Goal: Task Accomplishment & Management: Manage account settings

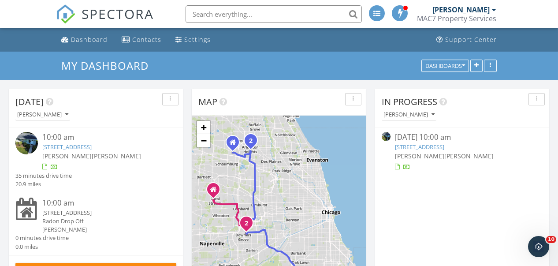
click at [79, 147] on link "426 Grant St, Downers Grove, IL 60515" at bounding box center [66, 147] width 49 height 8
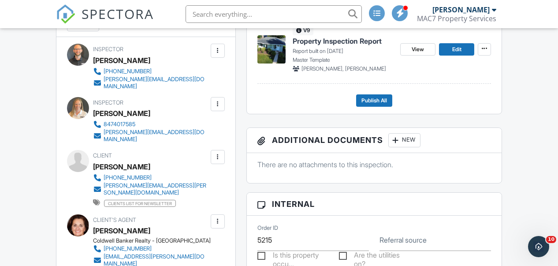
scroll to position [220, 0]
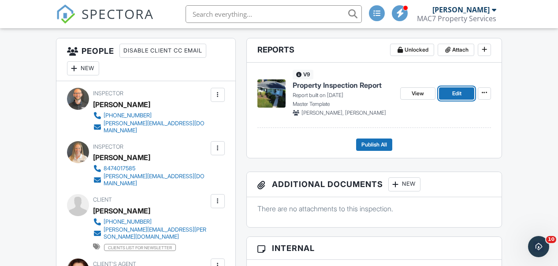
click at [455, 96] on span "Edit" at bounding box center [456, 93] width 9 height 9
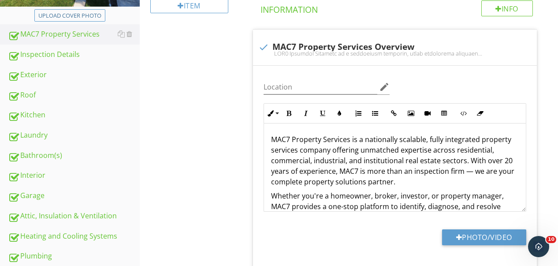
scroll to position [163, 0]
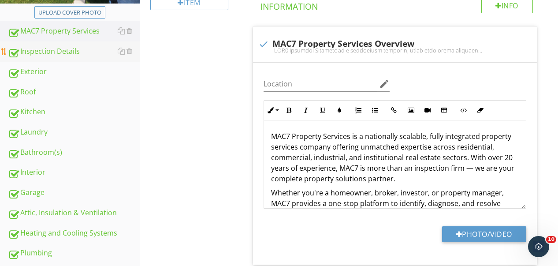
click at [45, 52] on div "Inspection Details" at bounding box center [74, 51] width 132 height 11
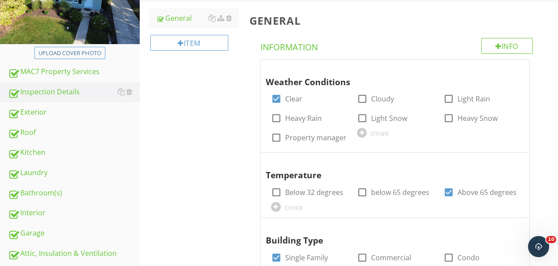
scroll to position [131, 0]
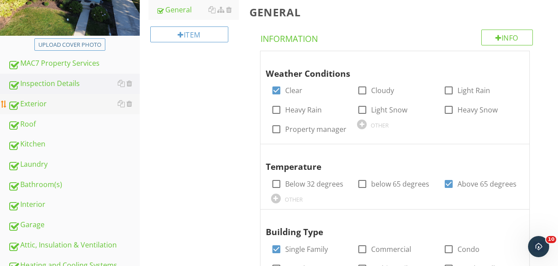
click at [32, 104] on div "Exterior" at bounding box center [74, 103] width 132 height 11
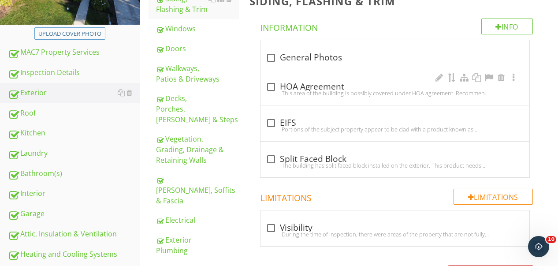
scroll to position [132, 0]
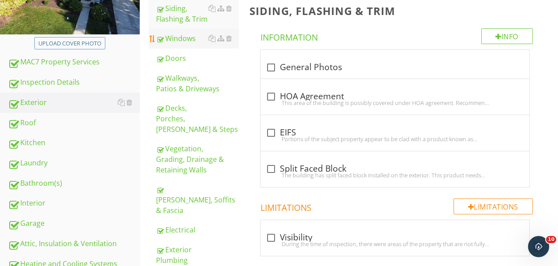
click at [192, 41] on div "Windows" at bounding box center [198, 38] width 82 height 11
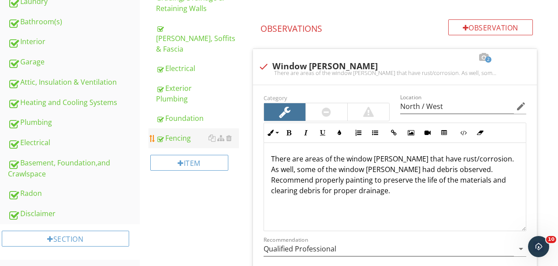
scroll to position [309, 0]
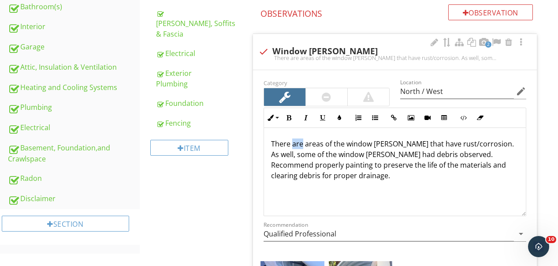
drag, startPoint x: 302, startPoint y: 142, endPoint x: 293, endPoint y: 146, distance: 9.7
click at [293, 146] on p "There are areas of the window wells that have rust/corrosion. As well, some of …" at bounding box center [395, 159] width 248 height 42
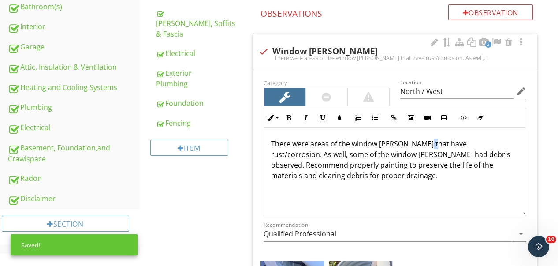
drag, startPoint x: 426, startPoint y: 143, endPoint x: 419, endPoint y: 145, distance: 6.7
click at [419, 145] on p "There were areas of the window wells that have rust/corrosion. As well, some of…" at bounding box center [395, 159] width 248 height 42
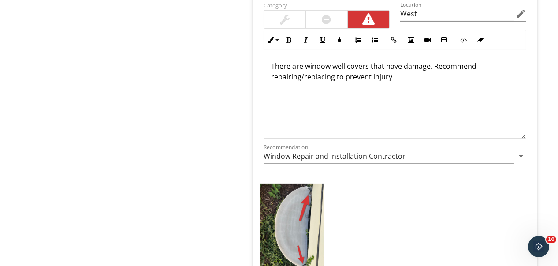
scroll to position [1146, 0]
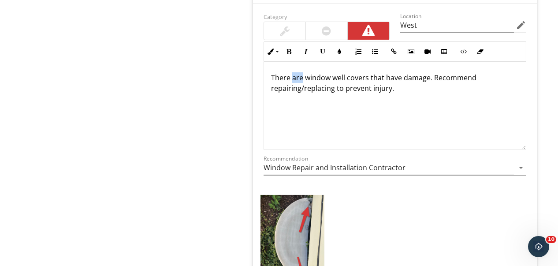
drag, startPoint x: 303, startPoint y: 76, endPoint x: 292, endPoint y: 79, distance: 11.9
click at [292, 79] on p "There are window well covers that have damage. Recommend repairing/replacing to…" at bounding box center [395, 82] width 248 height 21
drag, startPoint x: 406, startPoint y: 78, endPoint x: 376, endPoint y: 80, distance: 30.1
click at [376, 80] on p "There were window well covers that have damage. Recommend repairing/replacing t…" at bounding box center [395, 82] width 248 height 21
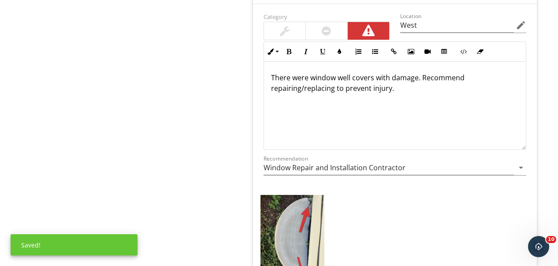
click at [416, 78] on p "There were window well covers with damage. Recommend repairing/replacing to pre…" at bounding box center [395, 82] width 248 height 21
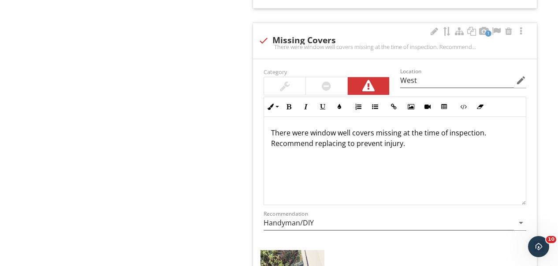
scroll to position [644, 0]
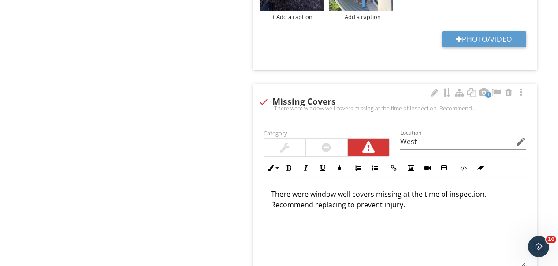
click at [446, 153] on div at bounding box center [463, 155] width 126 height 5
click at [450, 142] on input "West" at bounding box center [457, 141] width 114 height 15
type input "West / North"
click at [202, 178] on div "Exterior Siding, Flashing & Trim Windows Doors Walkways, Patios & Driveways Dec…" at bounding box center [349, 252] width 419 height 1616
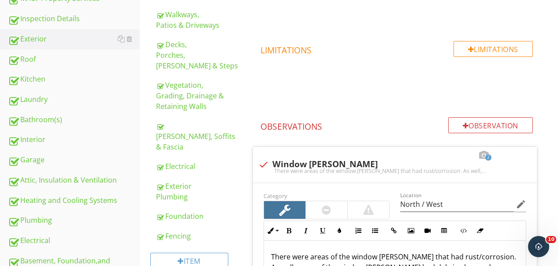
scroll to position [115, 0]
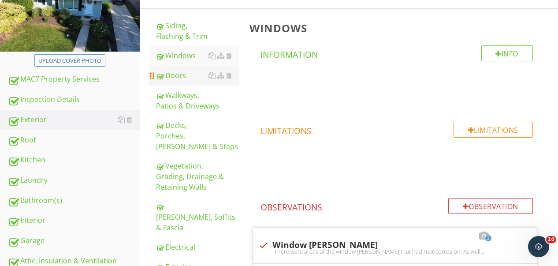
click at [165, 78] on div "Doors" at bounding box center [198, 75] width 82 height 11
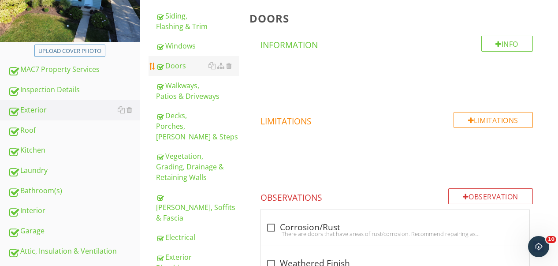
scroll to position [69, 0]
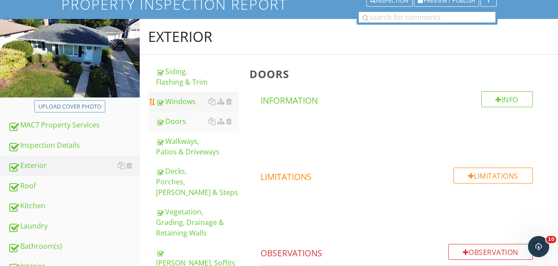
click at [179, 109] on link "Windows" at bounding box center [198, 101] width 82 height 19
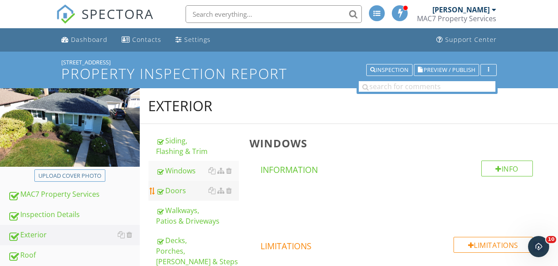
click at [185, 187] on div "Doors" at bounding box center [198, 190] width 82 height 11
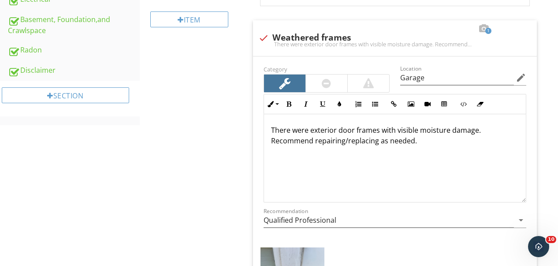
scroll to position [441, 0]
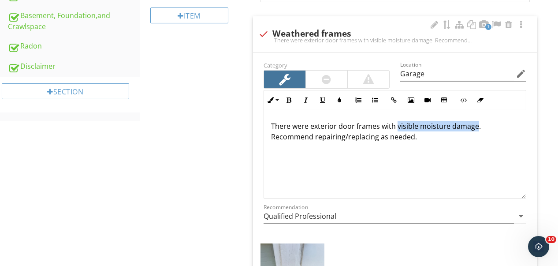
drag, startPoint x: 476, startPoint y: 128, endPoint x: 396, endPoint y: 129, distance: 80.3
click at [396, 129] on p "There were exterior door frames with visible moisture damage. Recommend repairi…" at bounding box center [395, 131] width 248 height 21
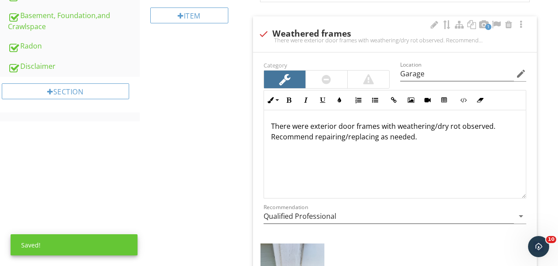
click at [531, 75] on div "Location Garage edit" at bounding box center [463, 75] width 137 height 30
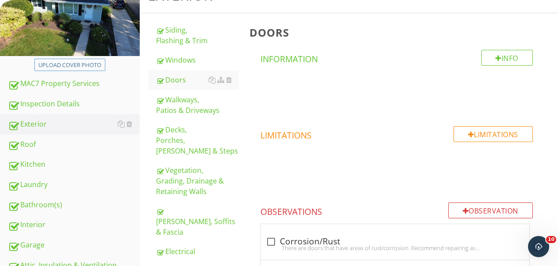
scroll to position [157, 0]
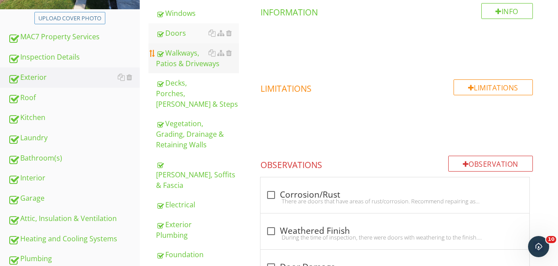
click at [179, 61] on div "Walkways, Patios & Driveways" at bounding box center [198, 58] width 82 height 21
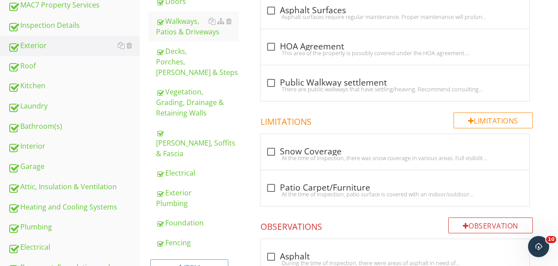
scroll to position [156, 0]
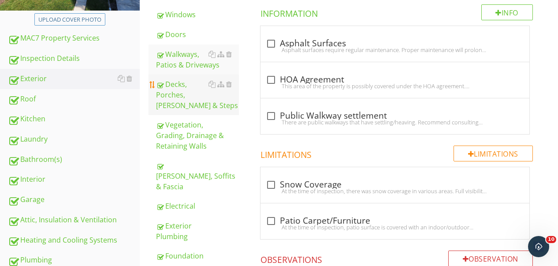
click at [170, 85] on div "Decks, Porches, Stoops & Steps" at bounding box center [198, 95] width 82 height 32
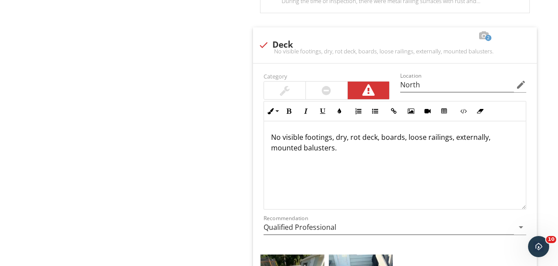
scroll to position [1126, 0]
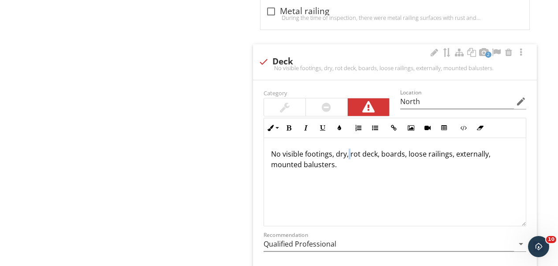
click at [348, 153] on p "No visible footings, dry, rot deck, boards, loose railings, externally, mounted…" at bounding box center [395, 159] width 248 height 21
click at [376, 156] on p "No visible footings, dry rot deck, boards, loose railings, externally, mounted …" at bounding box center [395, 159] width 248 height 21
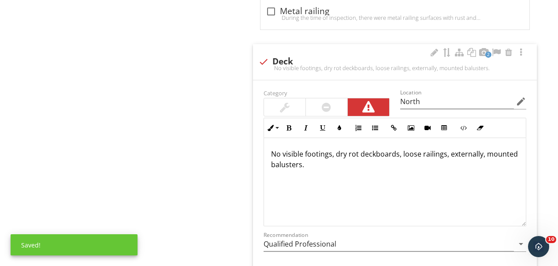
click at [485, 152] on p "No visible footings, dry rot deckboards, loose railings, externally, mounted ba…" at bounding box center [395, 159] width 248 height 21
click at [366, 169] on div "No visible footings, dry rot deck boards, loose railings, externally mounted ba…" at bounding box center [395, 182] width 262 height 88
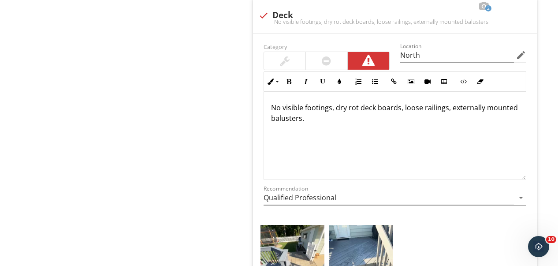
scroll to position [1127, 0]
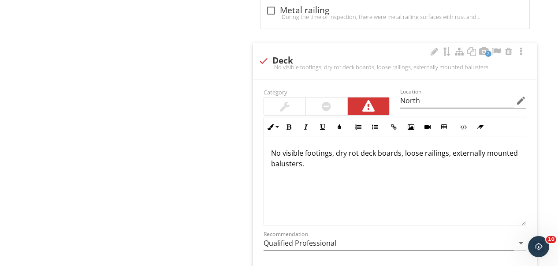
click at [272, 151] on p "No visible footings, dry rot deck boards, loose railings, externally mounted ba…" at bounding box center [395, 158] width 248 height 21
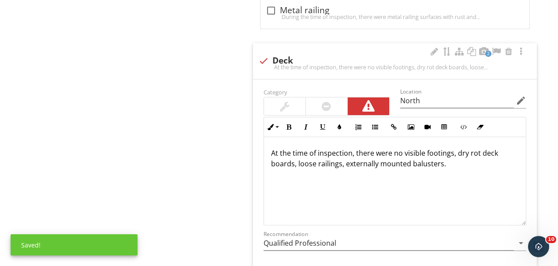
click at [427, 152] on p "At the time of inspection, there were no visible footings, dry rot deck boards,…" at bounding box center [395, 158] width 248 height 21
click at [485, 151] on p "At the time of inspection, there were no visible post footings, dry rot deck bo…" at bounding box center [395, 158] width 248 height 21
click at [345, 161] on p "At the time of inspection, there were no visible post footings, dry-rot deck bo…" at bounding box center [395, 158] width 248 height 21
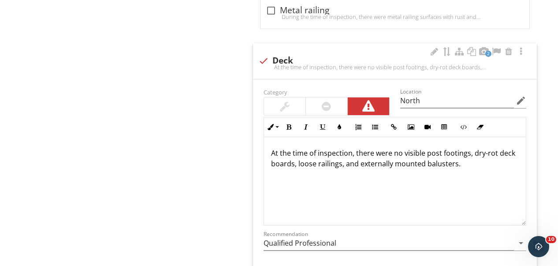
click at [489, 163] on p "At the time of inspection, there were no visible post footings, dry-rot deck bo…" at bounding box center [395, 158] width 248 height 21
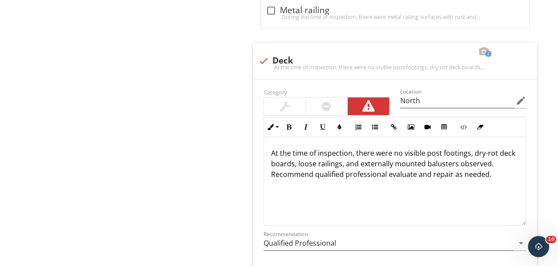
click at [542, 65] on span "check_box_outline_blank Loose/Rotten Boards There are areas of the decking that…" at bounding box center [397, 1] width 295 height 813
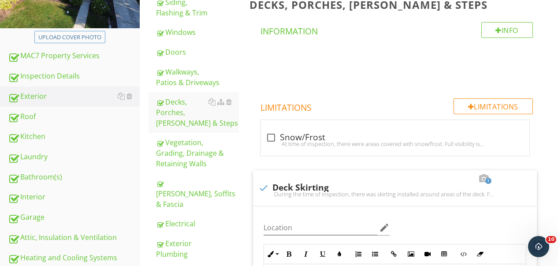
scroll to position [113, 0]
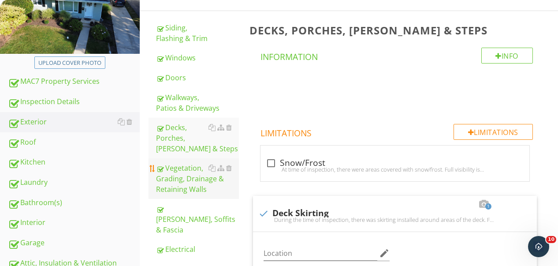
click at [191, 173] on div "Vegetation, Grading, Drainage & Retaining Walls" at bounding box center [198, 179] width 82 height 32
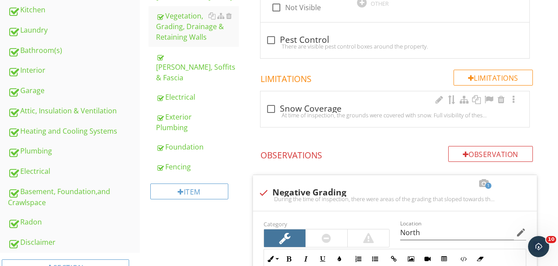
scroll to position [231, 0]
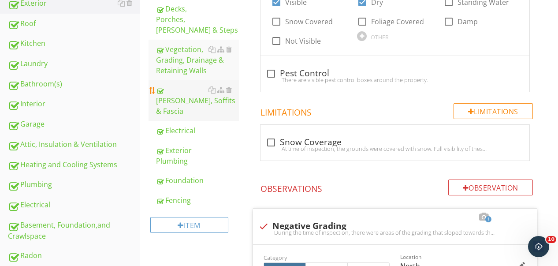
drag, startPoint x: 179, startPoint y: 89, endPoint x: 188, endPoint y: 87, distance: 9.0
click at [179, 88] on div "Eaves, Soffits & Fascia" at bounding box center [198, 101] width 82 height 32
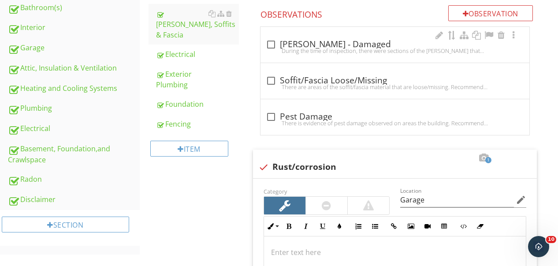
scroll to position [231, 0]
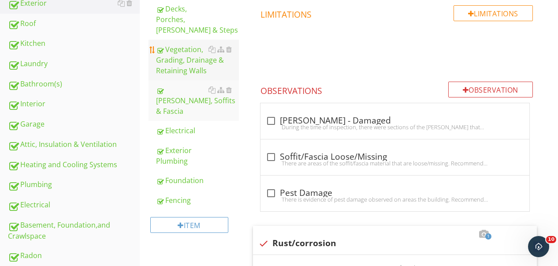
click at [179, 62] on div "Vegetation, Grading, Drainage & Retaining Walls" at bounding box center [198, 60] width 82 height 32
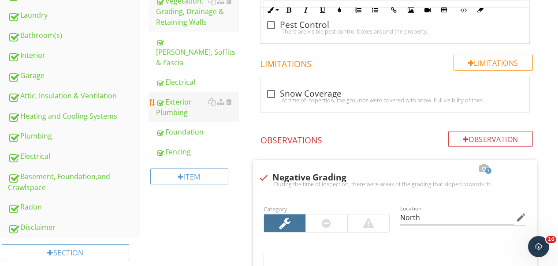
scroll to position [231, 0]
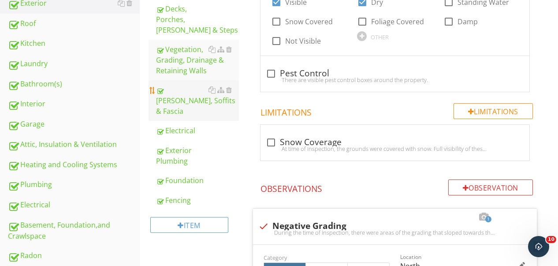
click at [171, 86] on div "Eaves, Soffits & Fascia" at bounding box center [198, 101] width 82 height 32
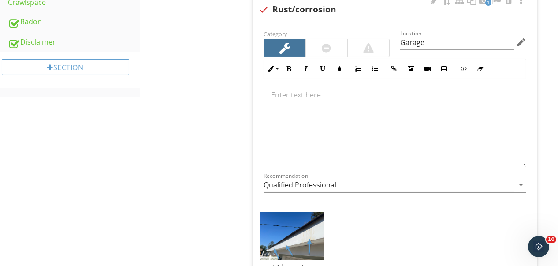
scroll to position [466, 0]
click at [365, 99] on div at bounding box center [395, 122] width 262 height 88
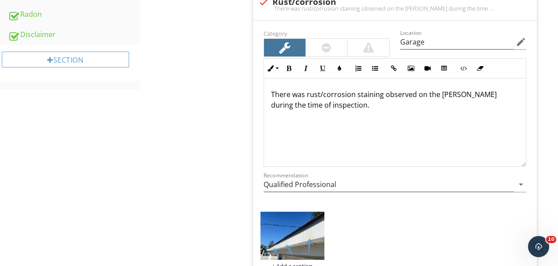
drag, startPoint x: 536, startPoint y: 95, endPoint x: 543, endPoint y: 98, distance: 7.9
click at [541, 96] on span "check_box_outline_blank Eaves - Damaged During the time of inspection, there we…" at bounding box center [397, 90] width 295 height 457
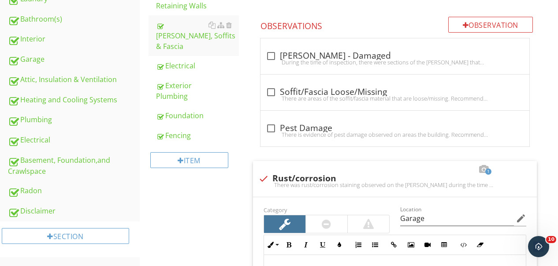
scroll to position [252, 0]
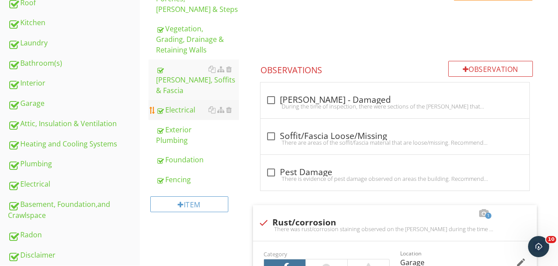
click at [166, 105] on div "Electrical" at bounding box center [198, 110] width 82 height 11
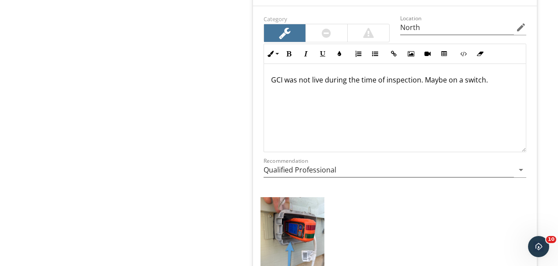
scroll to position [646, 0]
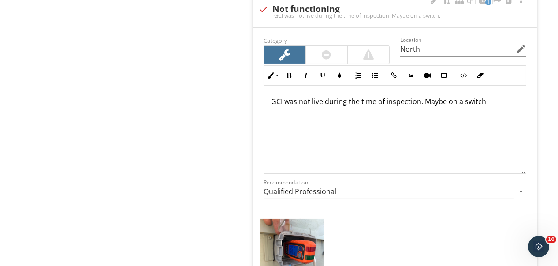
click at [276, 101] on p "GCI was not live during the time of inspection. Maybe on a switch." at bounding box center [395, 101] width 248 height 11
drag, startPoint x: 270, startPoint y: 102, endPoint x: 274, endPoint y: 98, distance: 5.6
click at [273, 99] on div "GFCI was not live during the time of inspection. Maybe on a switch." at bounding box center [395, 130] width 262 height 88
drag, startPoint x: 363, startPoint y: 101, endPoint x: 402, endPoint y: 102, distance: 38.8
click at [402, 102] on p "There was an exterior GFCI was not live during the time of inspection. Maybe on…" at bounding box center [395, 106] width 248 height 21
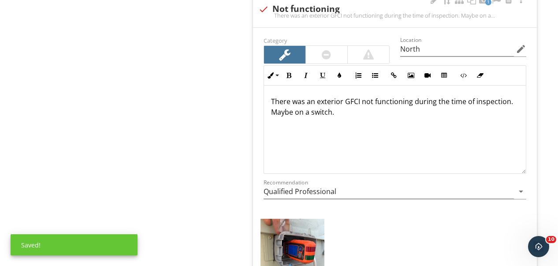
click at [375, 109] on p "There was an exterior GFCI not functioning during the time of inspection. Maybe…" at bounding box center [395, 106] width 248 height 21
click at [334, 125] on p "There was an exterior GFCI not functioning during the time of inspection. Check…" at bounding box center [395, 112] width 248 height 32
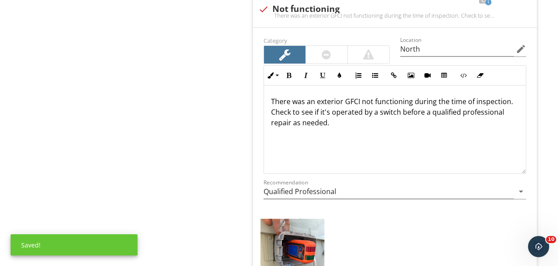
click at [538, 107] on span "check_box_outline_blank GFCI Did Not Trip During the time of inspection, there …" at bounding box center [397, 25] width 295 height 675
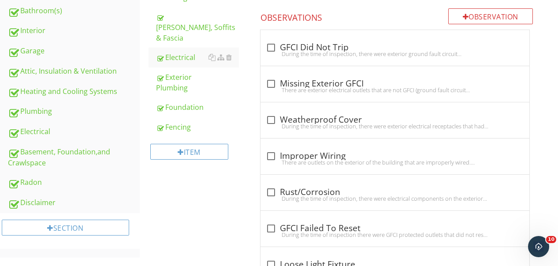
scroll to position [309, 0]
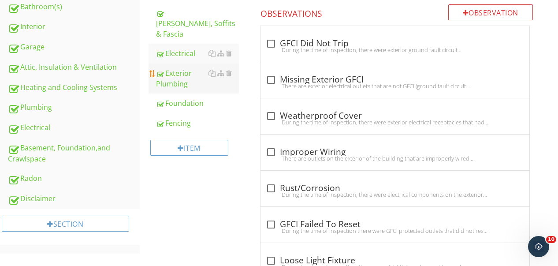
click at [171, 68] on div "Exterior Plumbing" at bounding box center [198, 78] width 82 height 21
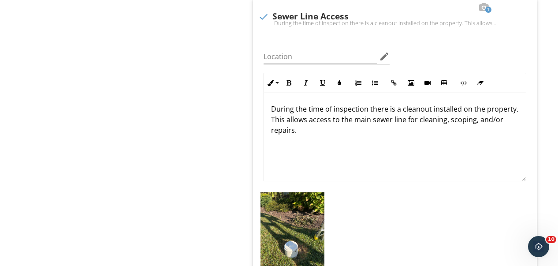
scroll to position [617, 0]
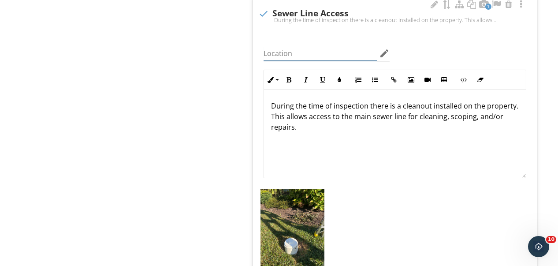
click at [338, 56] on input "Location" at bounding box center [321, 53] width 114 height 15
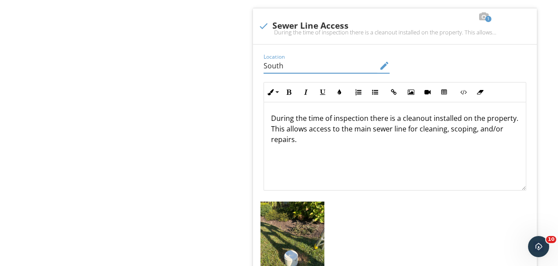
type input "South"
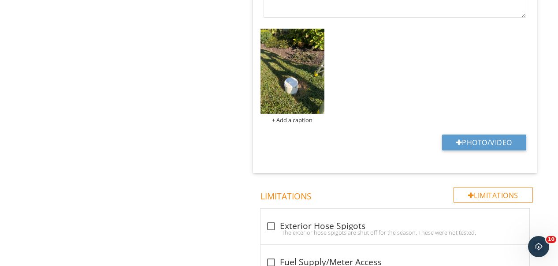
scroll to position [781, 0]
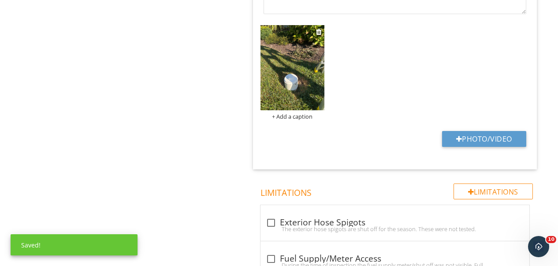
click at [321, 87] on img at bounding box center [293, 67] width 64 height 85
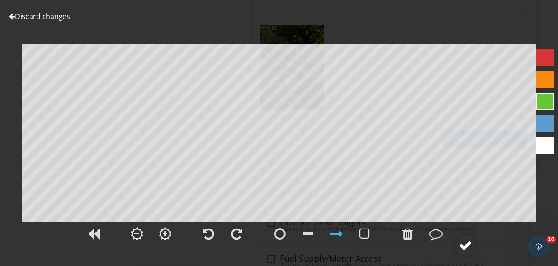
click at [465, 242] on div at bounding box center [465, 245] width 13 height 13
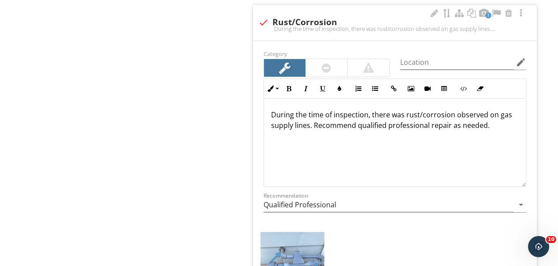
scroll to position [1178, 0]
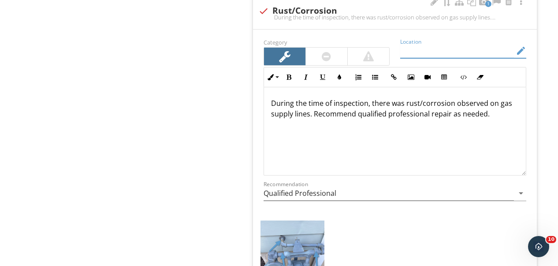
click at [440, 49] on input "Location" at bounding box center [457, 51] width 114 height 15
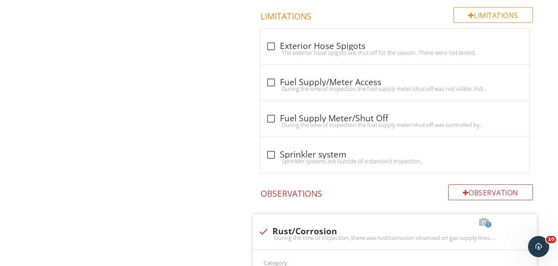
scroll to position [1134, 0]
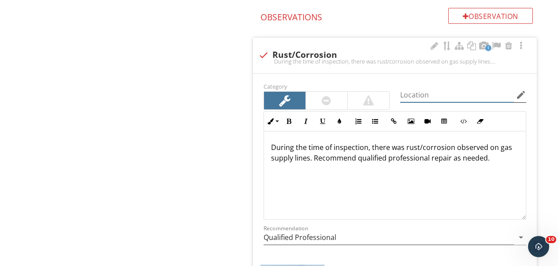
click at [461, 97] on input "Location" at bounding box center [457, 95] width 114 height 15
type input "East"
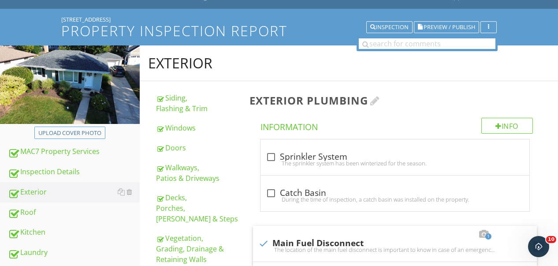
scroll to position [263, 0]
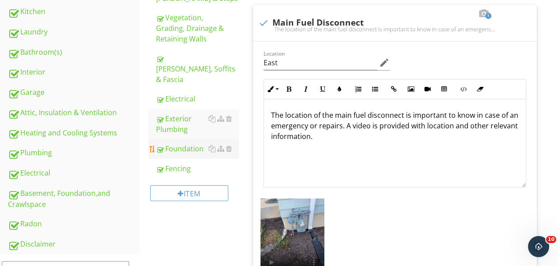
click at [172, 143] on div "Foundation" at bounding box center [198, 148] width 82 height 11
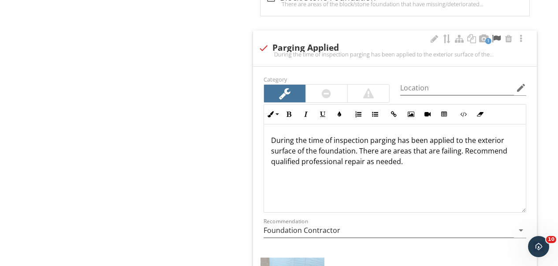
scroll to position [704, 0]
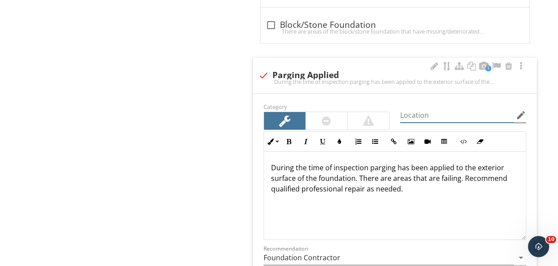
click at [441, 110] on input "Location" at bounding box center [457, 115] width 114 height 15
type input "Southeast"
click at [541, 58] on span "check_box_outline_blank Foundation Cracks During the time of inspection, there …" at bounding box center [397, 182] width 295 height 494
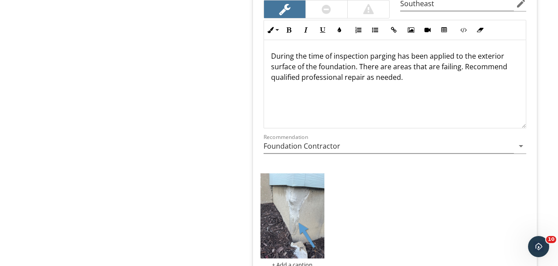
scroll to position [836, 0]
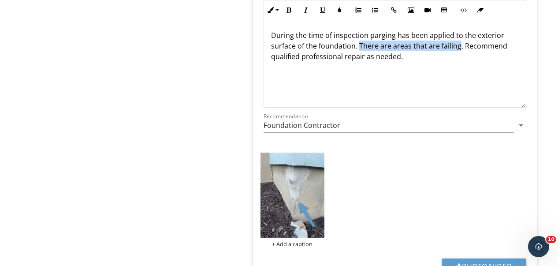
drag, startPoint x: 458, startPoint y: 48, endPoint x: 358, endPoint y: 46, distance: 100.1
click at [358, 46] on p "During the time of inspection parging has been applied to the exterior surface …" at bounding box center [395, 46] width 248 height 32
click at [406, 55] on p "During the time of inspection parging has been applied to the exterior surface …" at bounding box center [395, 46] width 248 height 32
click at [295, 191] on img at bounding box center [293, 195] width 64 height 85
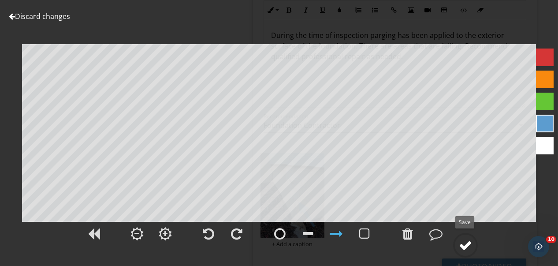
click at [470, 246] on div at bounding box center [465, 245] width 13 height 13
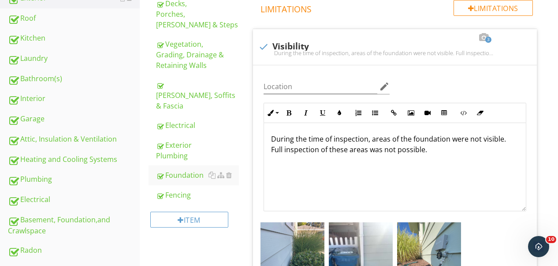
scroll to position [286, 0]
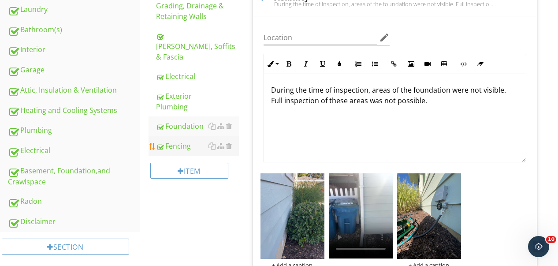
click at [178, 141] on div "Fencing" at bounding box center [198, 146] width 82 height 11
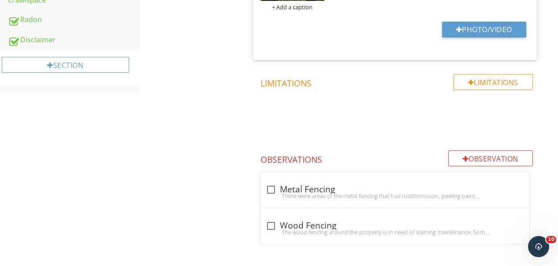
scroll to position [203, 0]
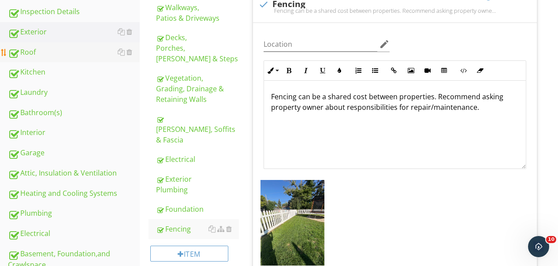
click at [21, 51] on div "Roof" at bounding box center [74, 52] width 132 height 11
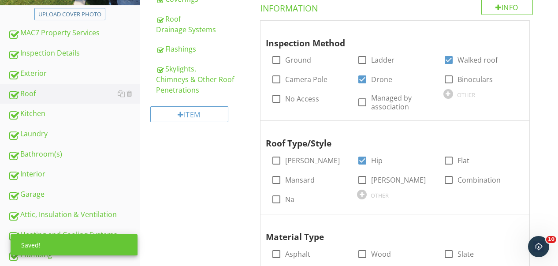
scroll to position [176, 0]
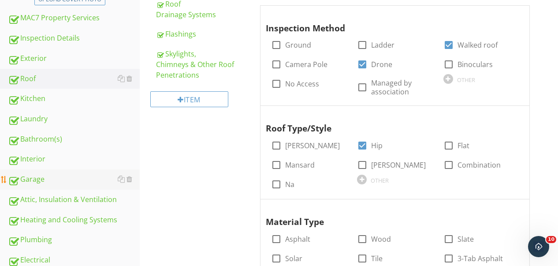
click at [33, 179] on div "Garage" at bounding box center [74, 179] width 132 height 11
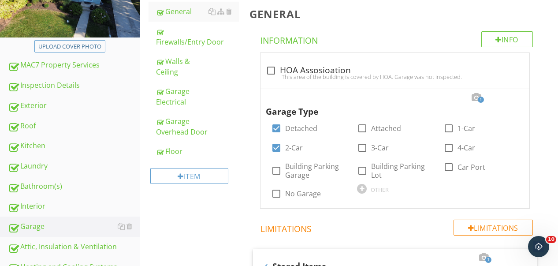
scroll to position [74, 0]
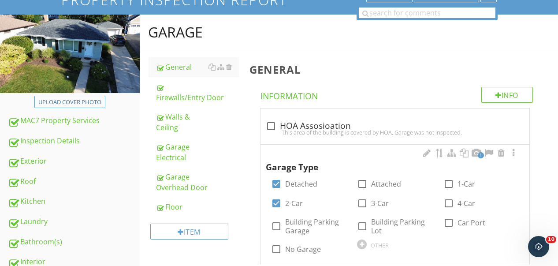
click at [481, 155] on span "1" at bounding box center [481, 155] width 6 height 6
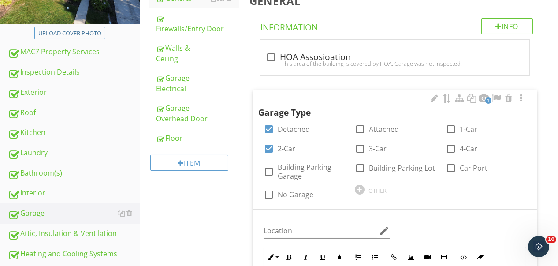
scroll to position [338, 0]
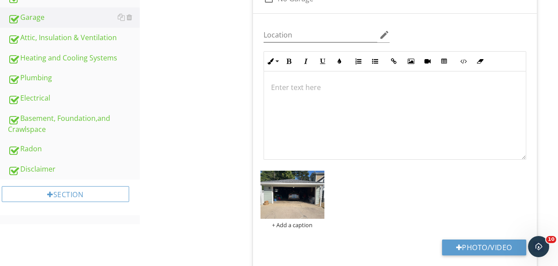
click at [231, 170] on div "Garage General Firewalls/Entry Door Walls & Ceiling Garage Electrical Garage Ov…" at bounding box center [349, 237] width 419 height 974
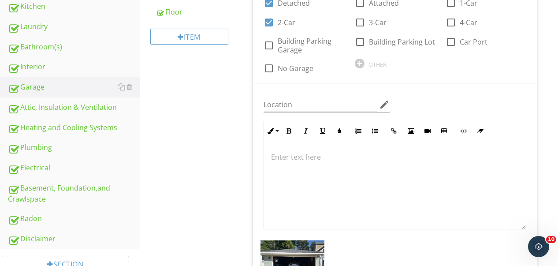
scroll to position [118, 0]
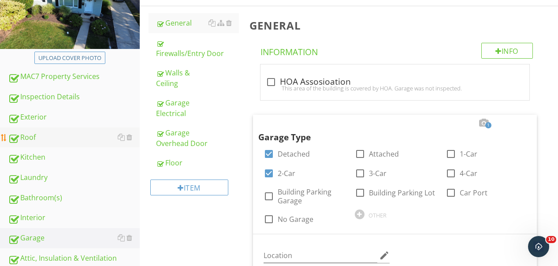
click at [29, 139] on div "Roof" at bounding box center [74, 137] width 132 height 11
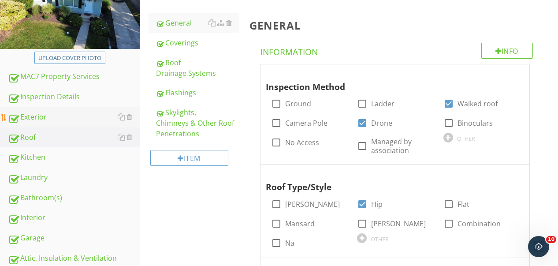
click at [41, 112] on div "Exterior" at bounding box center [74, 117] width 132 height 11
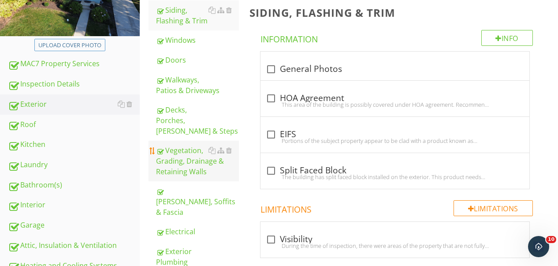
scroll to position [118, 0]
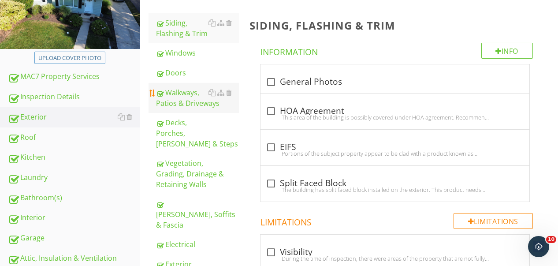
drag, startPoint x: 39, startPoint y: 139, endPoint x: 165, endPoint y: 110, distance: 129.4
click at [39, 138] on div "Roof" at bounding box center [74, 137] width 132 height 11
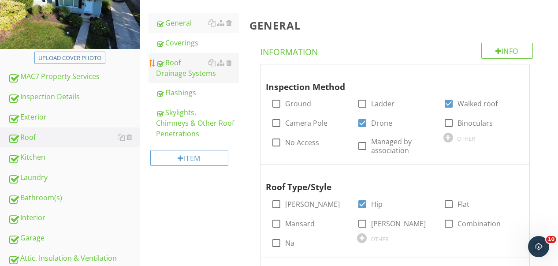
click at [191, 76] on div "Roof Drainage Systems" at bounding box center [198, 67] width 82 height 21
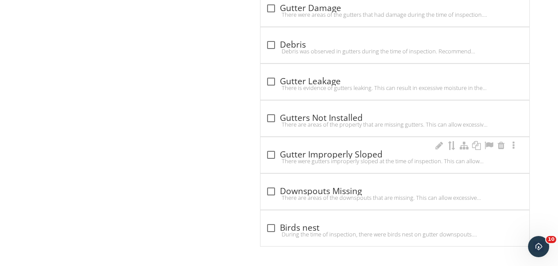
scroll to position [818, 0]
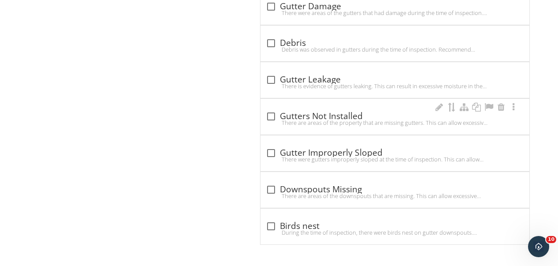
click at [281, 108] on div "check_box_outline_blank Gutters Not Installed There are areas of the property t…" at bounding box center [395, 117] width 269 height 36
checkbox input "true"
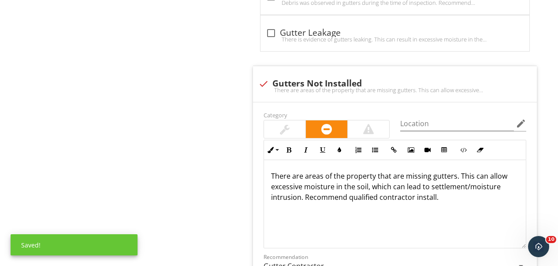
scroll to position [951, 0]
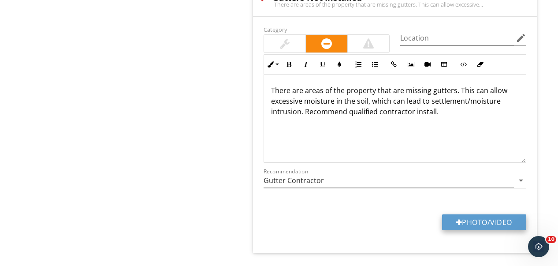
click at [491, 216] on button "Photo/Video" at bounding box center [484, 222] width 84 height 16
type input "C:\fakepath\photo (68).jpg"
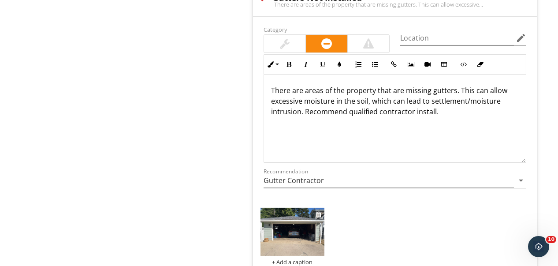
click at [298, 224] on img at bounding box center [293, 232] width 64 height 48
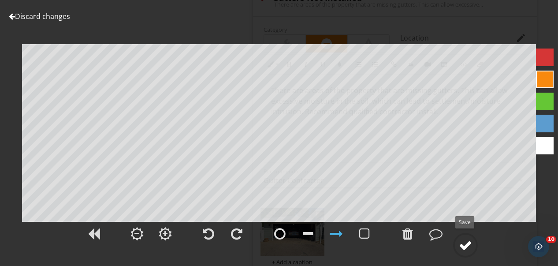
click at [463, 240] on div at bounding box center [465, 245] width 13 height 13
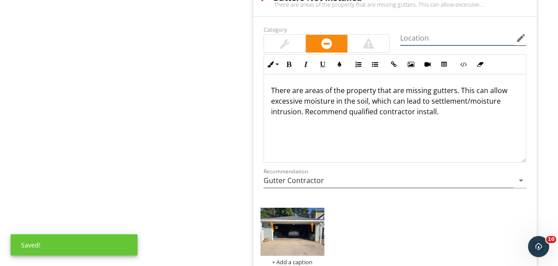
click at [430, 42] on input "Location" at bounding box center [457, 38] width 114 height 15
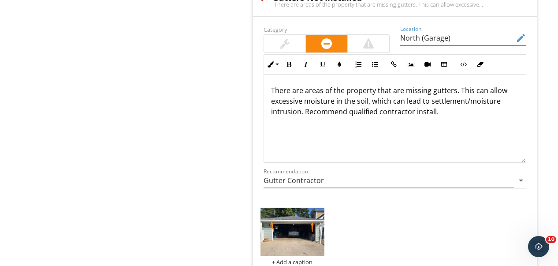
type input "North (Garage)"
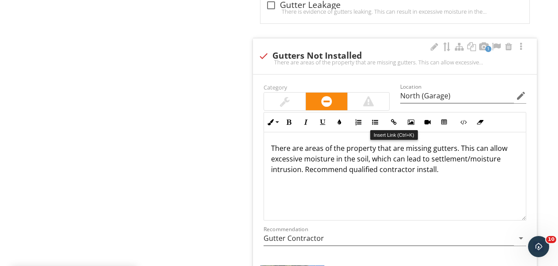
scroll to position [907, 0]
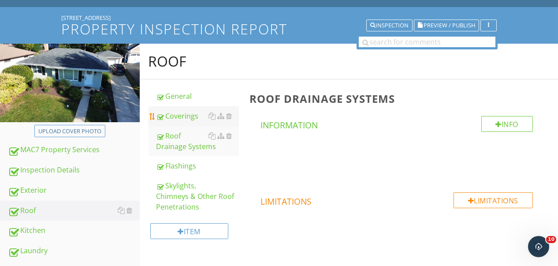
scroll to position [0, 0]
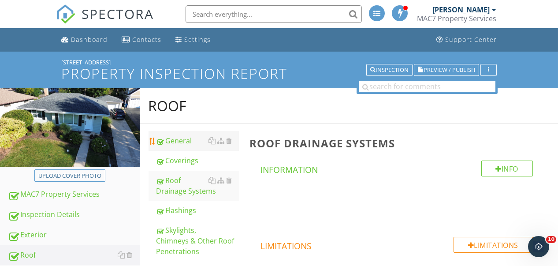
click at [177, 146] on div "General" at bounding box center [198, 140] width 82 height 11
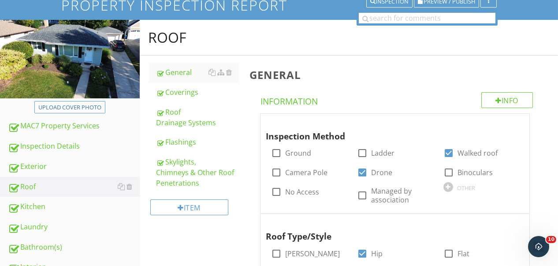
scroll to position [58, 0]
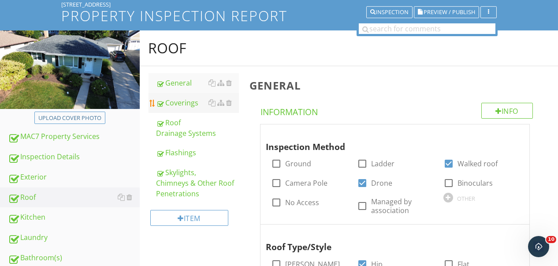
click at [167, 101] on div "Coverings" at bounding box center [198, 102] width 82 height 11
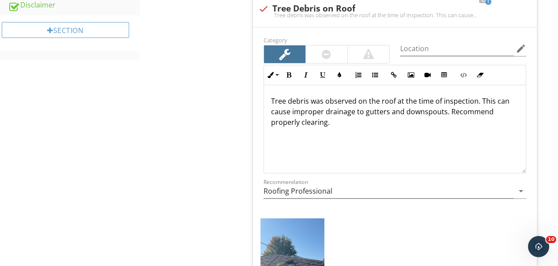
scroll to position [499, 0]
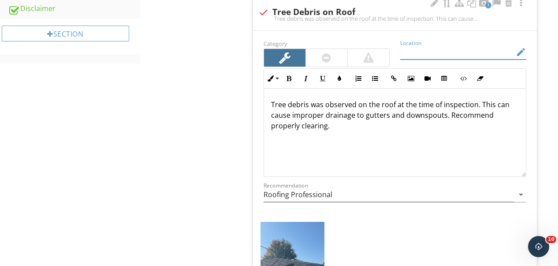
click at [452, 57] on input "Location" at bounding box center [457, 52] width 114 height 15
type input "Garage"
click at [261, 70] on div "Inline Style XLarge Large Normal Small Light Small/Light Bold Italic Underline …" at bounding box center [394, 122] width 273 height 108
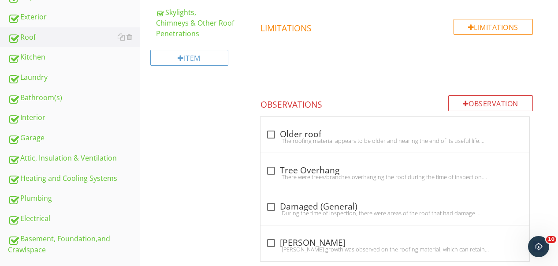
scroll to position [125, 0]
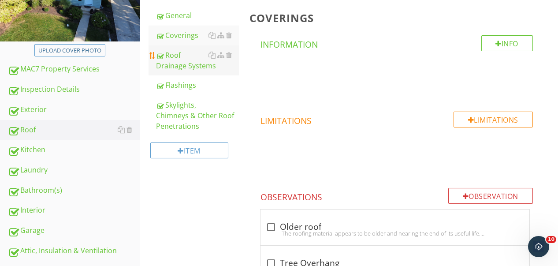
click at [180, 59] on div "Roof Drainage Systems" at bounding box center [198, 60] width 82 height 21
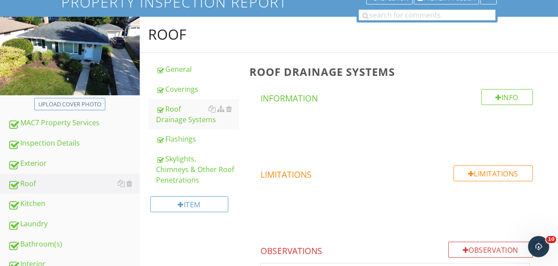
scroll to position [86, 0]
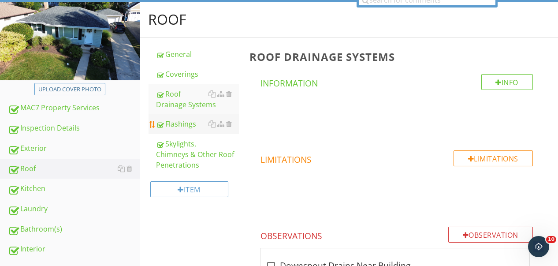
click at [189, 127] on div "Flashings" at bounding box center [198, 124] width 82 height 11
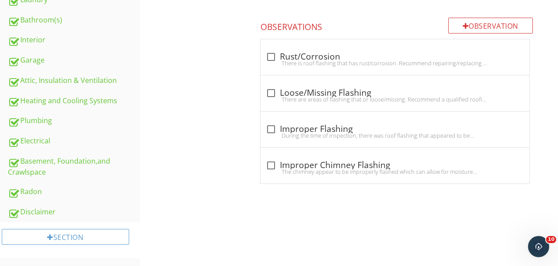
scroll to position [75, 0]
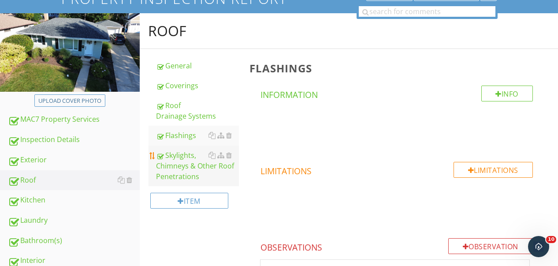
drag, startPoint x: 168, startPoint y: 168, endPoint x: 183, endPoint y: 157, distance: 18.0
click at [168, 168] on div "Skylights, Chimneys & Other Roof Penetrations" at bounding box center [198, 166] width 82 height 32
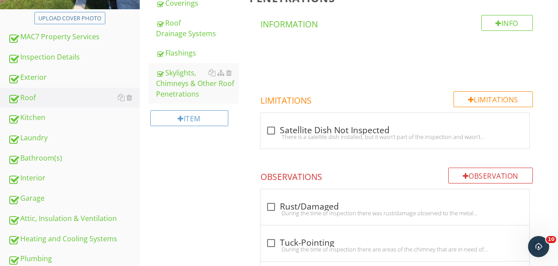
scroll to position [155, 0]
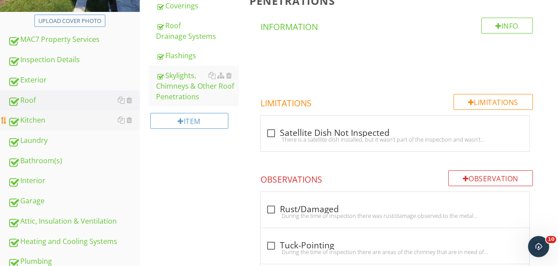
click at [34, 120] on div "Kitchen" at bounding box center [74, 120] width 132 height 11
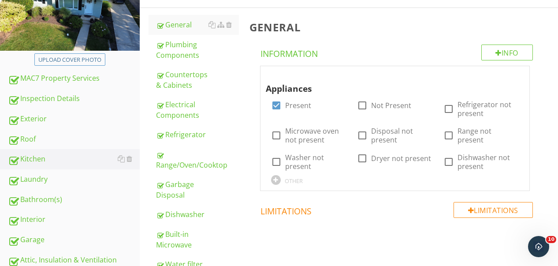
scroll to position [75, 0]
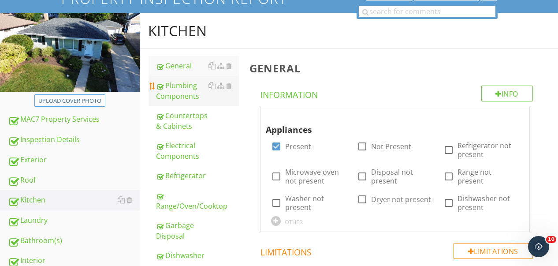
click at [198, 90] on div "Plumbing Components" at bounding box center [198, 90] width 82 height 21
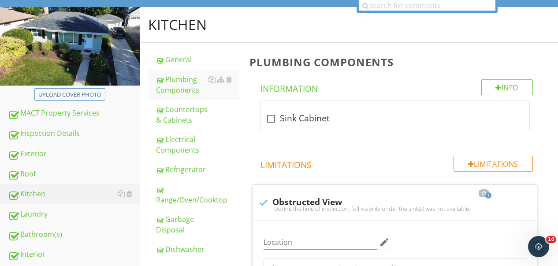
scroll to position [88, 0]
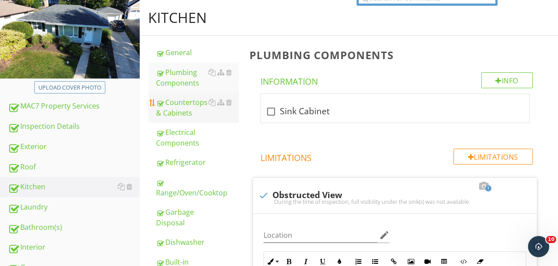
click at [181, 108] on div "Countertops & Cabinets" at bounding box center [198, 107] width 82 height 21
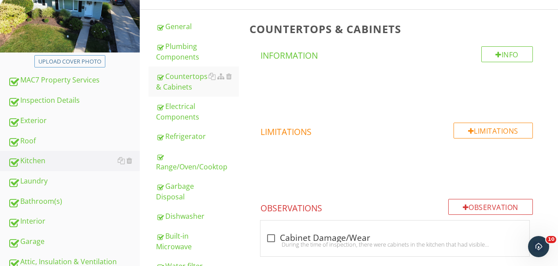
scroll to position [158, 0]
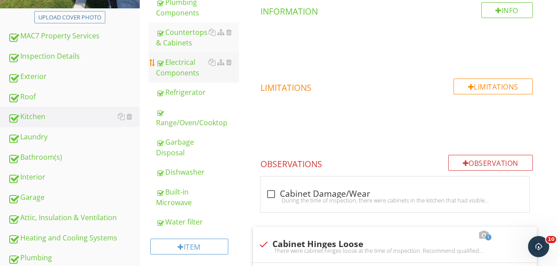
click at [178, 68] on div "Electrical Components" at bounding box center [198, 67] width 82 height 21
type textarea "<p>There were cabinet hinges loose at the time of inspection. Recommend qualifi…"
click at [184, 49] on link "Countertops & Cabinets" at bounding box center [198, 37] width 82 height 30
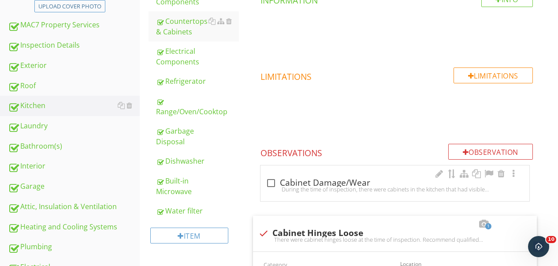
scroll to position [423, 0]
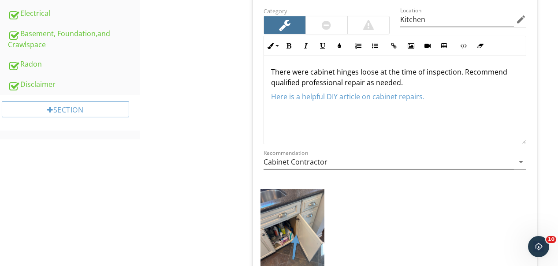
drag, startPoint x: 400, startPoint y: 81, endPoint x: 272, endPoint y: 82, distance: 127.4
click at [272, 82] on p "There were cabinet hinges loose at the time of inspection. Recommend qualified …" at bounding box center [395, 77] width 248 height 21
click at [243, 104] on div "Kitchen General Plumbing Components Countertops & Cabinets Electrical Component…" at bounding box center [349, 53] width 419 height 777
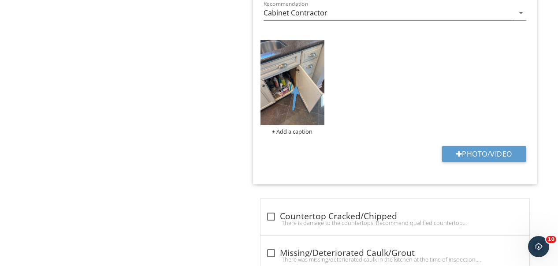
scroll to position [158, 0]
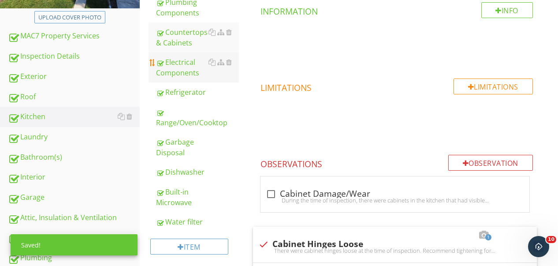
click at [170, 69] on div "Electrical Components" at bounding box center [198, 67] width 82 height 21
type textarea "<p>There were cabinet hinges loose at the time of inspection. Recommend tighten…"
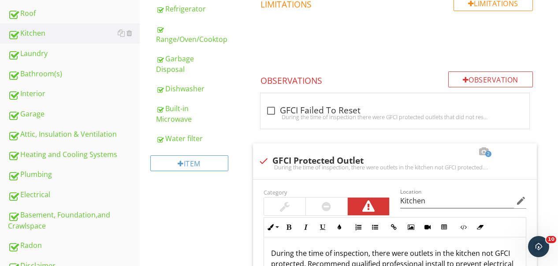
scroll to position [128, 0]
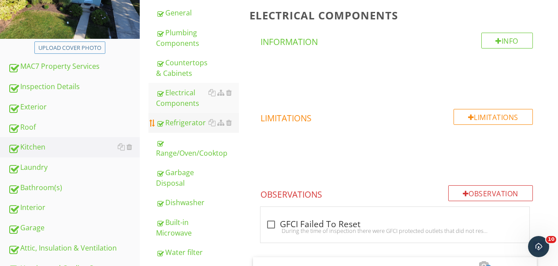
click at [189, 125] on div "Refrigerator" at bounding box center [198, 122] width 82 height 11
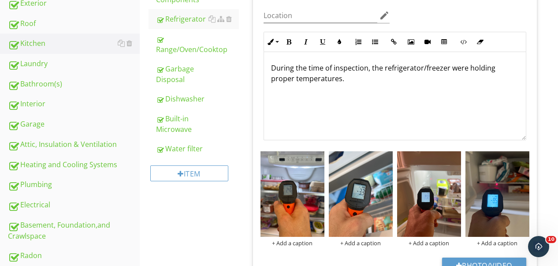
scroll to position [172, 0]
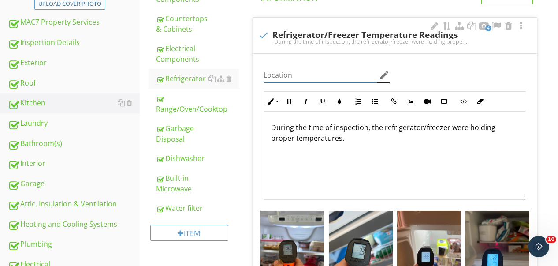
click at [291, 70] on input "Location" at bounding box center [321, 75] width 114 height 15
type input "Kitchen / Basement"
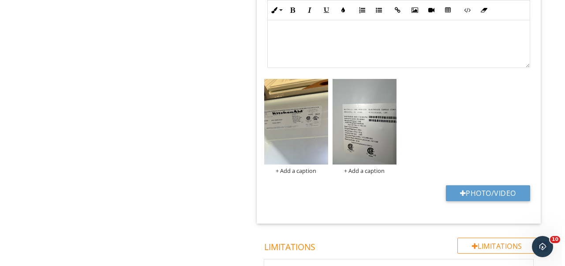
scroll to position [701, 0]
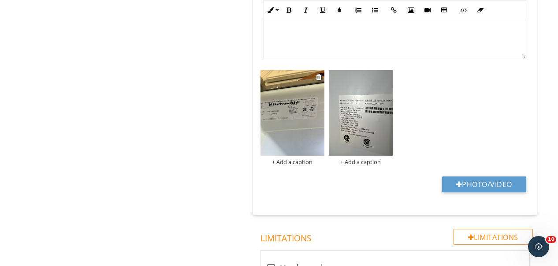
click at [293, 127] on img at bounding box center [293, 112] width 64 height 85
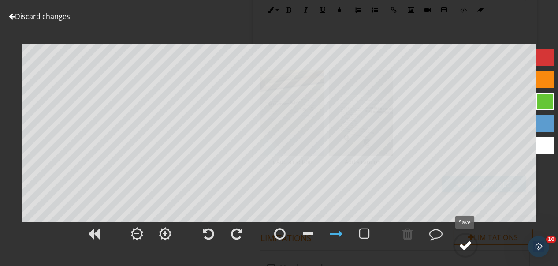
click at [470, 246] on div at bounding box center [465, 245] width 13 height 13
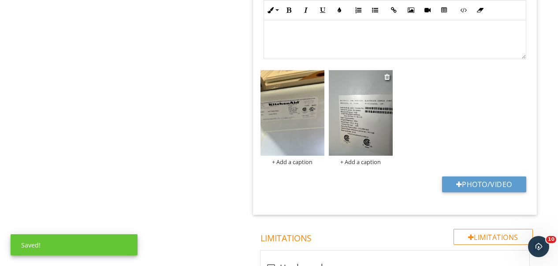
click at [364, 129] on img at bounding box center [361, 112] width 64 height 85
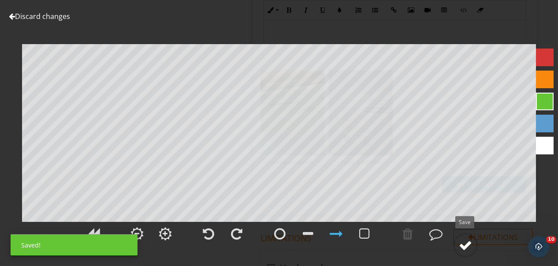
click at [455, 239] on circle at bounding box center [465, 245] width 23 height 23
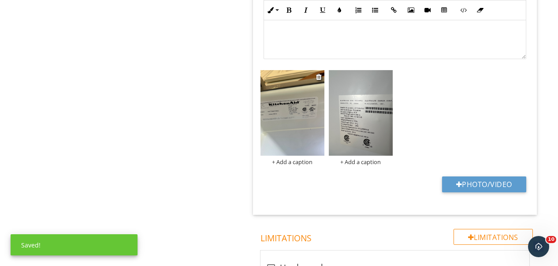
click at [287, 158] on div "+ Add a caption" at bounding box center [293, 161] width 64 height 7
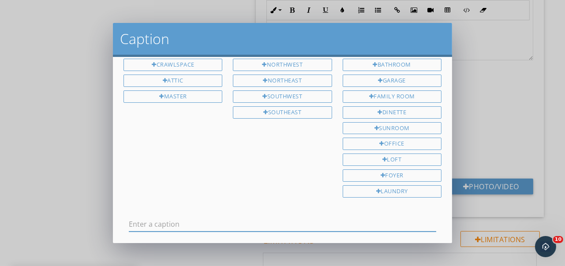
scroll to position [0, 0]
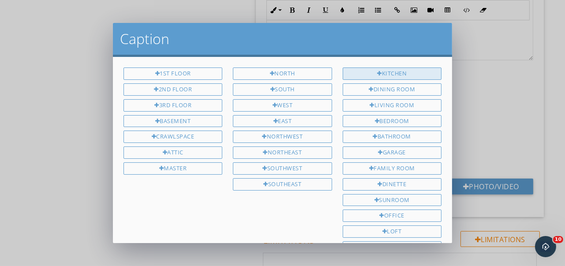
click at [395, 72] on div "Kitchen" at bounding box center [392, 73] width 99 height 12
type input "Kitchen"
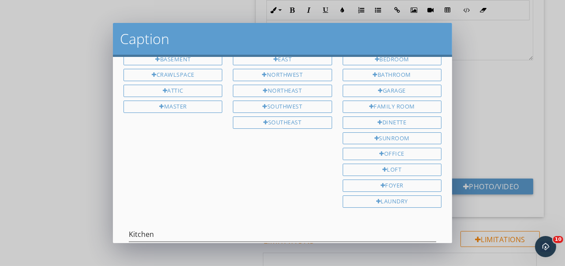
scroll to position [112, 0]
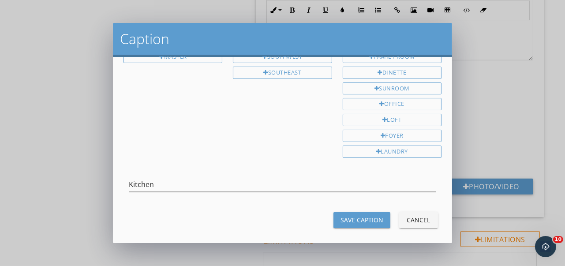
click at [340, 215] on div "Save Caption" at bounding box center [361, 219] width 43 height 9
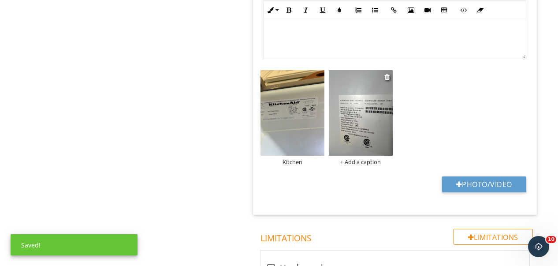
click at [370, 162] on div "+ Add a caption" at bounding box center [361, 161] width 64 height 7
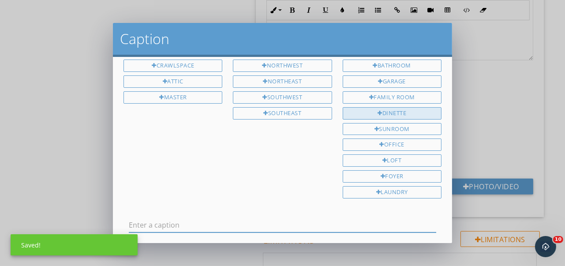
scroll to position [0, 0]
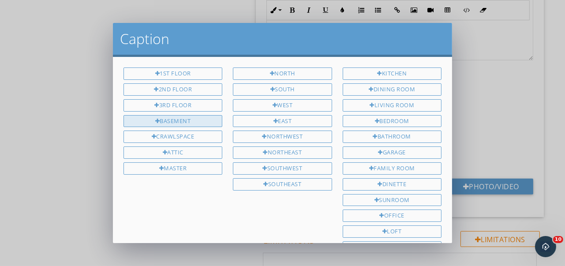
click at [168, 119] on div "Basement" at bounding box center [172, 121] width 99 height 12
type input "Basement"
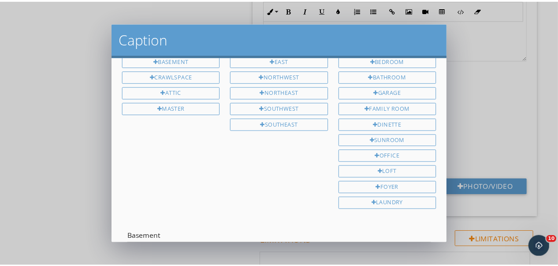
scroll to position [112, 0]
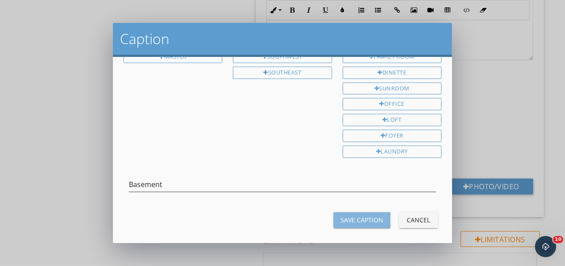
click at [369, 215] on div "Save Caption" at bounding box center [361, 219] width 43 height 9
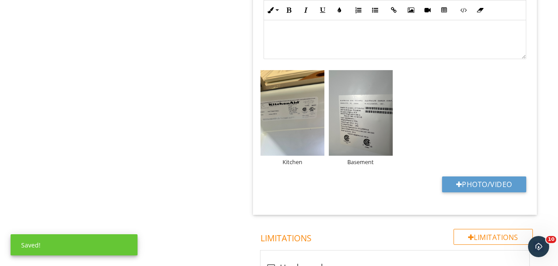
click at [220, 158] on div "Kitchen General Plumbing Components Countertops & Cabinets Electrical Component…" at bounding box center [349, 247] width 419 height 1721
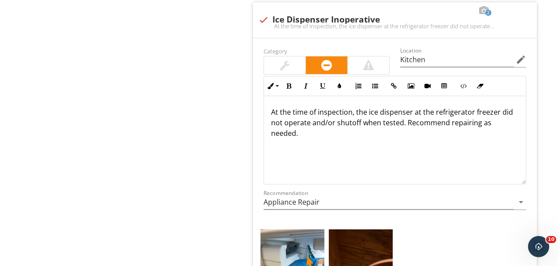
scroll to position [1407, 0]
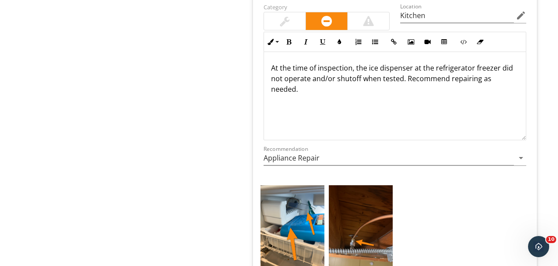
click at [447, 75] on p "At the time of inspection, the ice dispenser at the refrigerator freezer did no…" at bounding box center [395, 79] width 248 height 32
click at [439, 116] on div "At the time of inspection, the ice dispenser at the refrigerator freezer did no…" at bounding box center [395, 96] width 262 height 88
click at [543, 63] on span "check_box_outline_blank Dents/Scratches During the time of inspection, there we…" at bounding box center [397, 0] width 295 height 759
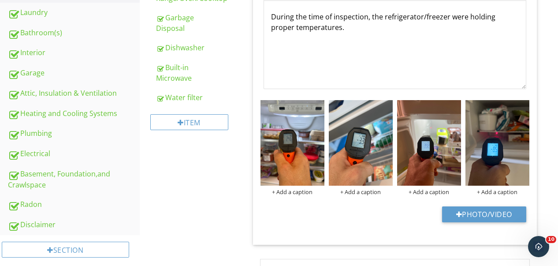
scroll to position [175, 0]
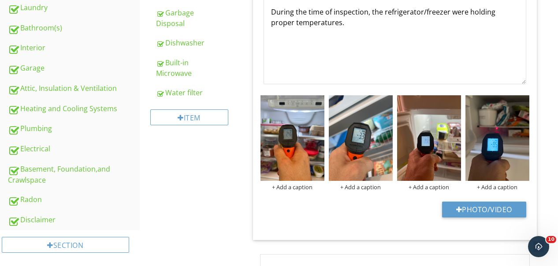
scroll to position [142, 0]
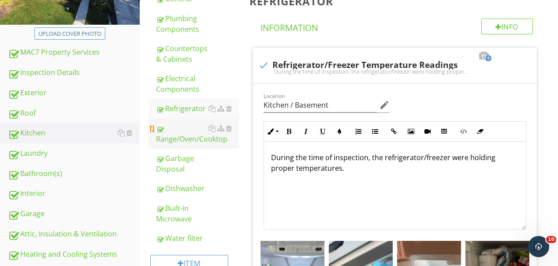
click at [194, 135] on div "Range/Oven/Cooktop" at bounding box center [198, 133] width 82 height 21
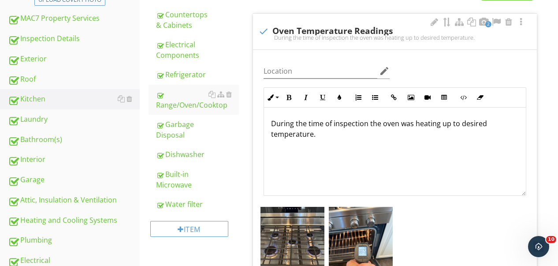
scroll to position [176, 0]
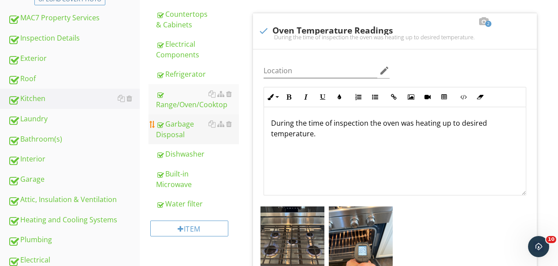
click at [177, 126] on div "Garbage Disposal" at bounding box center [198, 129] width 82 height 21
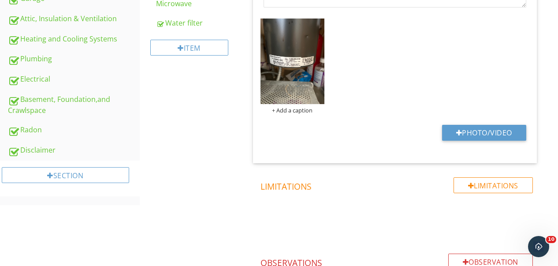
scroll to position [268, 0]
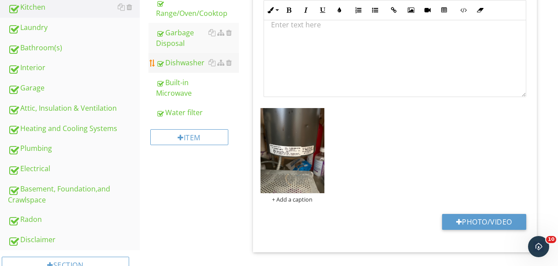
click at [174, 65] on div "Dishwasher" at bounding box center [198, 62] width 82 height 11
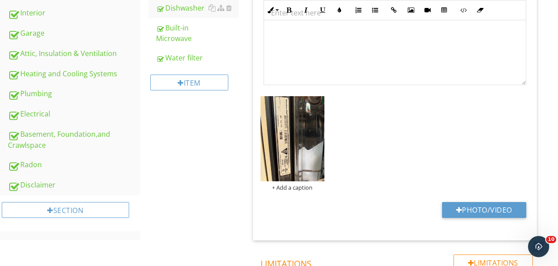
scroll to position [222, 0]
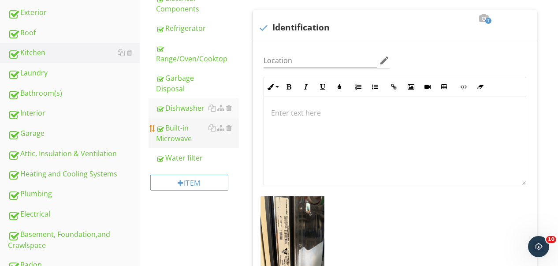
click at [185, 134] on div "Built-in Microwave" at bounding box center [198, 133] width 82 height 21
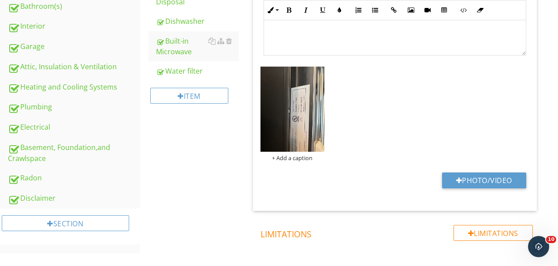
scroll to position [268, 0]
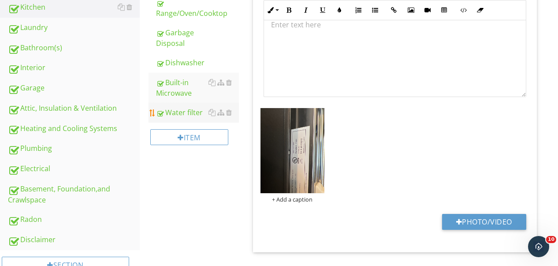
click at [192, 113] on div "Water filter" at bounding box center [198, 112] width 82 height 11
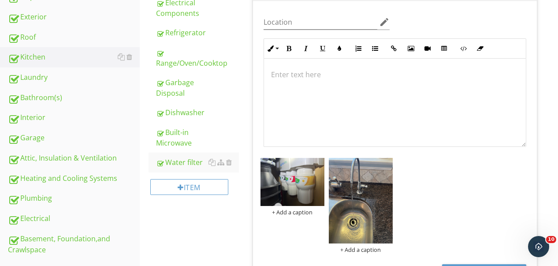
scroll to position [179, 0]
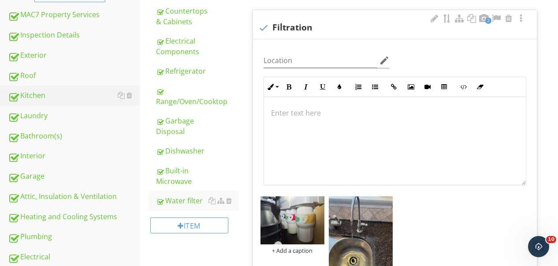
click at [361, 119] on div at bounding box center [395, 141] width 262 height 88
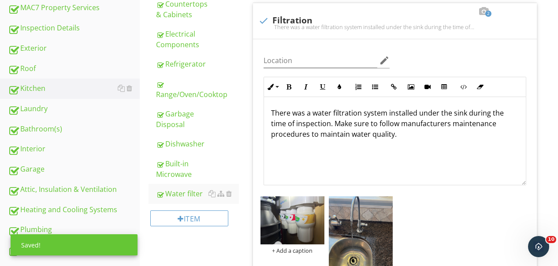
click at [545, 57] on div "Water filter Info Information 2 check Filtration There was a water filtration s…" at bounding box center [401, 216] width 314 height 559
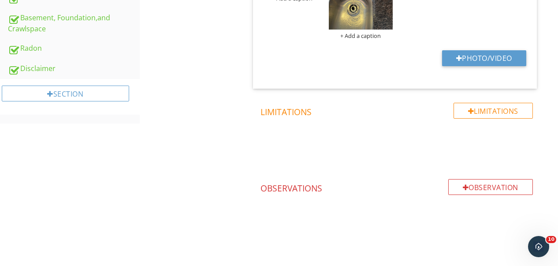
scroll to position [218, 0]
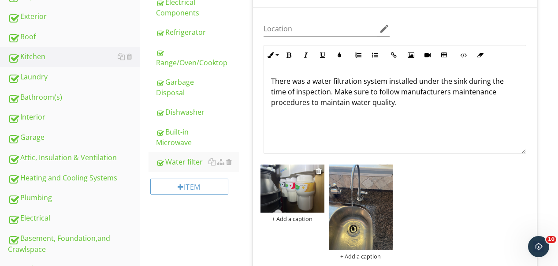
click at [284, 188] on img at bounding box center [293, 188] width 64 height 48
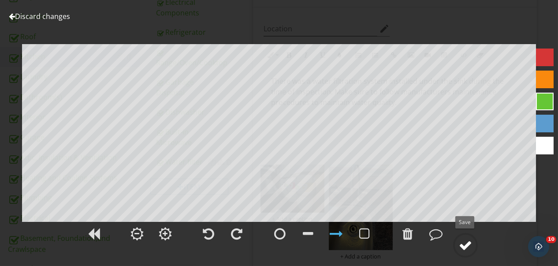
click at [466, 249] on div at bounding box center [465, 245] width 13 height 13
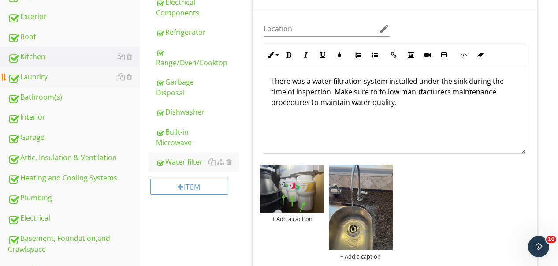
click at [41, 77] on div "Laundry" at bounding box center [74, 76] width 132 height 11
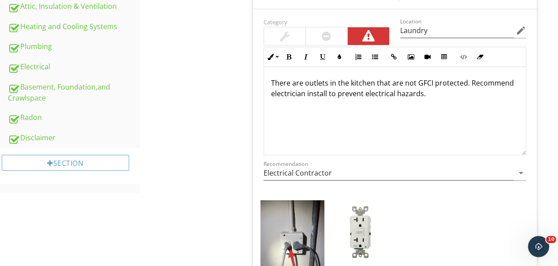
scroll to position [395, 0]
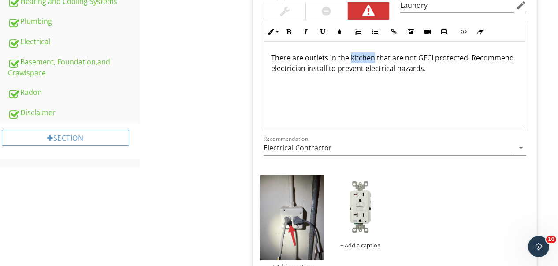
drag, startPoint x: 373, startPoint y: 57, endPoint x: 350, endPoint y: 58, distance: 23.8
click at [350, 58] on span "There are outlets in the kitchen that are not GFCI protected. Recommend electri…" at bounding box center [392, 63] width 243 height 20
drag, startPoint x: 302, startPoint y: 56, endPoint x: 292, endPoint y: 58, distance: 9.9
click at [292, 58] on span "There are outlets in the laundry area that are not GFCI protected. Recommend el…" at bounding box center [379, 63] width 217 height 20
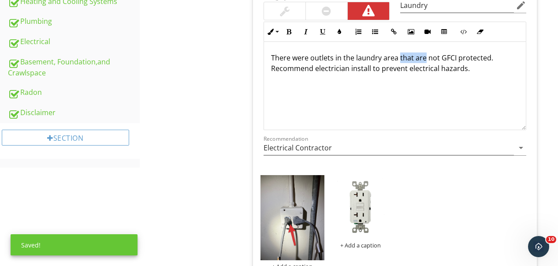
drag, startPoint x: 423, startPoint y: 58, endPoint x: 398, endPoint y: 62, distance: 25.9
click at [398, 62] on span "There were outlets in the laundry area that are not GFCI protected. Recommend e…" at bounding box center [382, 63] width 222 height 20
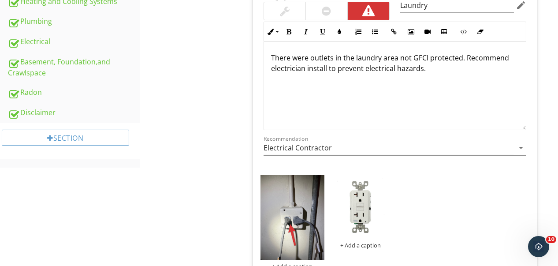
drag, startPoint x: 224, startPoint y: 92, endPoint x: 230, endPoint y: 92, distance: 5.7
click at [224, 91] on div "Laundry Electrical Components Washer/Dryer Plumbing Components Item Electrical …" at bounding box center [349, 116] width 419 height 845
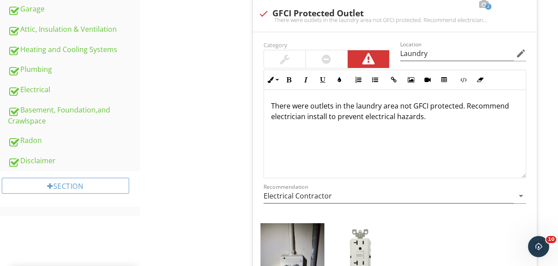
scroll to position [0, 0]
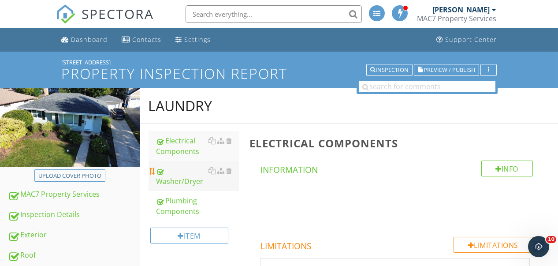
click at [185, 173] on div "Washer/Dryer" at bounding box center [198, 175] width 82 height 21
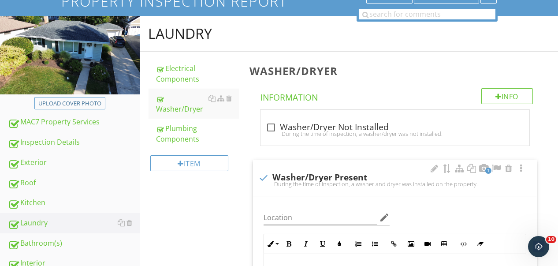
scroll to position [176, 0]
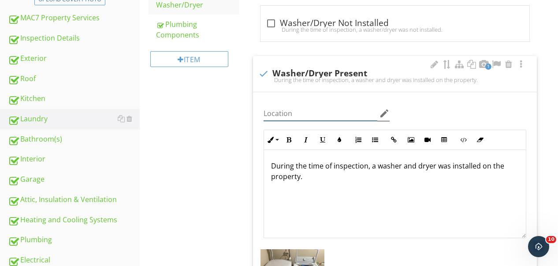
drag, startPoint x: 306, startPoint y: 116, endPoint x: 301, endPoint y: 120, distance: 6.6
click at [306, 117] on input "Location" at bounding box center [321, 113] width 114 height 15
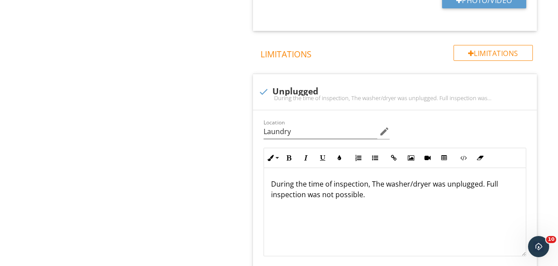
scroll to position [838, 0]
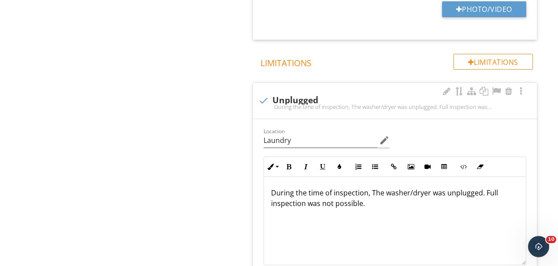
type input "Basement"
click at [264, 100] on div at bounding box center [263, 100] width 15 height 15
checkbox input "true"
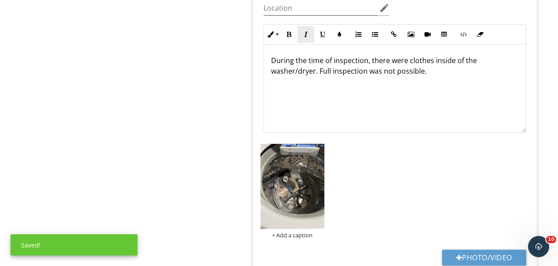
scroll to position [1014, 0]
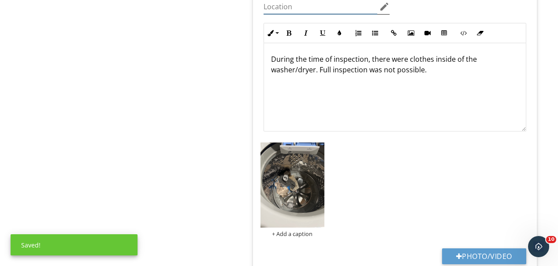
click at [305, 7] on input "Location" at bounding box center [321, 7] width 114 height 15
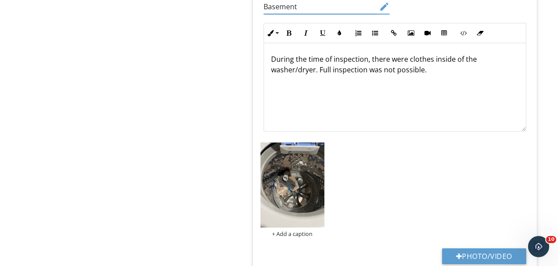
type input "Basement"
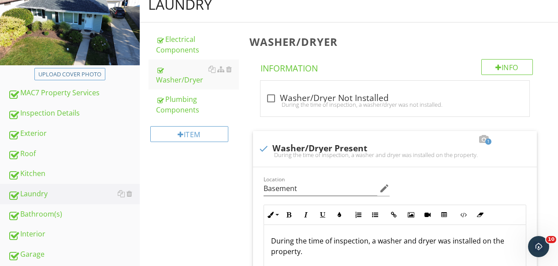
scroll to position [0, 0]
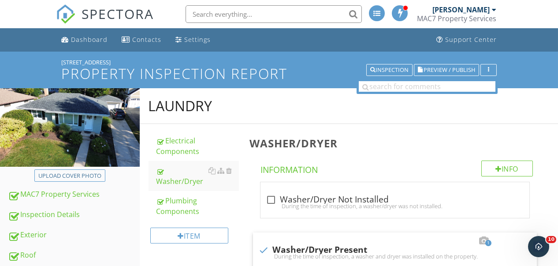
drag, startPoint x: 179, startPoint y: 199, endPoint x: 226, endPoint y: 122, distance: 90.4
click at [179, 198] on div "Plumbing Components" at bounding box center [198, 205] width 82 height 21
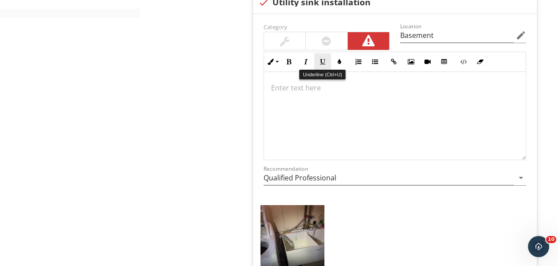
scroll to position [529, 0]
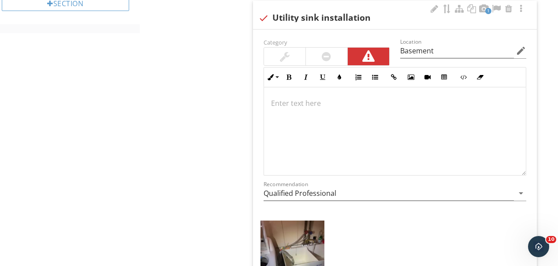
click at [314, 111] on div at bounding box center [395, 131] width 262 height 88
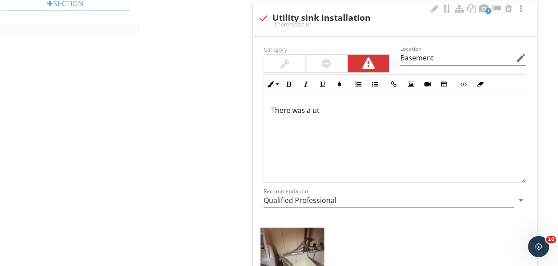
scroll to position [536, 0]
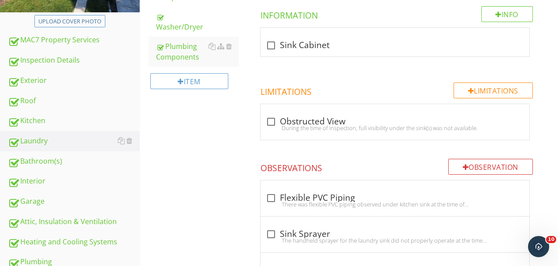
scroll to position [176, 0]
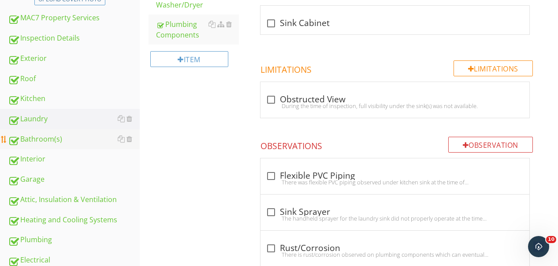
click at [43, 140] on div "Bathroom(s)" at bounding box center [74, 139] width 132 height 11
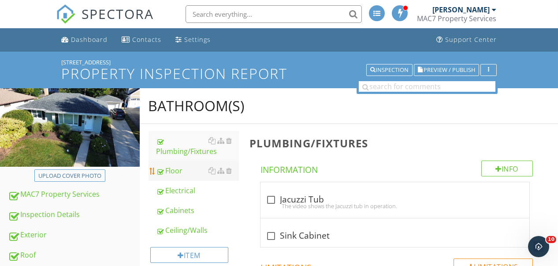
click at [168, 175] on div "Floor" at bounding box center [198, 170] width 82 height 11
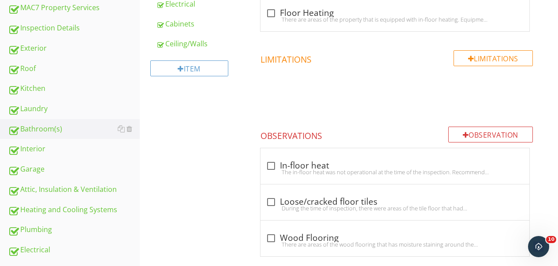
scroll to position [119, 0]
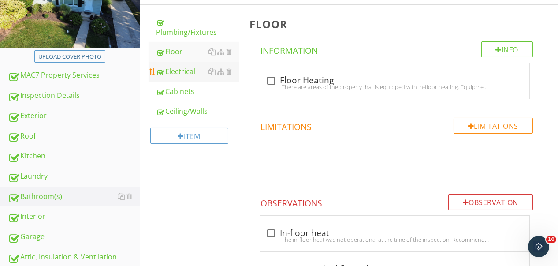
click at [166, 75] on div "Electrical" at bounding box center [198, 71] width 82 height 11
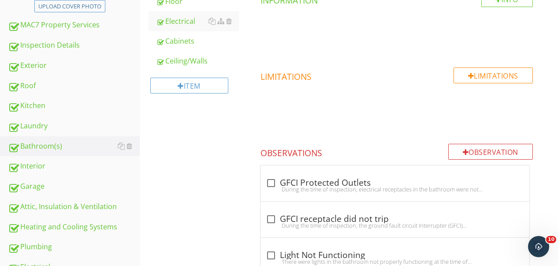
scroll to position [35, 0]
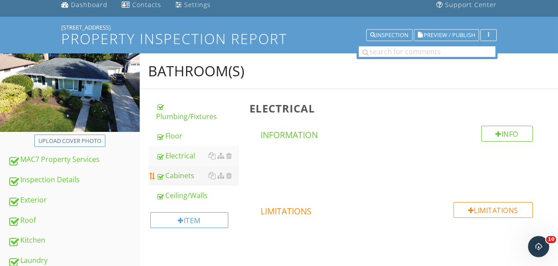
click at [174, 176] on div "Cabinets" at bounding box center [198, 175] width 82 height 11
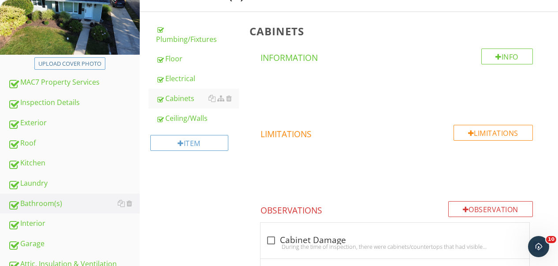
scroll to position [75, 0]
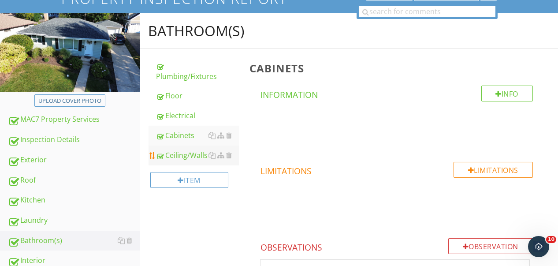
click at [176, 164] on link "Ceiling/Walls" at bounding box center [198, 155] width 82 height 19
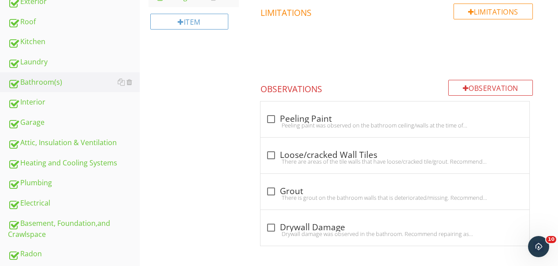
scroll to position [251, 0]
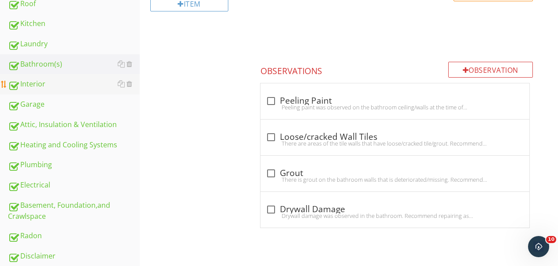
click at [30, 81] on div "Interior" at bounding box center [74, 83] width 132 height 11
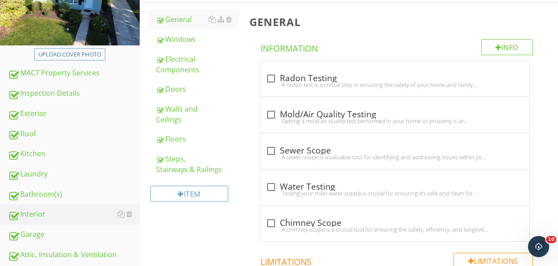
scroll to position [119, 0]
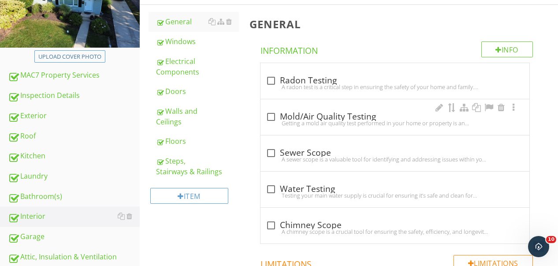
click at [272, 118] on div at bounding box center [271, 116] width 15 height 15
checkbox input "true"
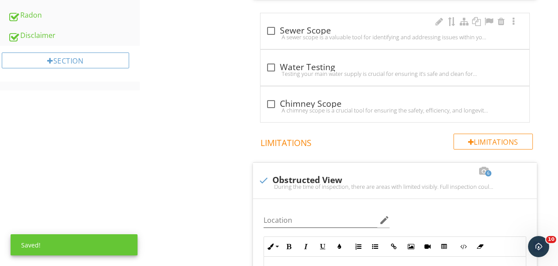
click at [270, 28] on div at bounding box center [271, 30] width 15 height 15
checkbox input "true"
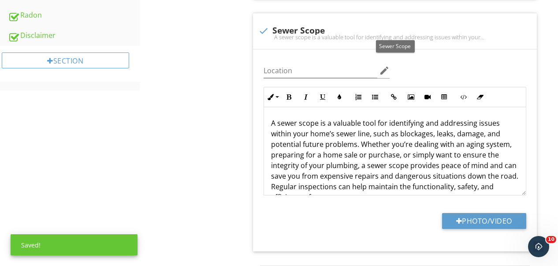
scroll to position [736, 0]
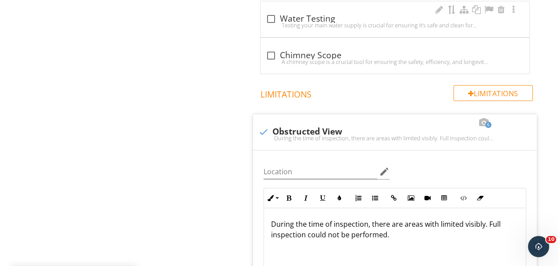
click at [270, 15] on div at bounding box center [271, 18] width 15 height 15
checkbox input "true"
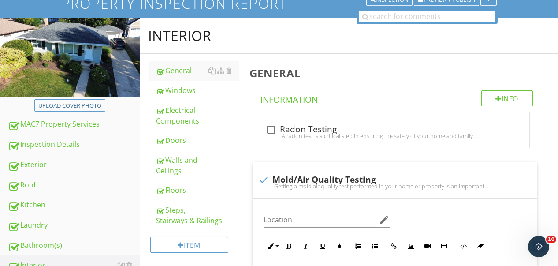
scroll to position [19, 0]
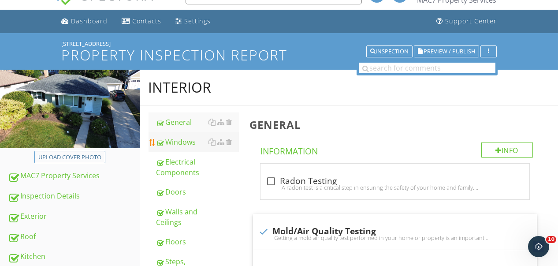
click at [183, 143] on div "Windows" at bounding box center [198, 142] width 82 height 11
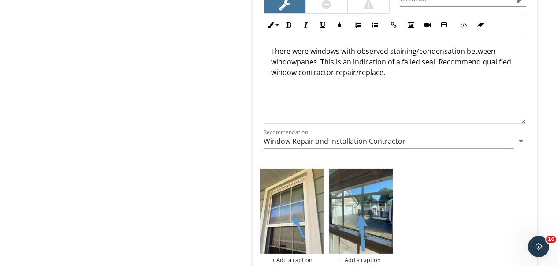
scroll to position [900, 0]
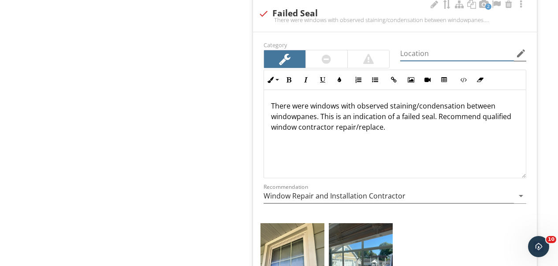
click at [412, 49] on input "Location" at bounding box center [457, 53] width 114 height 15
type input "1st Floor"
click at [431, 10] on div "check Failed Seal" at bounding box center [394, 13] width 273 height 11
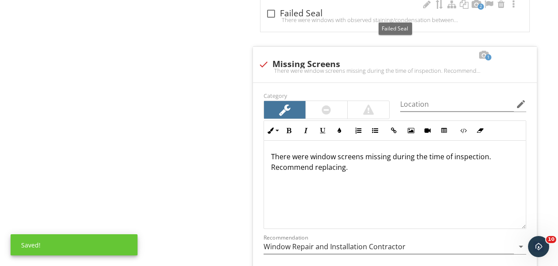
click at [296, 16] on div "There were windows with observed staining/condensation between windowpanes. Thi…" at bounding box center [395, 19] width 258 height 7
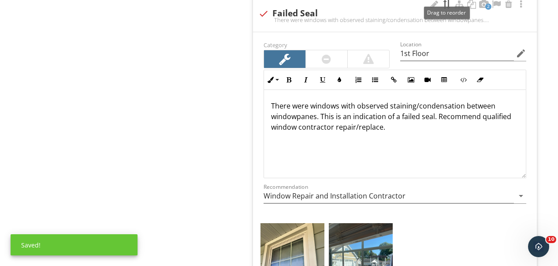
click at [439, 3] on div "2" at bounding box center [477, 5] width 97 height 11
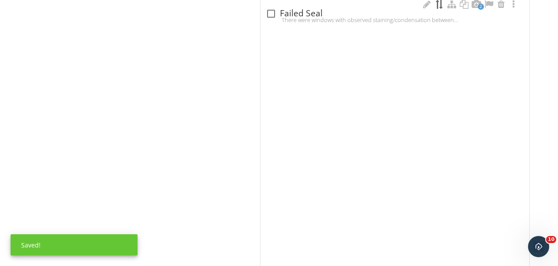
checkbox input "true"
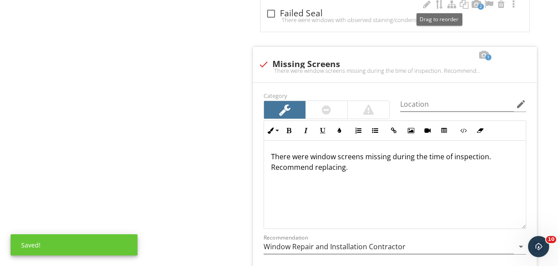
click at [264, 14] on div at bounding box center [271, 13] width 15 height 15
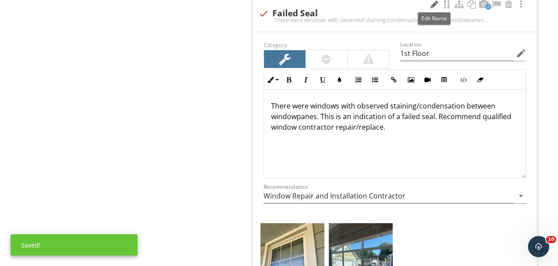
click at [437, 2] on div at bounding box center [434, 4] width 11 height 9
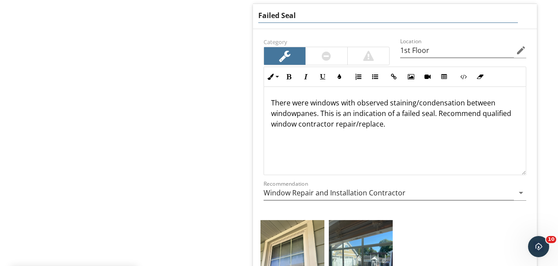
click at [314, 15] on input "Failed Seal" at bounding box center [388, 15] width 260 height 15
type input "Failed Seals"
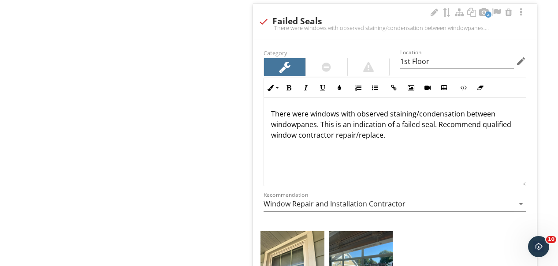
click at [343, 157] on div "There were windows with observed staining/condensation between windowpanes. Thi…" at bounding box center [395, 142] width 262 height 88
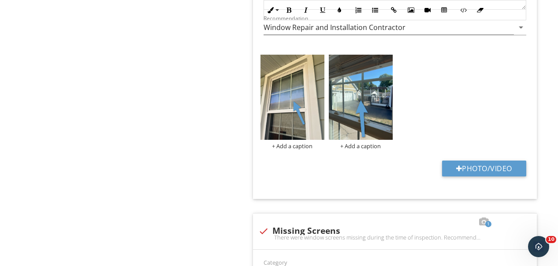
scroll to position [937, 0]
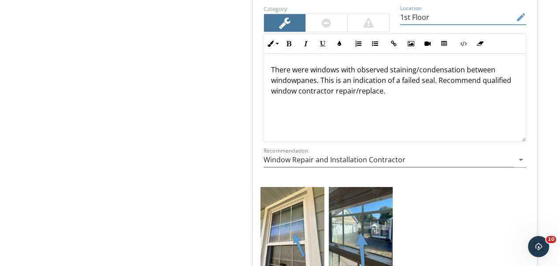
drag, startPoint x: 439, startPoint y: 14, endPoint x: 366, endPoint y: 13, distance: 73.6
click at [366, 13] on div "Category Location 1st Floor edit Inline Style XLarge Large Normal Small Light S…" at bounding box center [394, 89] width 273 height 173
type input "1 - Master / 1 - Kitchen"
click at [248, 85] on div "Windows Info Information check Window Maintenance Casement style windows have m…" at bounding box center [401, 123] width 314 height 1872
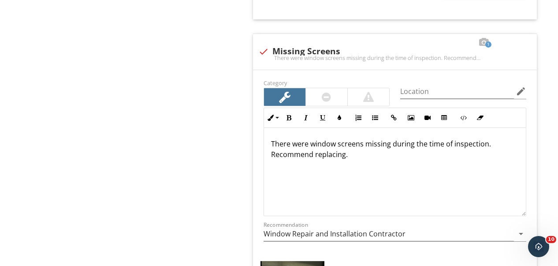
scroll to position [1245, 0]
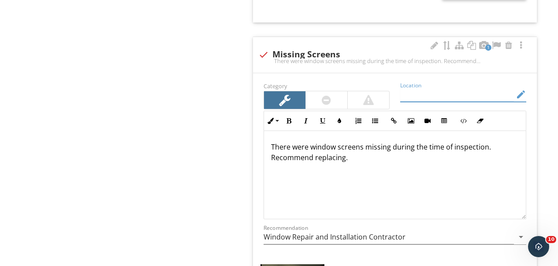
click at [435, 94] on input "Location" at bounding box center [457, 94] width 114 height 15
type input "Living Room"
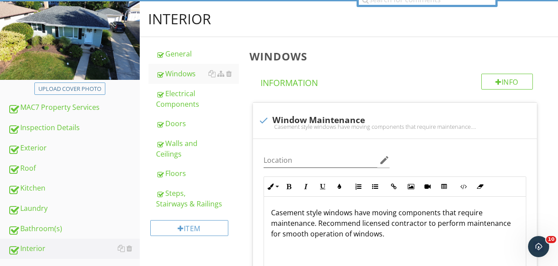
scroll to position [163, 0]
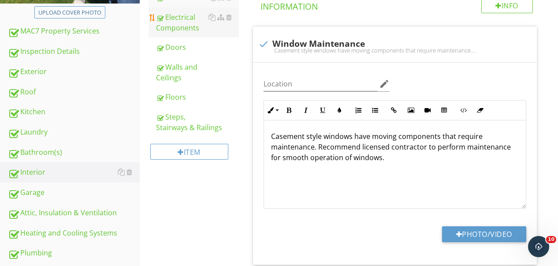
click at [193, 30] on div "Electrical Components" at bounding box center [198, 22] width 82 height 21
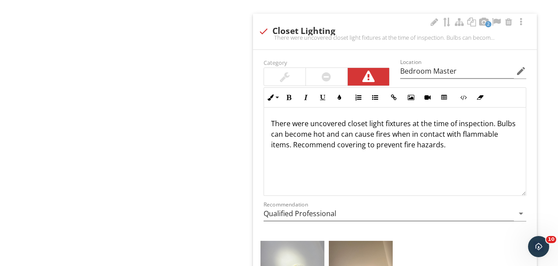
scroll to position [648, 0]
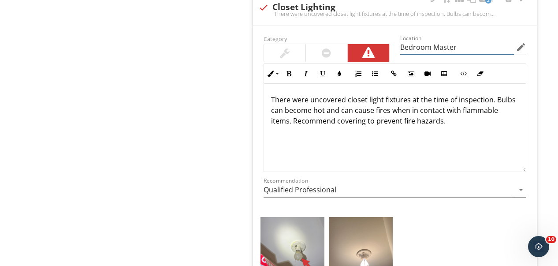
click at [433, 45] on input "Bedroom Master" at bounding box center [457, 47] width 114 height 15
type input "Bedroom / Master"
drag, startPoint x: 210, startPoint y: 77, endPoint x: 211, endPoint y: 62, distance: 15.0
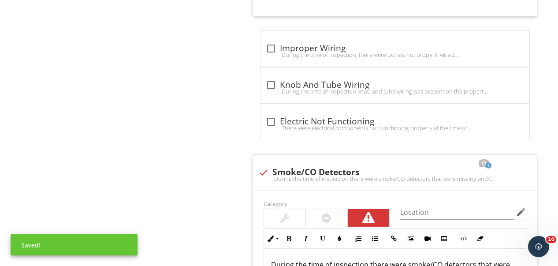
scroll to position [1133, 0]
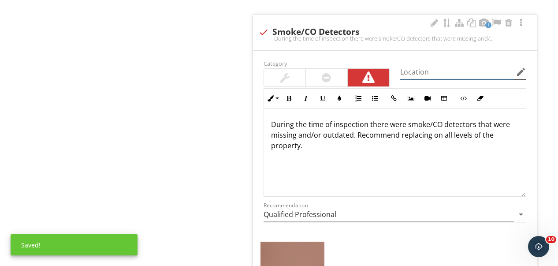
click at [423, 76] on input "Location" at bounding box center [457, 72] width 114 height 15
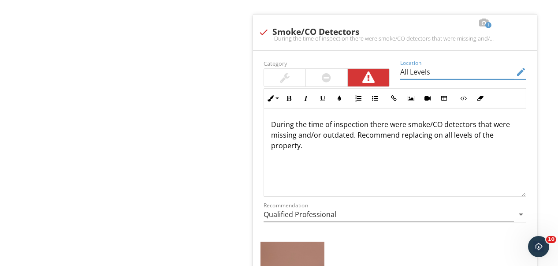
type input "All Levels"
click at [250, 87] on span "check_box_outline_blank Damaged Electric There are electrical components that w…" at bounding box center [397, 174] width 295 height 1441
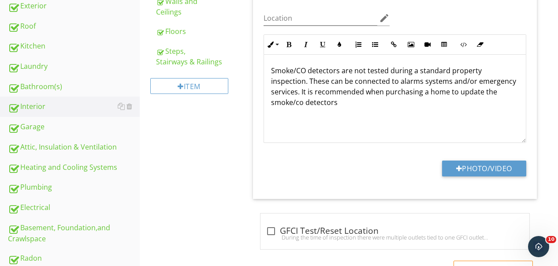
scroll to position [121, 0]
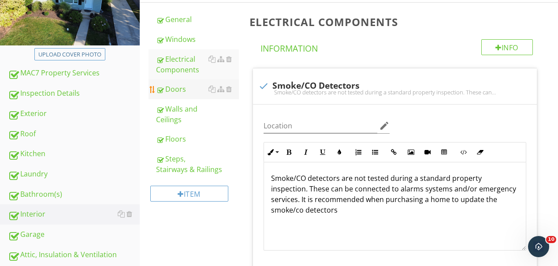
click at [175, 91] on div "Doors" at bounding box center [198, 89] width 82 height 11
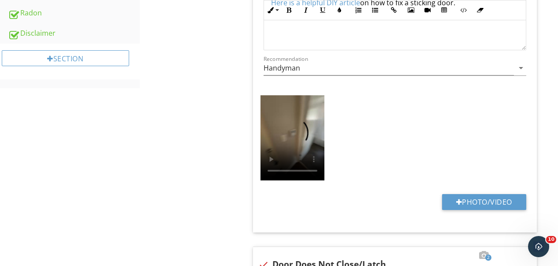
scroll to position [342, 0]
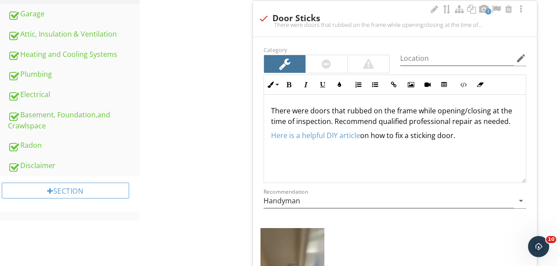
click at [427, 49] on div "Location edit" at bounding box center [463, 60] width 126 height 29
click at [427, 55] on input "Location" at bounding box center [457, 58] width 114 height 15
type input "1st Floor"
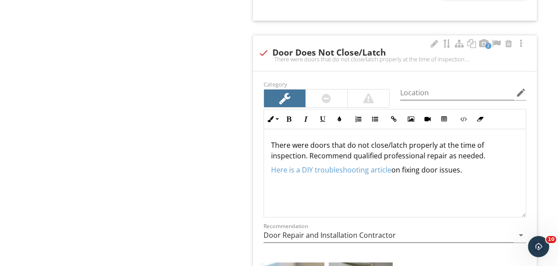
scroll to position [694, 0]
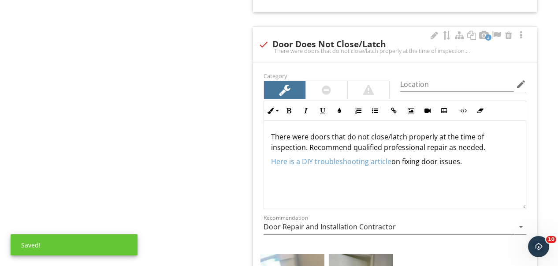
click at [439, 73] on div "Location edit" at bounding box center [463, 86] width 126 height 29
click at [438, 78] on input "Location" at bounding box center [457, 84] width 114 height 15
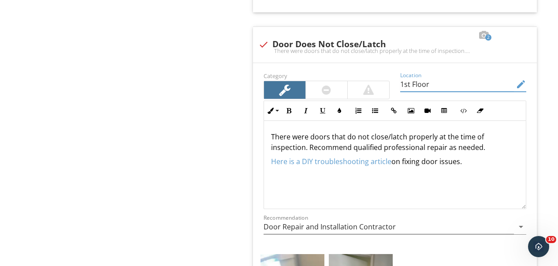
type input "1st Floor"
click at [246, 96] on div "Doors Info Information Limitations Limitations check_box_outline_blank Doors Du…" at bounding box center [401, 176] width 314 height 1495
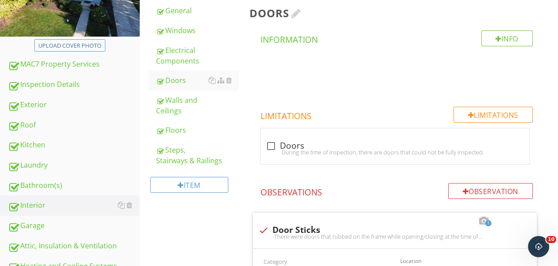
scroll to position [132, 0]
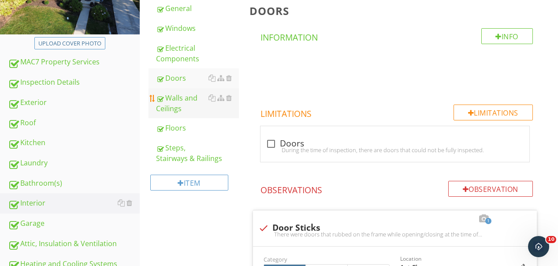
click at [184, 103] on div "Walls and Ceilings" at bounding box center [198, 103] width 82 height 21
type textarea "<p>There were doors that do not close/latch properly at the time of inspection.…"
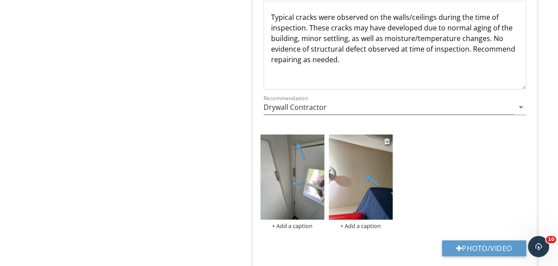
scroll to position [661, 0]
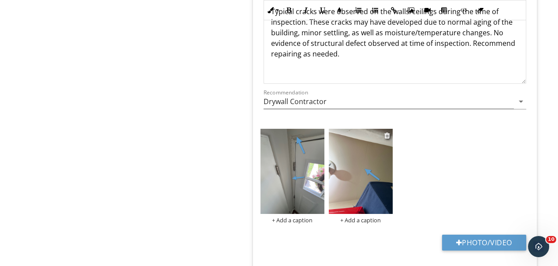
click at [360, 164] on img at bounding box center [361, 171] width 64 height 85
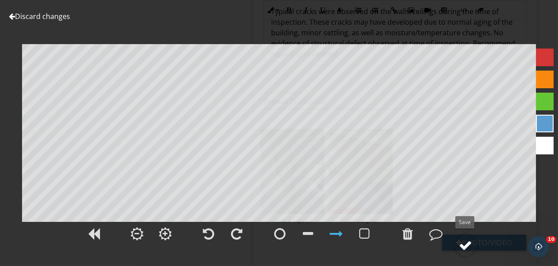
click at [468, 246] on div at bounding box center [465, 245] width 13 height 13
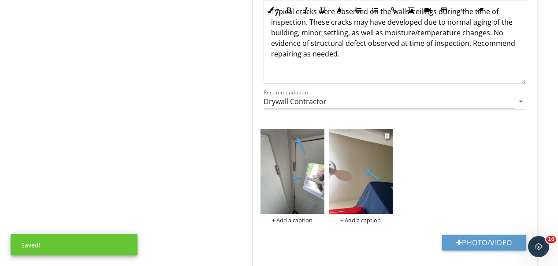
click at [349, 185] on img at bounding box center [361, 171] width 64 height 85
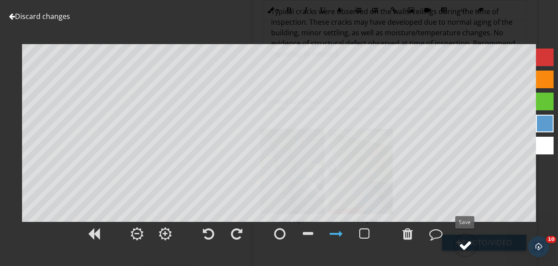
click at [460, 245] on div at bounding box center [465, 245] width 13 height 13
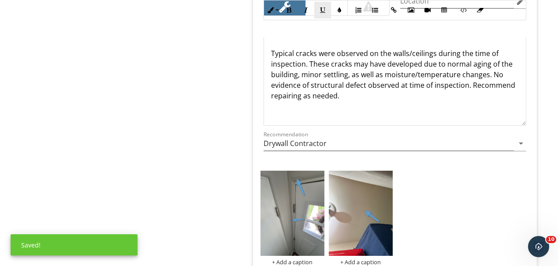
scroll to position [573, 0]
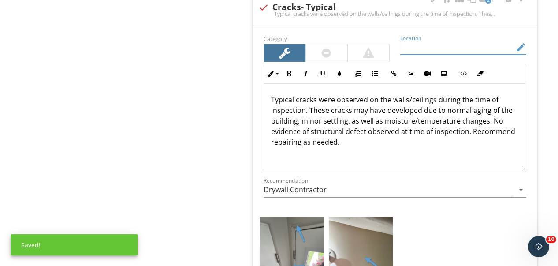
click at [433, 51] on input "Location" at bounding box center [457, 47] width 114 height 15
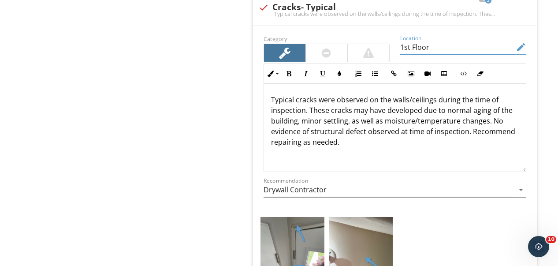
type input "1st Floor"
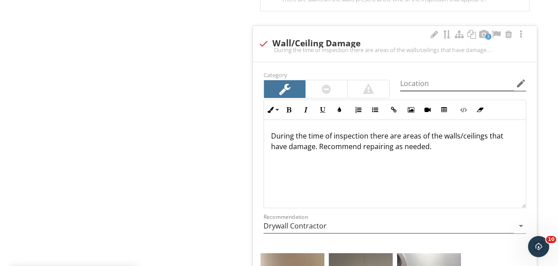
scroll to position [970, 0]
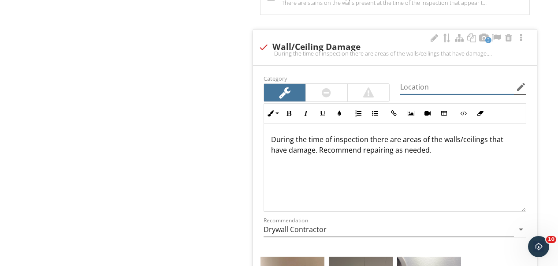
click at [433, 86] on input "Location" at bounding box center [457, 87] width 114 height 15
type input "q"
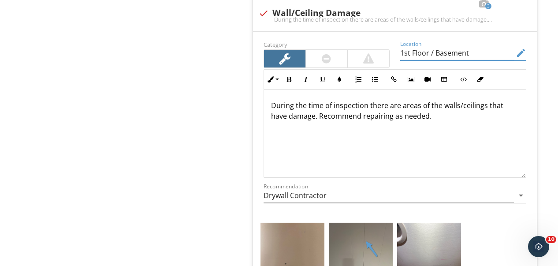
scroll to position [1014, 0]
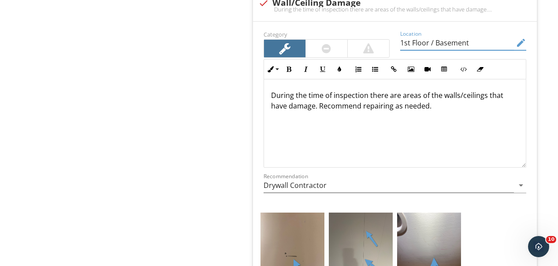
type input "1st Floor / Basement"
drag, startPoint x: 289, startPoint y: 107, endPoint x: 282, endPoint y: 111, distance: 7.9
click at [282, 111] on div "During the time of inspection there are areas of the walls/ceilings that have d…" at bounding box center [395, 123] width 262 height 88
click at [332, 105] on p "During the time of inspection there are areas of the walls/ceilings that had mi…" at bounding box center [395, 100] width 248 height 21
click at [233, 71] on div "Interior General Windows Electrical Components Doors Walls and Ceilings Floors …" at bounding box center [349, 54] width 419 height 1961
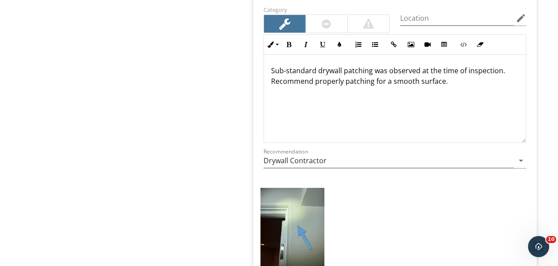
scroll to position [1411, 0]
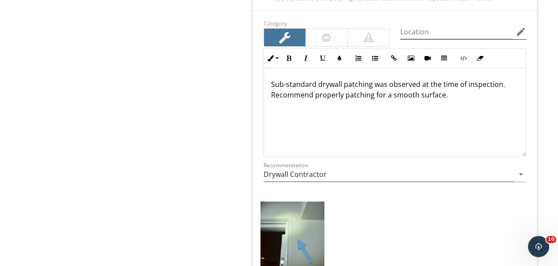
click at [409, 25] on input "Location" at bounding box center [457, 32] width 114 height 15
type input "1st Floor"
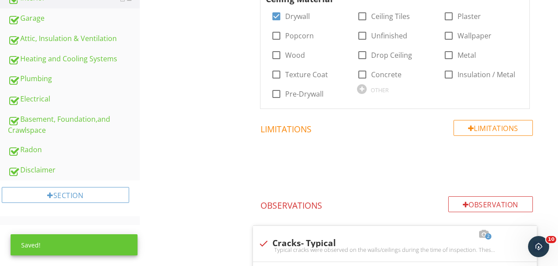
scroll to position [150, 0]
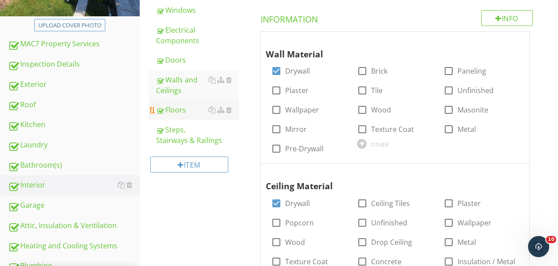
click at [180, 112] on div "Floors" at bounding box center [198, 110] width 82 height 11
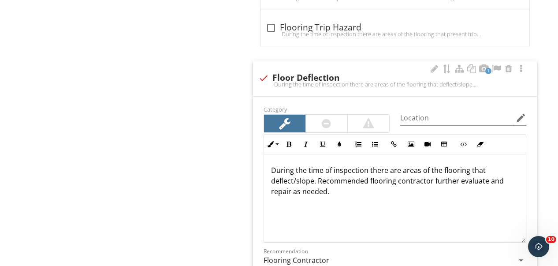
scroll to position [591, 0]
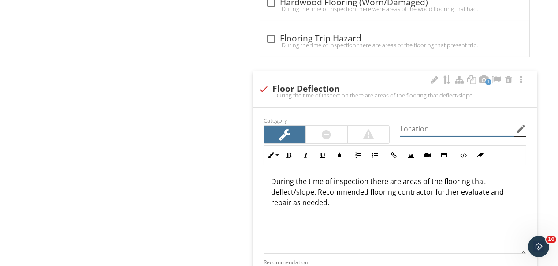
click at [443, 126] on input "Location" at bounding box center [457, 129] width 114 height 15
type input "1st Floor"
click at [209, 125] on div "Interior General Windows Electrical Components Doors Walls and Ceilings Floors …" at bounding box center [349, 75] width 419 height 1157
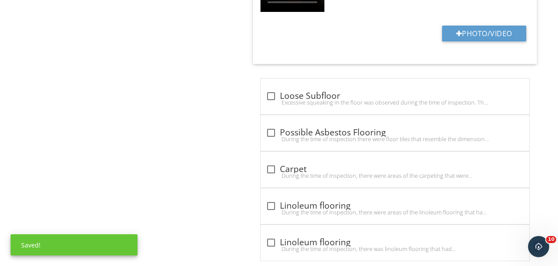
scroll to position [979, 0]
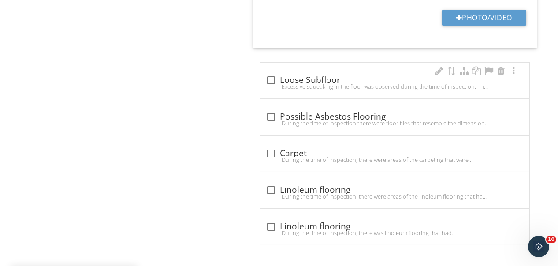
click at [266, 83] on div "Excessive squeaking in the floor was observed during the time of inspection. Th…" at bounding box center [395, 86] width 258 height 7
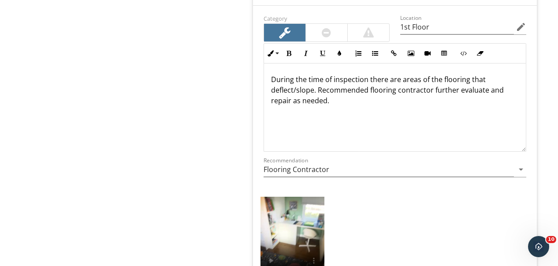
scroll to position [758, 0]
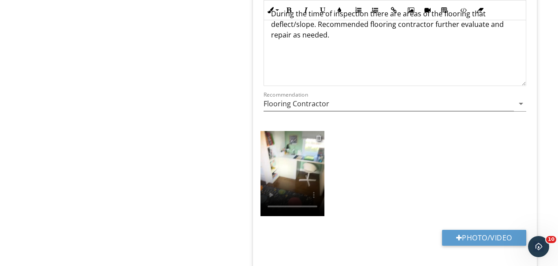
click at [319, 134] on div at bounding box center [319, 137] width 6 height 7
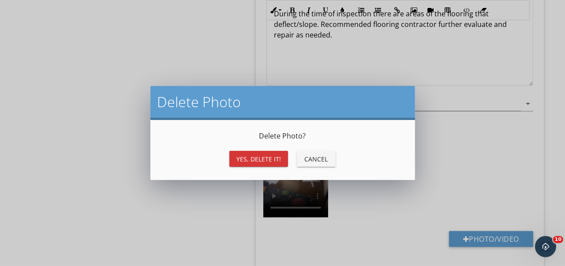
click at [264, 162] on div "Yes, Delete it!" at bounding box center [258, 158] width 45 height 9
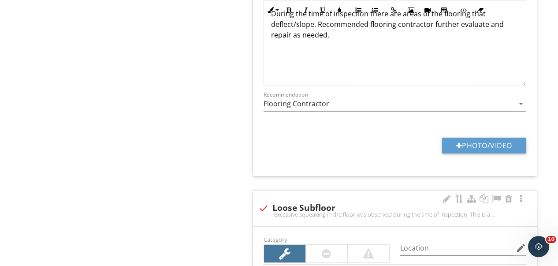
click at [261, 203] on div at bounding box center [263, 208] width 15 height 15
checkbox input "true"
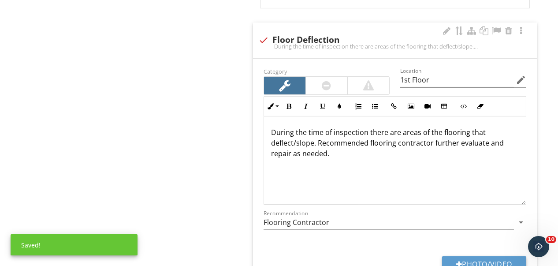
scroll to position [582, 0]
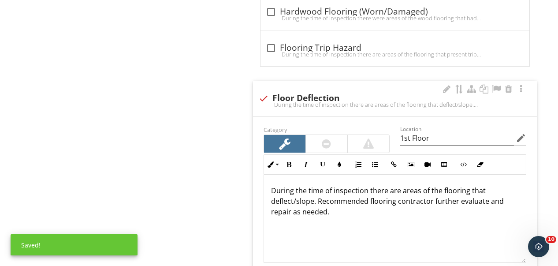
click at [258, 95] on div at bounding box center [263, 98] width 15 height 15
checkbox input "true"
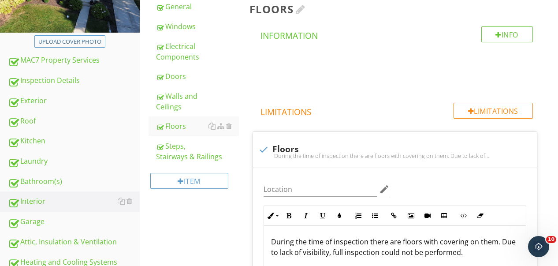
scroll to position [135, 0]
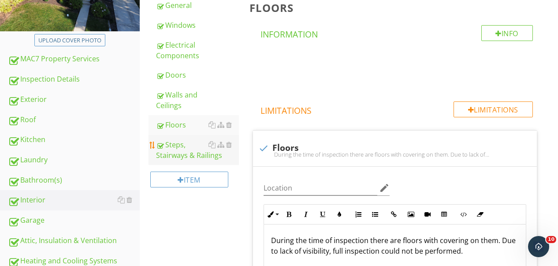
click at [172, 150] on div "Steps, Stairways & Railings" at bounding box center [198, 149] width 82 height 21
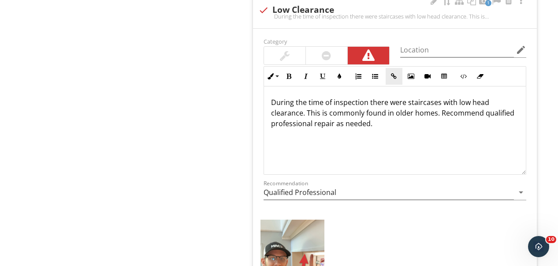
scroll to position [576, 0]
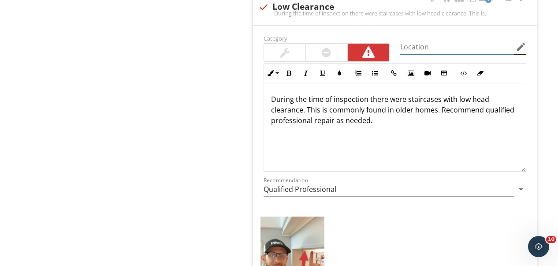
click at [422, 43] on input "Location" at bounding box center [457, 47] width 114 height 15
type input "Basement"
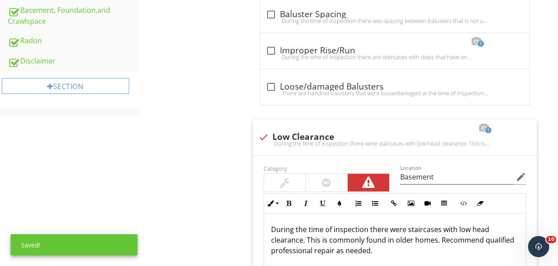
scroll to position [221, 0]
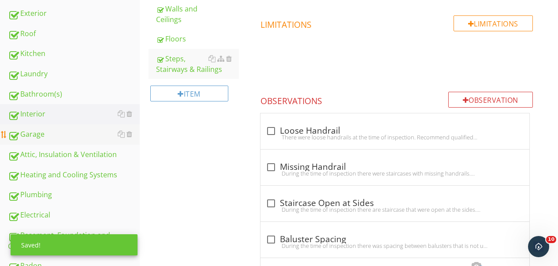
click at [36, 129] on div "Garage" at bounding box center [74, 134] width 132 height 11
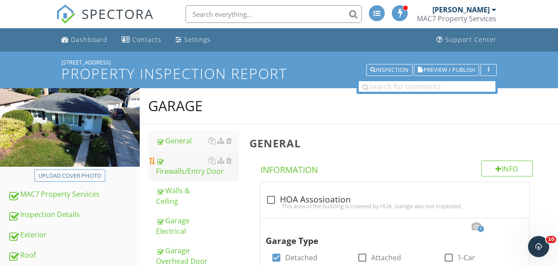
click at [182, 164] on div "Firewalls/Entry Door" at bounding box center [198, 165] width 82 height 21
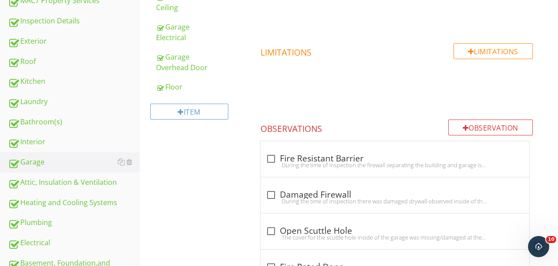
scroll to position [132, 0]
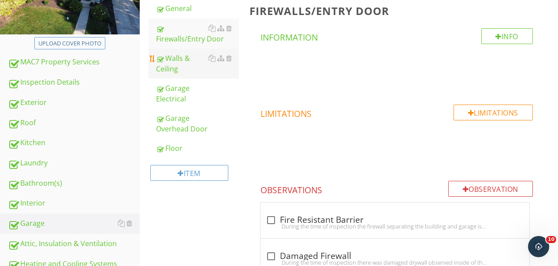
click at [178, 71] on div "Walls & Ceiling" at bounding box center [198, 63] width 82 height 21
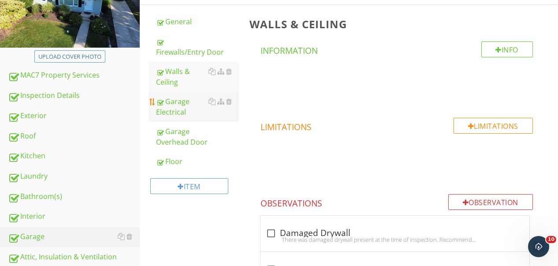
click at [176, 106] on div "Garage Electrical" at bounding box center [198, 106] width 82 height 21
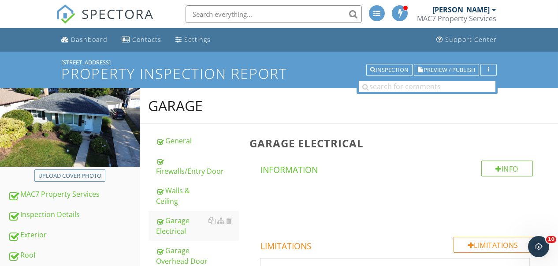
scroll to position [132, 0]
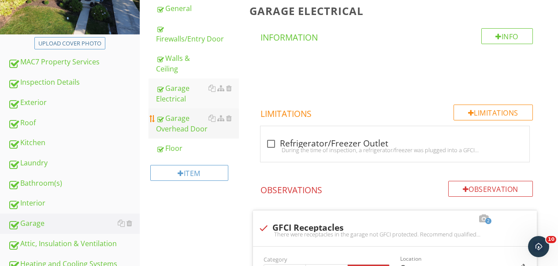
click at [172, 123] on div "Garage Overhead Door" at bounding box center [198, 123] width 82 height 21
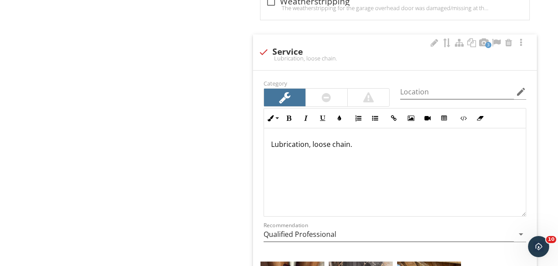
scroll to position [617, 0]
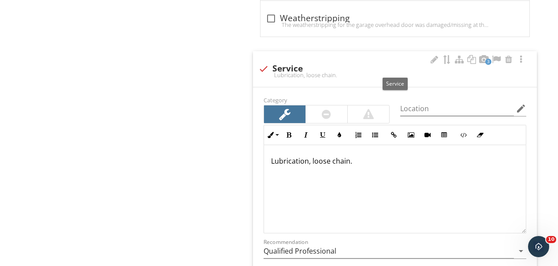
click at [428, 58] on div "3 check Service Lubrication, loose chain." at bounding box center [395, 69] width 284 height 36
checkbox input "true"
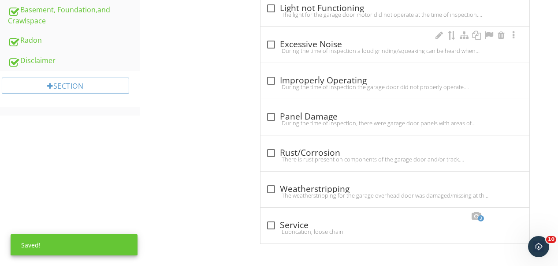
scroll to position [446, 0]
click at [278, 227] on div "check_box_outline_blank Service" at bounding box center [395, 226] width 258 height 11
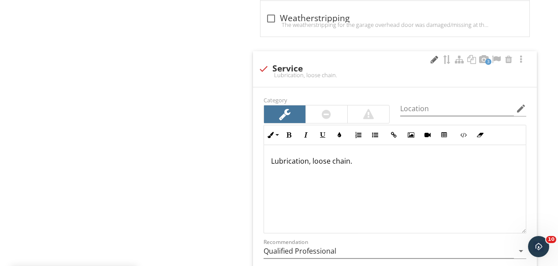
click at [432, 60] on div at bounding box center [434, 59] width 11 height 9
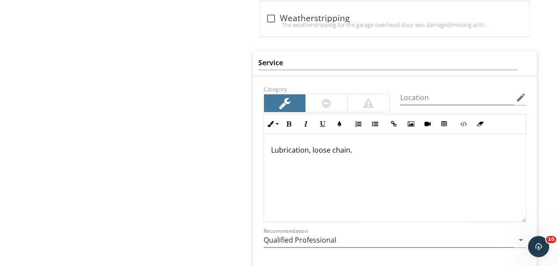
click at [258, 59] on input "Service" at bounding box center [388, 63] width 260 height 15
type input "Needs Service"
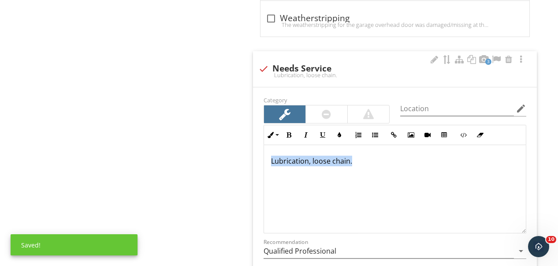
drag, startPoint x: 366, startPoint y: 152, endPoint x: 260, endPoint y: 157, distance: 106.4
click at [260, 157] on div "Inline Style XLarge Large Normal Small Light Small/Light Bold Italic Underline …" at bounding box center [394, 179] width 273 height 108
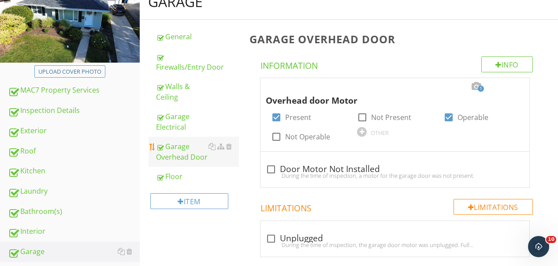
scroll to position [104, 0]
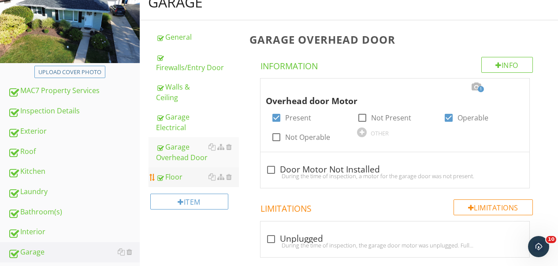
click at [172, 180] on div "Floor" at bounding box center [198, 177] width 82 height 11
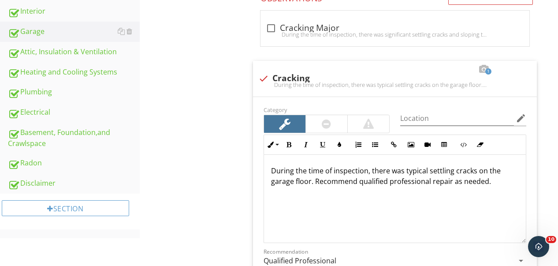
scroll to position [210, 0]
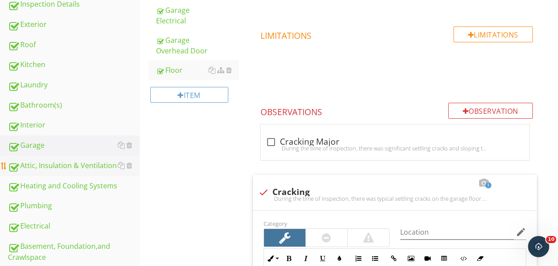
click at [76, 166] on div "Attic, Insulation & Ventilation" at bounding box center [74, 165] width 132 height 11
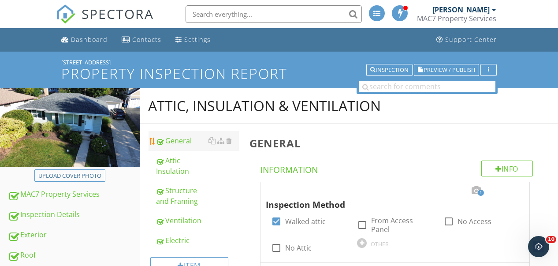
drag, startPoint x: 167, startPoint y: 166, endPoint x: 209, endPoint y: 149, distance: 44.5
click at [167, 166] on div "Attic Insulation" at bounding box center [198, 165] width 82 height 21
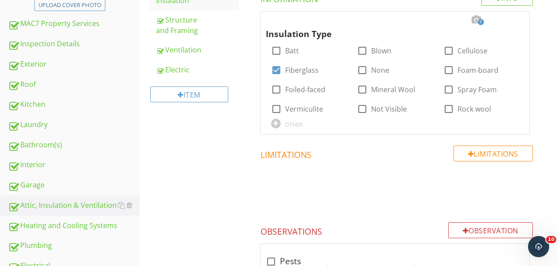
scroll to position [97, 0]
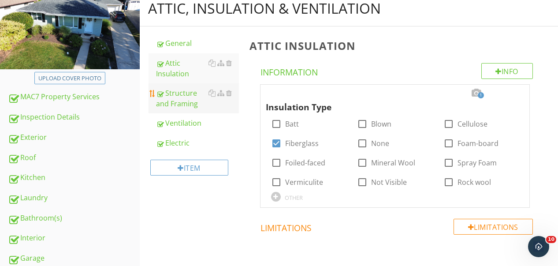
drag, startPoint x: 183, startPoint y: 103, endPoint x: 213, endPoint y: 85, distance: 34.4
click at [183, 104] on div "Structure and Framing" at bounding box center [198, 98] width 82 height 21
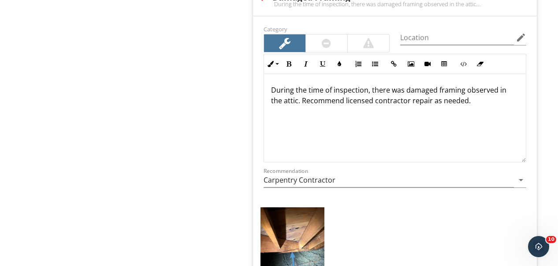
scroll to position [935, 0]
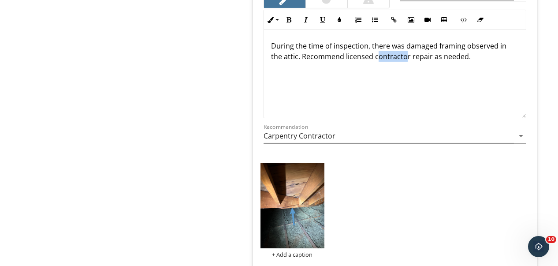
drag, startPoint x: 406, startPoint y: 58, endPoint x: 393, endPoint y: 57, distance: 13.2
click at [376, 60] on p "During the time of inspection, there was damaged framing observed in the attic.…" at bounding box center [395, 51] width 248 height 21
click at [399, 57] on p "During the time of inspection, there was damaged framing observed in the attic.…" at bounding box center [395, 51] width 248 height 21
drag, startPoint x: 407, startPoint y: 56, endPoint x: 346, endPoint y: 63, distance: 61.8
click at [346, 63] on div "During the time of inspection, there was damaged framing observed in the attic.…" at bounding box center [395, 74] width 262 height 88
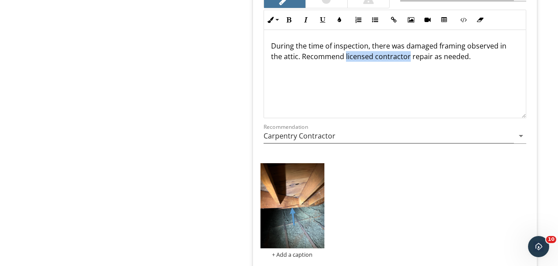
click at [349, 64] on div "During the time of inspection, there was damaged framing observed in the attic.…" at bounding box center [395, 74] width 262 height 88
click at [373, 69] on div "During the time of inspection, there was damaged framing observed in the attic.…" at bounding box center [395, 74] width 262 height 88
drag, startPoint x: 372, startPoint y: 57, endPoint x: 345, endPoint y: 58, distance: 26.9
click at [345, 58] on p "During the time of inspection, there was damaged framing observed in the attic.…" at bounding box center [395, 51] width 248 height 21
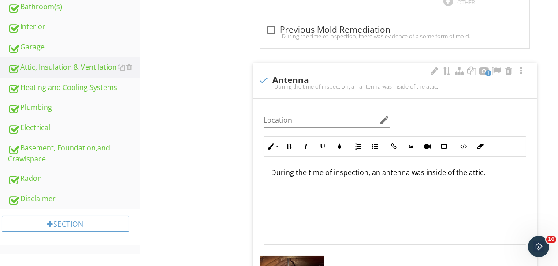
scroll to position [92, 0]
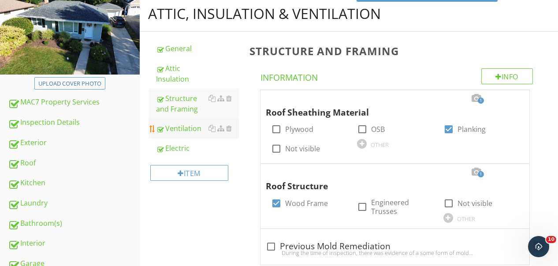
click at [176, 135] on link "Ventilation" at bounding box center [198, 128] width 82 height 19
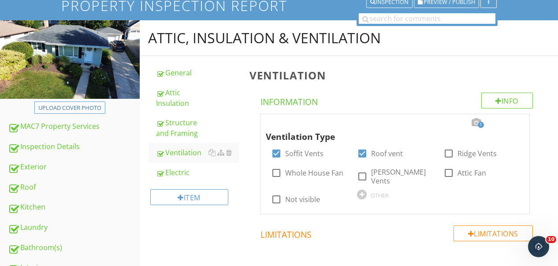
scroll to position [150, 0]
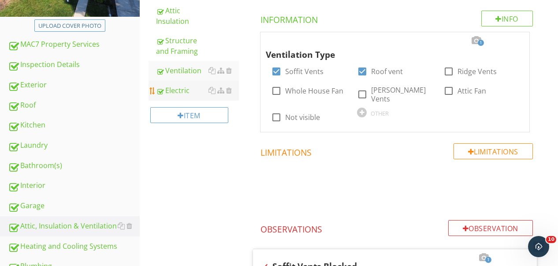
click at [175, 92] on div "Electric" at bounding box center [198, 90] width 82 height 11
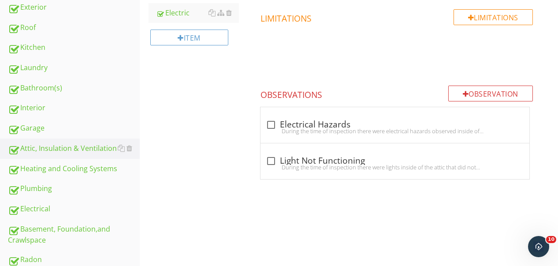
scroll to position [295, 0]
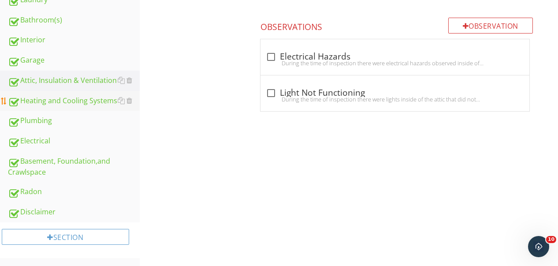
click at [86, 101] on div "Heating and Cooling Systems" at bounding box center [74, 100] width 132 height 11
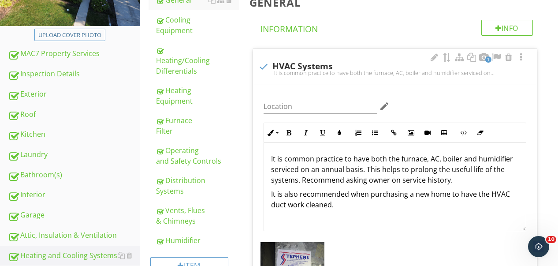
scroll to position [130, 0]
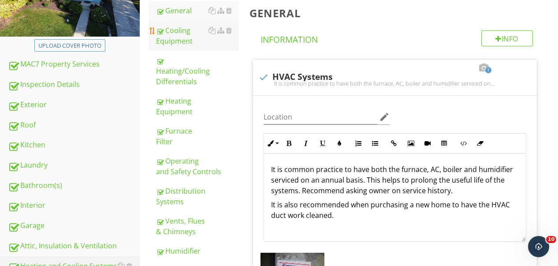
click at [179, 39] on div "Cooling Equipment" at bounding box center [198, 35] width 82 height 21
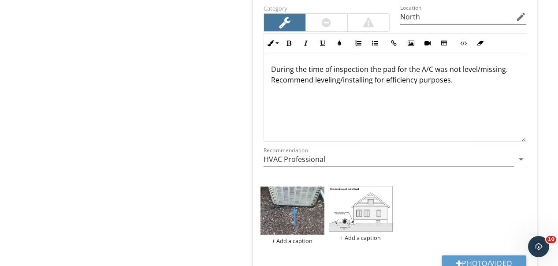
scroll to position [1100, 0]
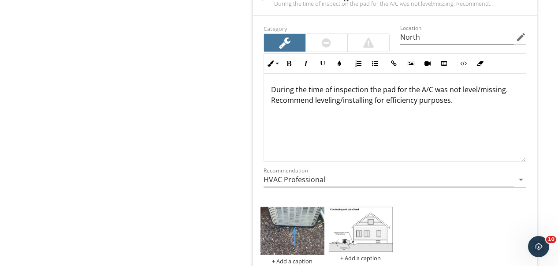
click at [506, 91] on p "During the time of inspection the pad for the A/C was not level/missing. Recomm…" at bounding box center [395, 94] width 248 height 21
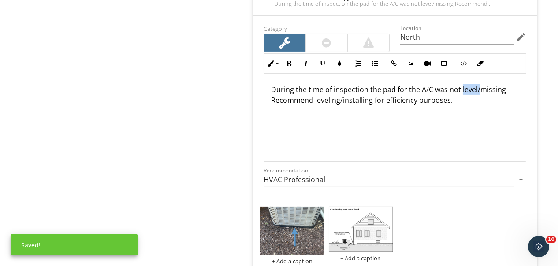
drag, startPoint x: 477, startPoint y: 90, endPoint x: 461, endPoint y: 92, distance: 16.0
click at [461, 92] on p "During the time of inspection the pad for the A/C was not level/missing Recomme…" at bounding box center [395, 94] width 248 height 21
drag, startPoint x: 380, startPoint y: 90, endPoint x: 371, endPoint y: 90, distance: 9.3
click at [371, 90] on p "During the time of inspection, the pad for the A/C was missing Recommend leveli…" at bounding box center [395, 94] width 248 height 21
click at [417, 101] on p "During the time of inspection, a pad for the A/C was missing Recommend leveling…" at bounding box center [395, 94] width 248 height 21
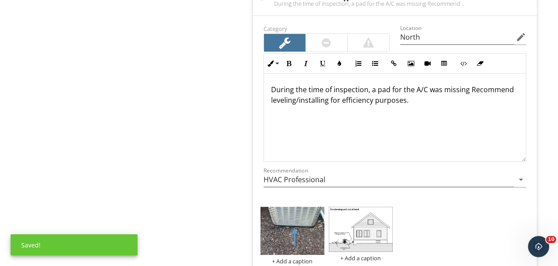
click at [469, 92] on p "During the time of inspection, a pad for the A/C was missing Recommend leveling…" at bounding box center [395, 94] width 248 height 21
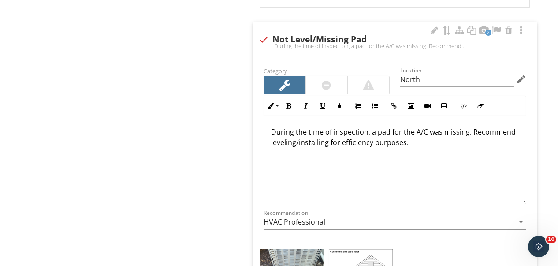
scroll to position [1012, 0]
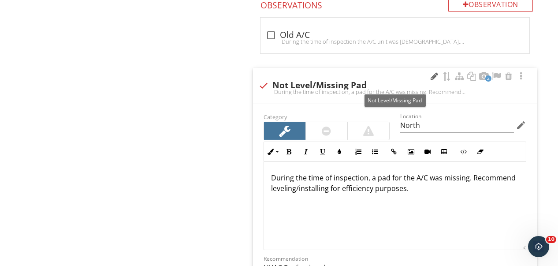
click at [432, 76] on div at bounding box center [434, 76] width 11 height 9
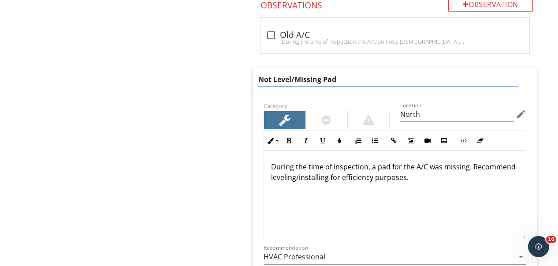
drag, startPoint x: 295, startPoint y: 78, endPoint x: 229, endPoint y: 80, distance: 66.6
click at [229, 80] on div "Heating and Cooling Systems General Cooling Equipment Heating/Cooling Different…" at bounding box center [349, 17] width 419 height 1883
type input "Missing Pad"
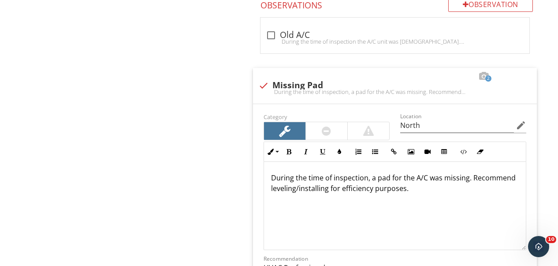
click at [231, 75] on div "Heating and Cooling Systems General Cooling Equipment Heating/Cooling Different…" at bounding box center [349, 23] width 419 height 1894
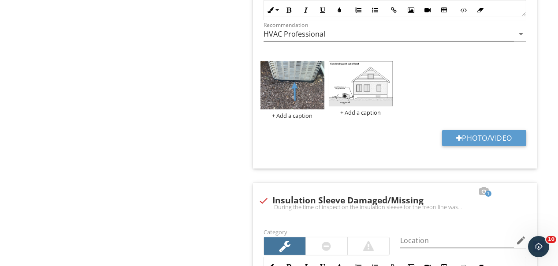
scroll to position [1277, 0]
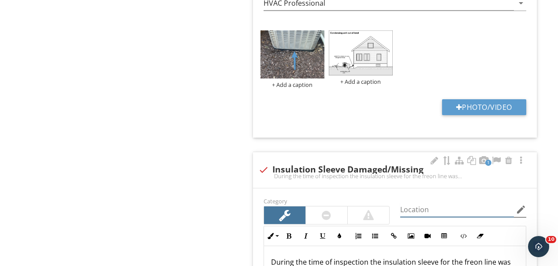
click at [437, 211] on input "Location" at bounding box center [457, 209] width 114 height 15
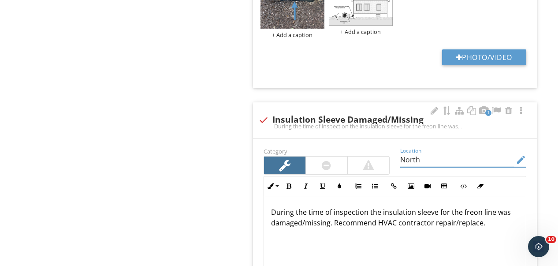
scroll to position [1453, 0]
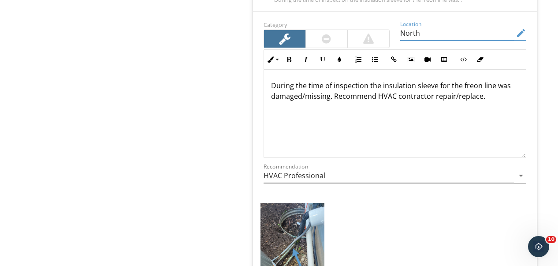
type input "North"
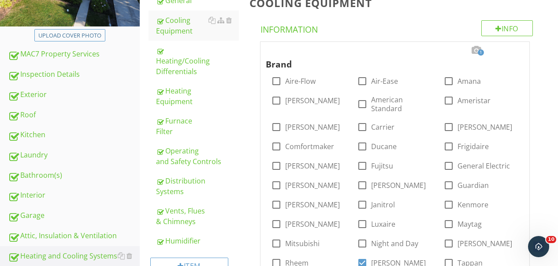
scroll to position [84, 0]
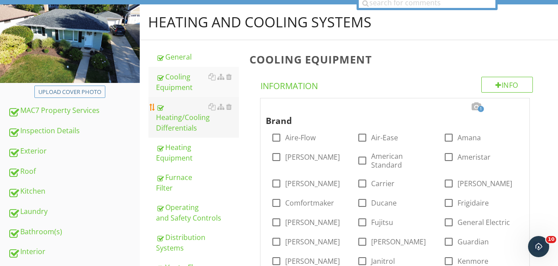
click at [177, 123] on div "Heating/Cooling Differentials" at bounding box center [198, 117] width 82 height 32
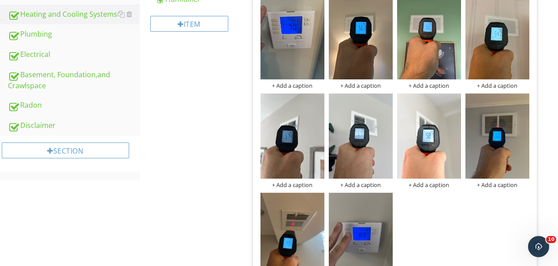
scroll to position [166, 0]
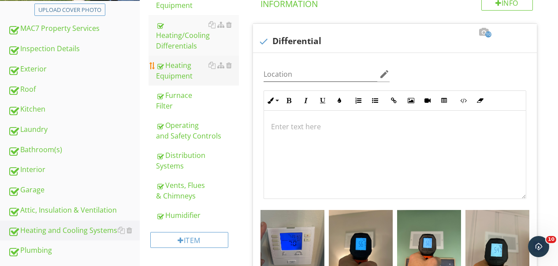
click at [168, 70] on div "Heating Equipment" at bounding box center [198, 70] width 82 height 21
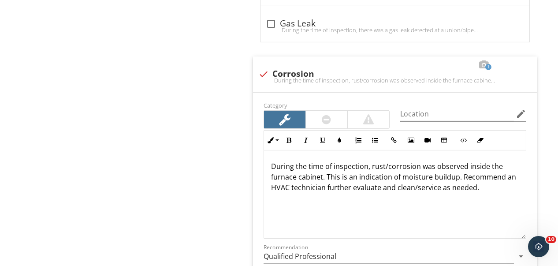
scroll to position [1444, 0]
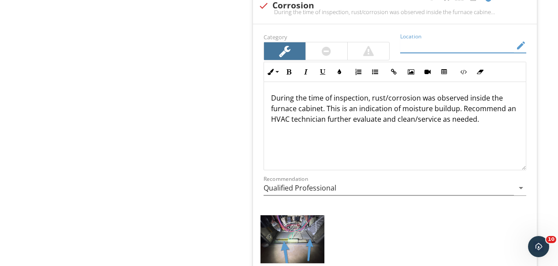
click at [461, 38] on input "Location" at bounding box center [457, 45] width 114 height 15
type input "Basement"
drag, startPoint x: 241, startPoint y: 97, endPoint x: 243, endPoint y: 89, distance: 7.8
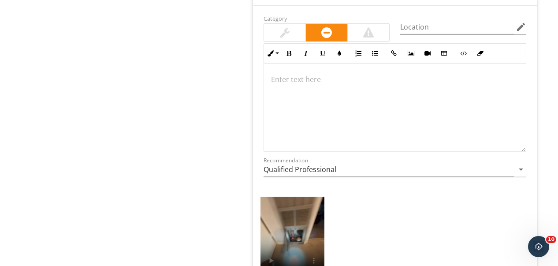
scroll to position [1767, 0]
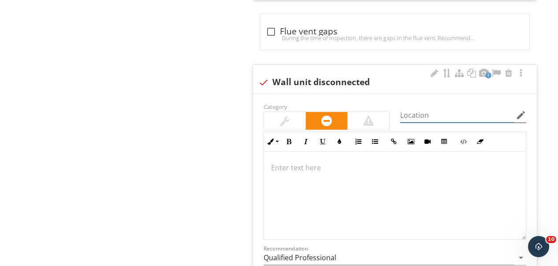
click at [431, 108] on input "Location" at bounding box center [457, 115] width 114 height 15
type input "Basement"
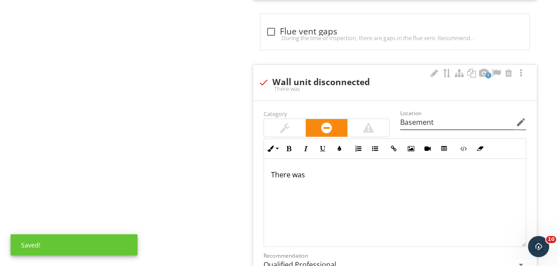
scroll to position [1774, 0]
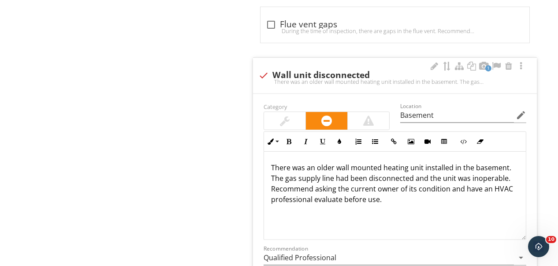
click at [406, 190] on div "There was an older wall mounted heating unit installed in the basement. The gas…" at bounding box center [395, 196] width 262 height 88
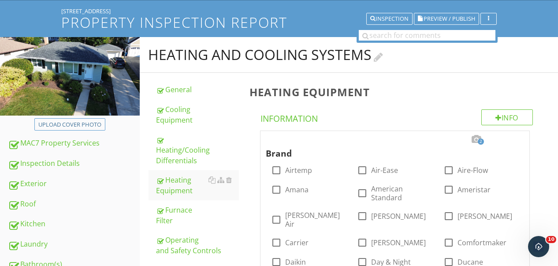
scroll to position [132, 0]
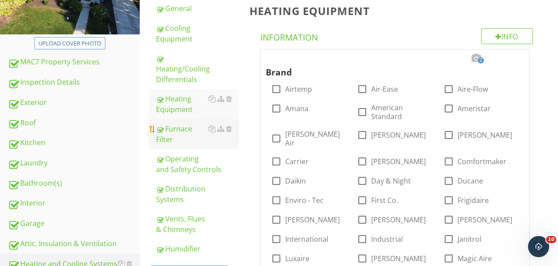
click at [179, 134] on div "Furnace Filter" at bounding box center [198, 133] width 82 height 21
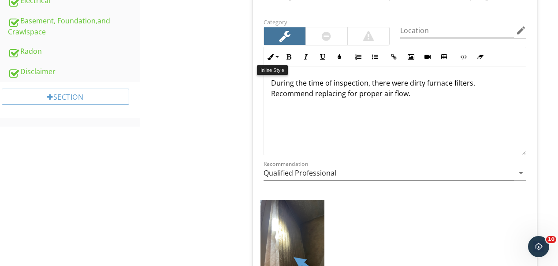
scroll to position [397, 0]
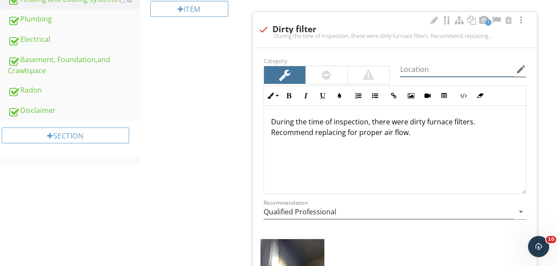
click at [460, 72] on input "Location" at bounding box center [457, 69] width 114 height 15
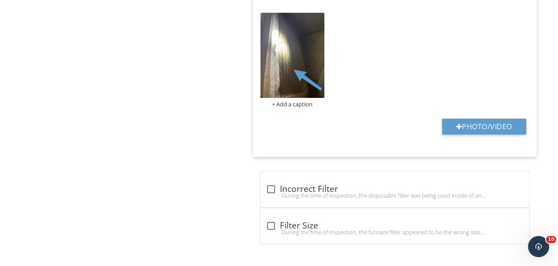
type input "Basement"
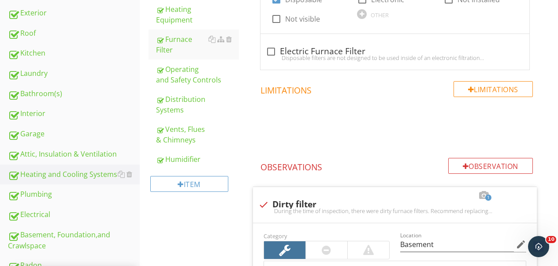
scroll to position [182, 0]
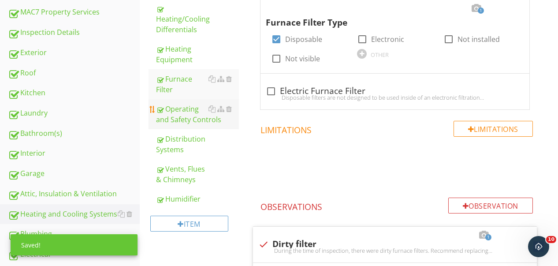
click at [174, 118] on div "Operating and Safety Controls" at bounding box center [198, 114] width 82 height 21
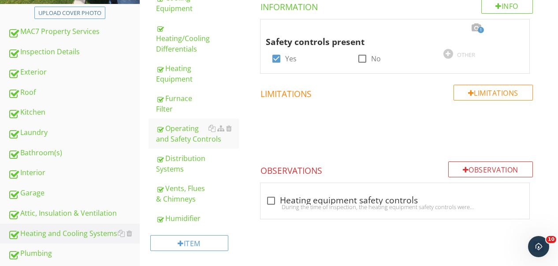
scroll to position [94, 0]
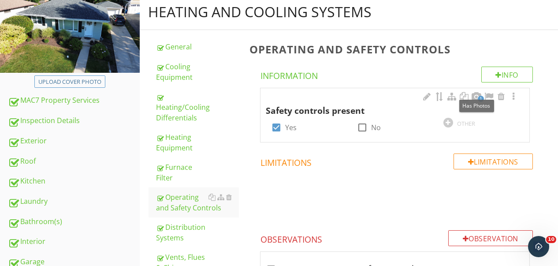
click at [479, 96] on span "1" at bounding box center [481, 99] width 6 height 6
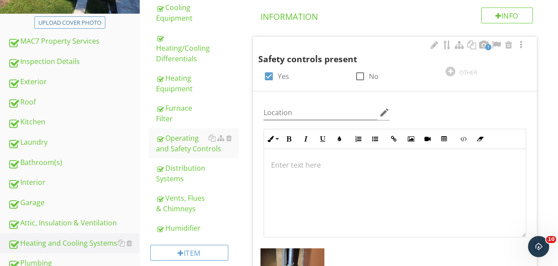
scroll to position [270, 0]
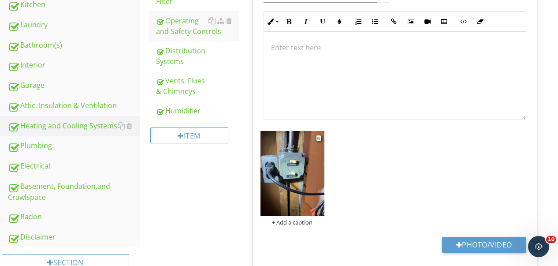
click at [306, 162] on img at bounding box center [293, 173] width 64 height 85
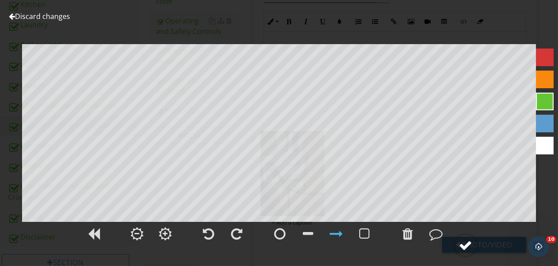
click at [464, 243] on div at bounding box center [465, 245] width 13 height 13
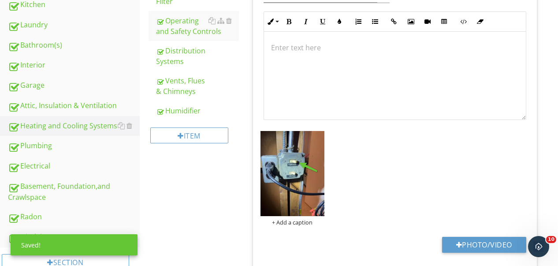
click at [237, 155] on div "Item" at bounding box center [194, 139] width 90 height 36
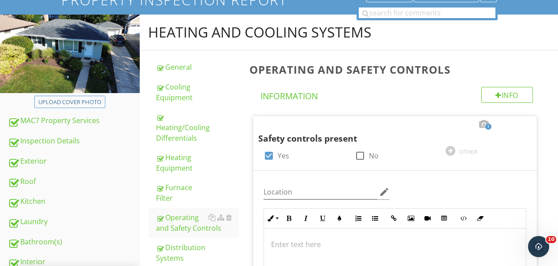
scroll to position [192, 0]
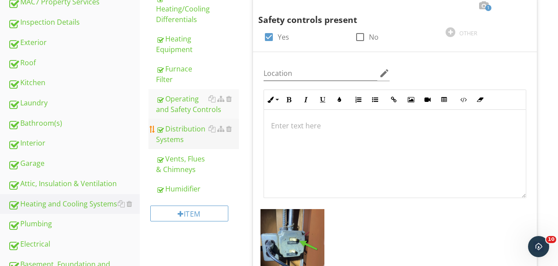
click at [153, 122] on li "Distribution Systems" at bounding box center [194, 134] width 90 height 30
click at [159, 127] on div at bounding box center [160, 130] width 7 height 8
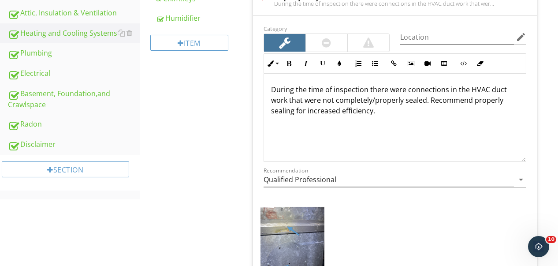
scroll to position [325, 0]
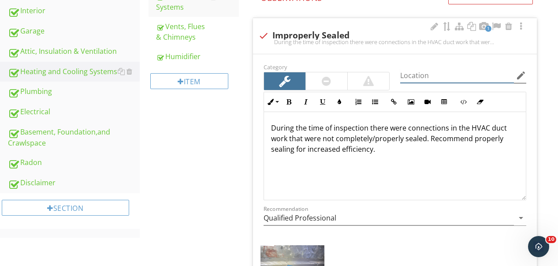
click at [436, 70] on input "Location" at bounding box center [457, 75] width 114 height 15
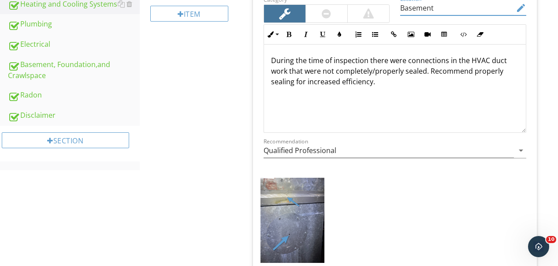
scroll to position [277, 0]
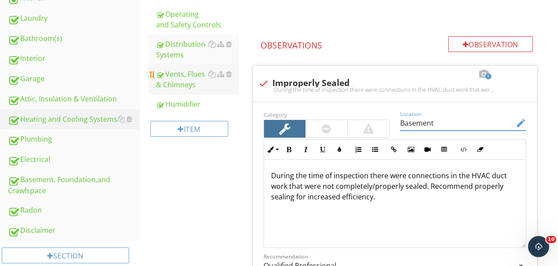
type input "Basement"
click at [184, 85] on div "Vents, Flues & Chimneys" at bounding box center [198, 79] width 82 height 21
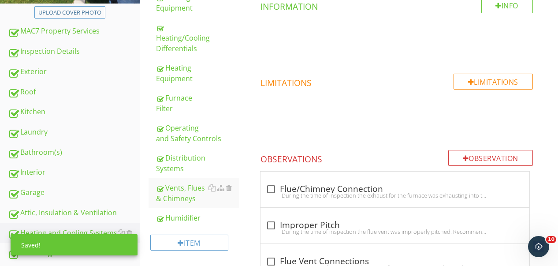
scroll to position [295, 0]
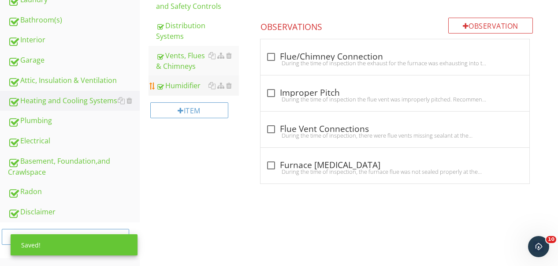
click at [177, 88] on div "Humidifier" at bounding box center [198, 85] width 82 height 11
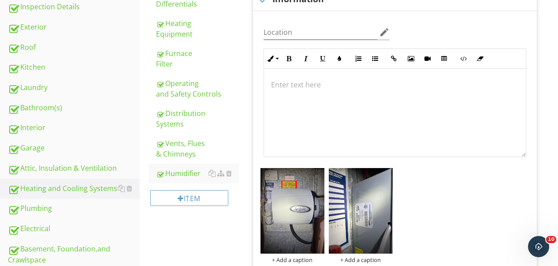
scroll to position [207, 0]
drag, startPoint x: 311, startPoint y: 84, endPoint x: 316, endPoint y: 79, distance: 6.9
click at [316, 80] on p at bounding box center [395, 85] width 248 height 11
click at [299, 40] on div "Location edit" at bounding box center [327, 33] width 126 height 15
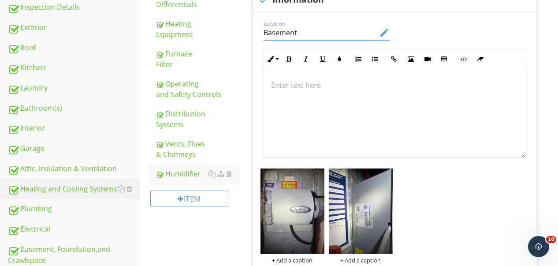
type input "Basement"
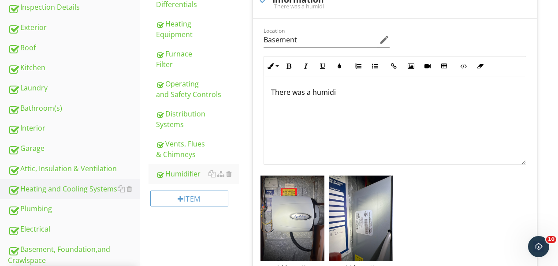
scroll to position [214, 0]
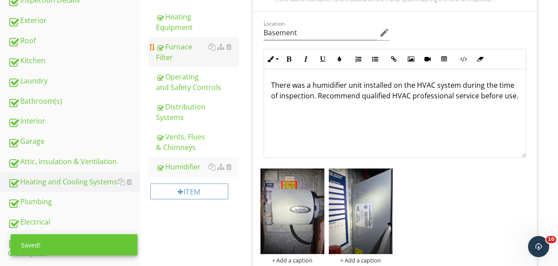
click at [238, 64] on link "Furnace Filter" at bounding box center [198, 52] width 82 height 30
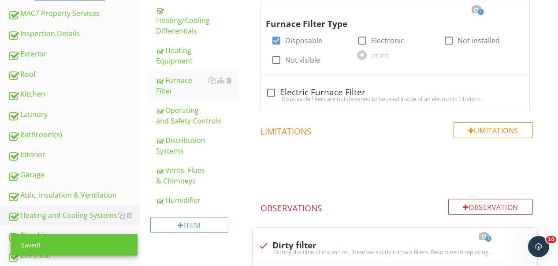
scroll to position [258, 0]
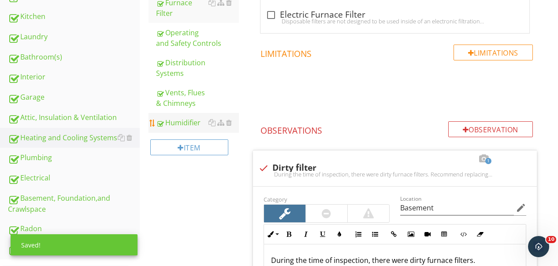
click at [174, 123] on div "Humidifier" at bounding box center [198, 122] width 82 height 11
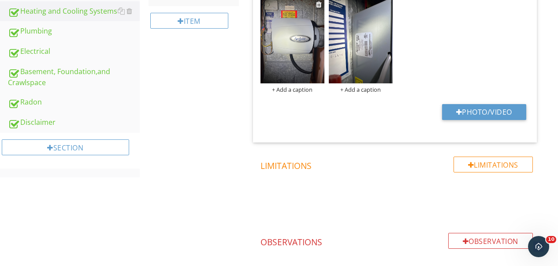
scroll to position [306, 0]
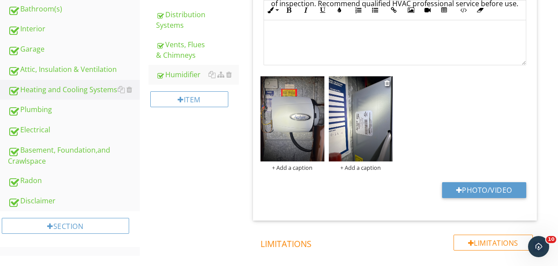
click at [355, 129] on img at bounding box center [361, 118] width 64 height 85
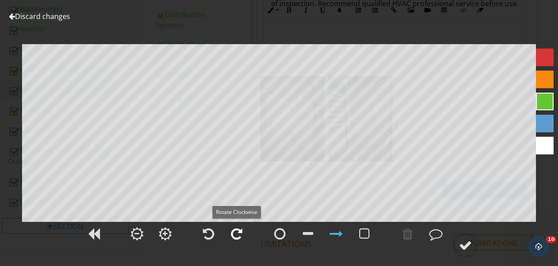
click at [233, 233] on div at bounding box center [236, 233] width 11 height 13
click at [465, 243] on div at bounding box center [465, 245] width 13 height 13
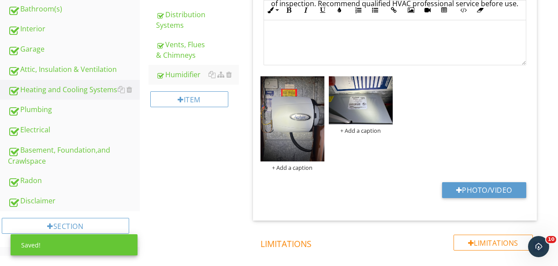
click at [215, 175] on div "Heating and Cooling Systems General Cooling Equipment Heating/Cooling Different…" at bounding box center [349, 90] width 419 height 616
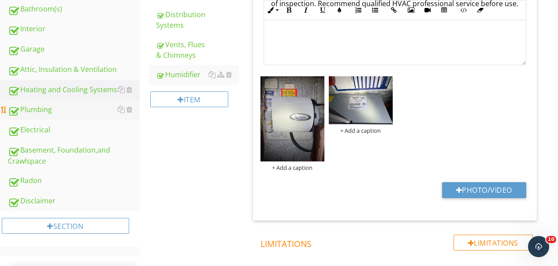
click at [42, 113] on div "Plumbing" at bounding box center [74, 109] width 132 height 11
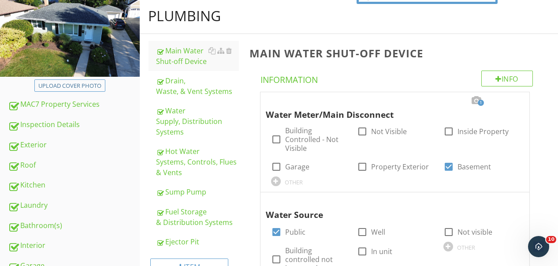
scroll to position [86, 0]
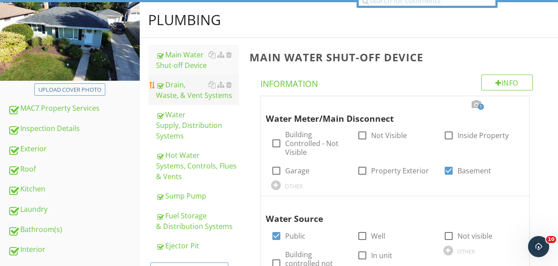
click at [175, 87] on div "Drain, Waste, & Vent Systems" at bounding box center [198, 89] width 82 height 21
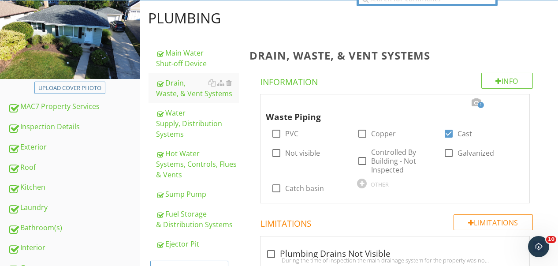
scroll to position [88, 0]
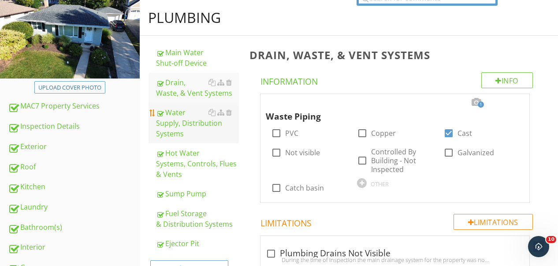
click at [198, 132] on div "Water Supply, Distribution Systems" at bounding box center [198, 123] width 82 height 32
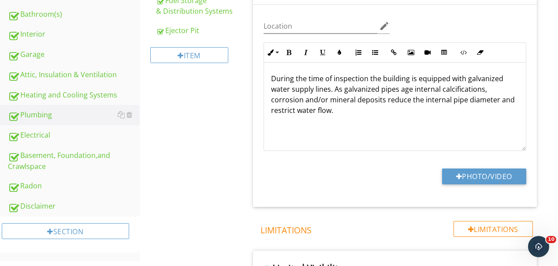
scroll to position [309, 0]
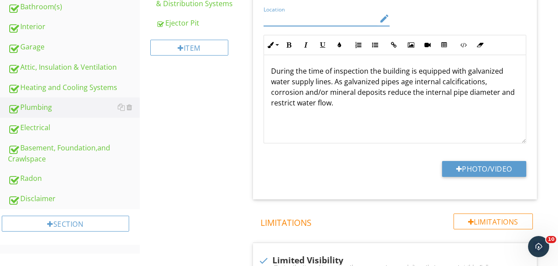
click at [300, 17] on input "Location" at bounding box center [321, 18] width 114 height 15
type input "All Levels"
click at [250, 69] on span "1 Distribution Material check_box Copper check_box Galvanized check_box_outline…" at bounding box center [397, 36] width 295 height 327
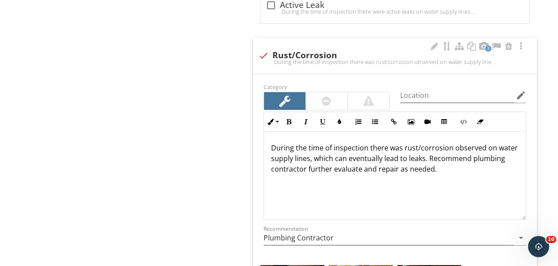
scroll to position [838, 0]
drag, startPoint x: 433, startPoint y: 93, endPoint x: 419, endPoint y: 88, distance: 14.9
click at [433, 93] on input "Location" at bounding box center [457, 95] width 114 height 15
type input "Basement"
click at [236, 81] on div "Plumbing Main Water Shut-off Device Drain, Waste, & Vent Systems Water Supply, …" at bounding box center [349, 95] width 419 height 1691
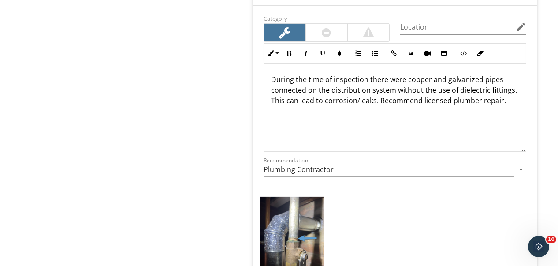
scroll to position [1279, 0]
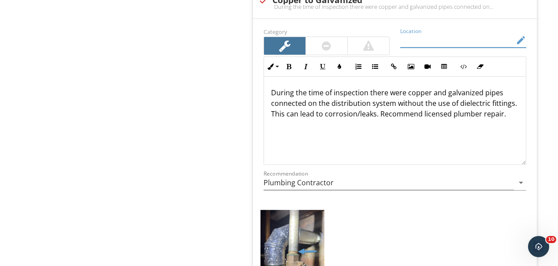
drag, startPoint x: 456, startPoint y: 42, endPoint x: 448, endPoint y: 41, distance: 8.5
click at [457, 43] on input "Location" at bounding box center [457, 40] width 114 height 15
type input "Basement"
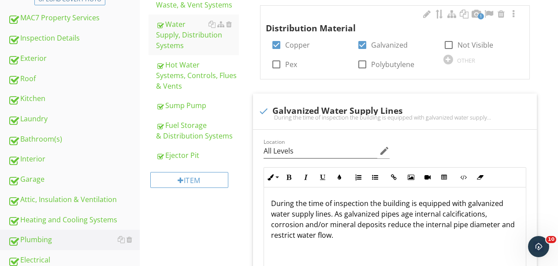
scroll to position [176, 0]
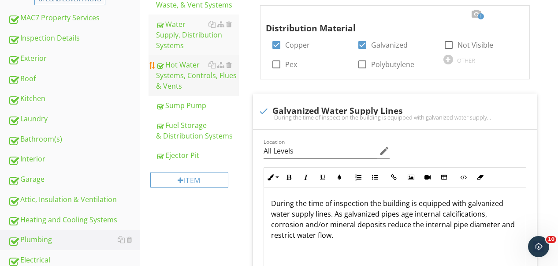
click at [168, 70] on div "Hot Water Systems, Controls, Flues & Vents" at bounding box center [198, 76] width 82 height 32
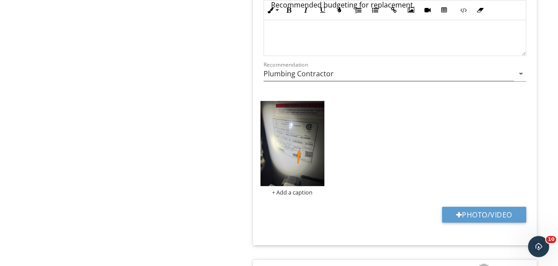
scroll to position [1587, 0]
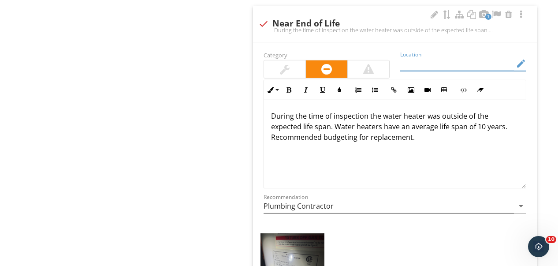
click at [414, 63] on input "Location" at bounding box center [457, 63] width 114 height 15
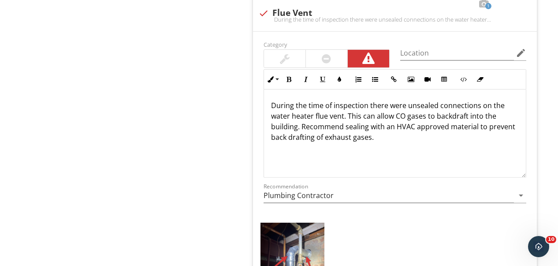
scroll to position [1984, 0]
type input "Basement"
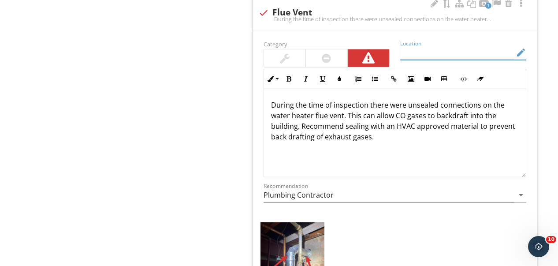
click at [455, 51] on input "Location" at bounding box center [457, 52] width 114 height 15
type input "Basement"
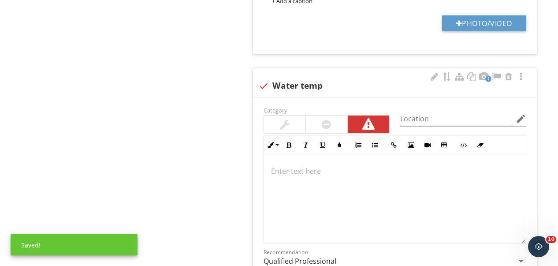
scroll to position [2293, 0]
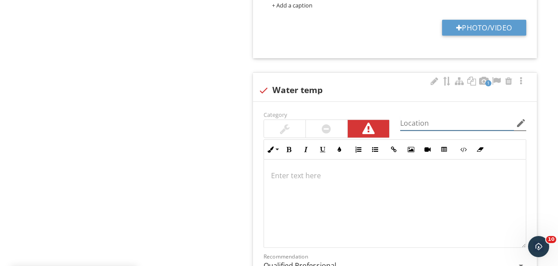
drag, startPoint x: 431, startPoint y: 122, endPoint x: 424, endPoint y: 118, distance: 7.9
click at [431, 122] on input "Location" at bounding box center [457, 123] width 114 height 15
type input "All Levels"
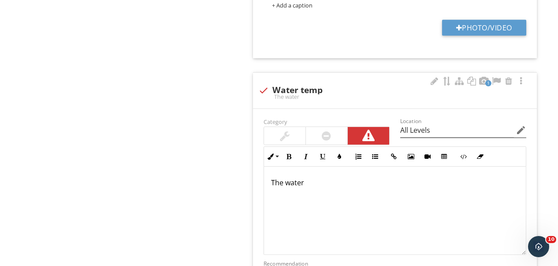
scroll to position [2300, 0]
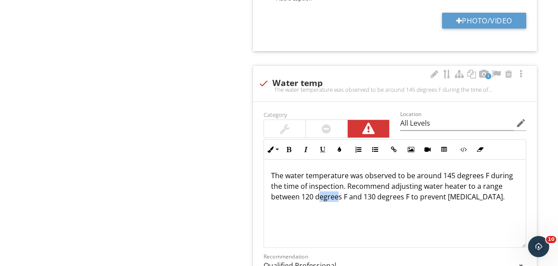
drag, startPoint x: 340, startPoint y: 194, endPoint x: 318, endPoint y: 194, distance: 21.6
click at [318, 194] on p "The water temperature was observed to be around 145 degrees F during the time o…" at bounding box center [395, 186] width 248 height 32
click at [325, 196] on p "The water temperature was observed to be around 145 degrees F during the time o…" at bounding box center [395, 186] width 248 height 32
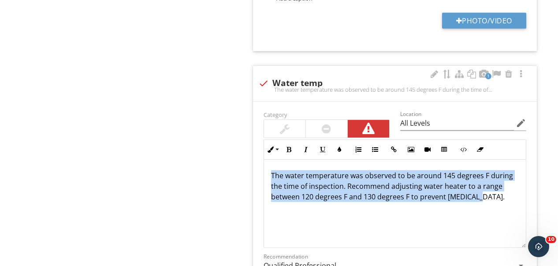
click at [325, 196] on p "The water temperature was observed to be around 145 degrees F during the time o…" at bounding box center [395, 186] width 248 height 32
click at [325, 199] on p "The water temperature was observed to be around 145 degrees F during the time o…" at bounding box center [395, 186] width 248 height 32
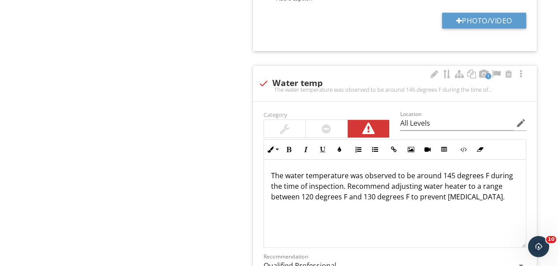
click at [328, 193] on p "The water temperature was observed to be around 145 degrees F during the time o…" at bounding box center [395, 186] width 248 height 32
drag, startPoint x: 291, startPoint y: 197, endPoint x: 287, endPoint y: 197, distance: 4.4
click at [287, 197] on p "The water temperature was observed to be around 145 degrees F during the time o…" at bounding box center [395, 186] width 248 height 32
copy p "°"
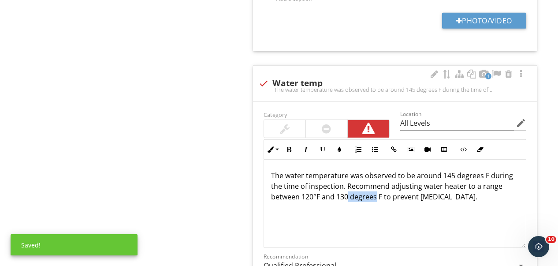
drag, startPoint x: 377, startPoint y: 197, endPoint x: 349, endPoint y: 196, distance: 28.2
click at [349, 197] on p "The water temperature was observed to be around 145 degrees F during the time o…" at bounding box center [395, 186] width 248 height 32
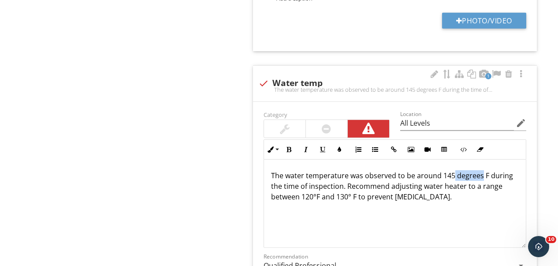
drag, startPoint x: 481, startPoint y: 172, endPoint x: 452, endPoint y: 176, distance: 29.4
click at [452, 176] on p "The water temperature was observed to be around 145 degrees F during the time o…" at bounding box center [395, 186] width 248 height 32
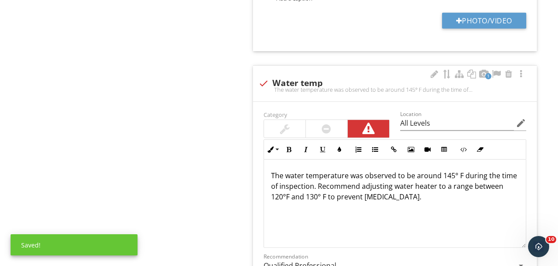
drag, startPoint x: 438, startPoint y: 207, endPoint x: 444, endPoint y: 197, distance: 11.5
click at [439, 204] on div "The water temperature was observed to be around 145° F during the time of inspe…" at bounding box center [395, 204] width 262 height 88
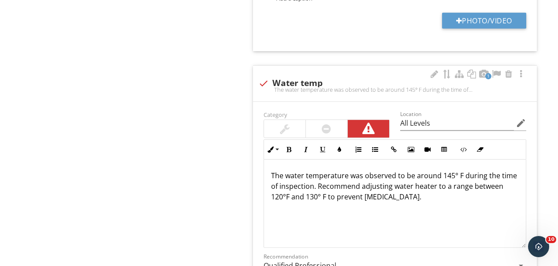
click at [255, 195] on div "Category Location All Levels edit Inline Style XLarge Large Normal Small Light …" at bounding box center [395, 269] width 284 height 335
click at [355, 194] on p "The water temperature was observed to be around 145° F during the time of inspe…" at bounding box center [395, 186] width 248 height 32
click at [457, 174] on p "The water temperature was observed to be around 145° F during the time of inspe…" at bounding box center [395, 186] width 248 height 32
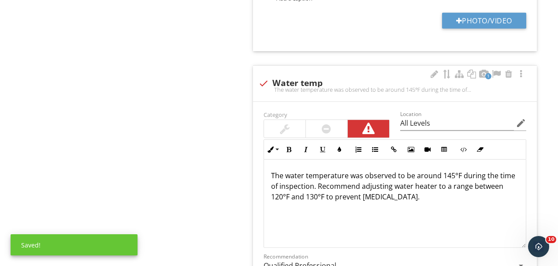
click at [261, 203] on div "Inline Style XLarge Large Normal Small Light Small/Light Bold Italic Underline …" at bounding box center [394, 193] width 273 height 108
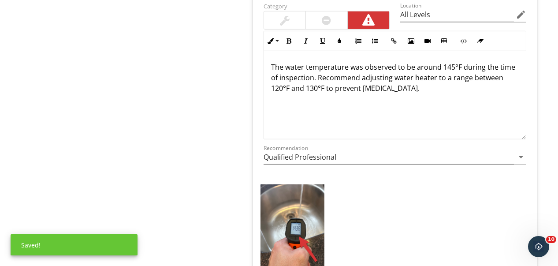
scroll to position [2432, 0]
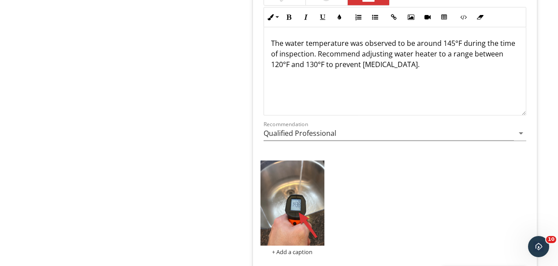
click at [282, 60] on p "The water temperature was observed to be around 145°F during the time of inspec…" at bounding box center [395, 54] width 248 height 32
click at [285, 63] on p "The water temperature was observed to be around 145°F during the time of inspec…" at bounding box center [395, 54] width 248 height 32
click at [324, 64] on p "The water temperature was observed to be around 145°F during the time of inspec…" at bounding box center [395, 54] width 248 height 32
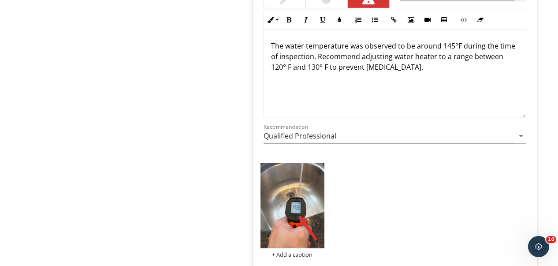
scroll to position [2388, 0]
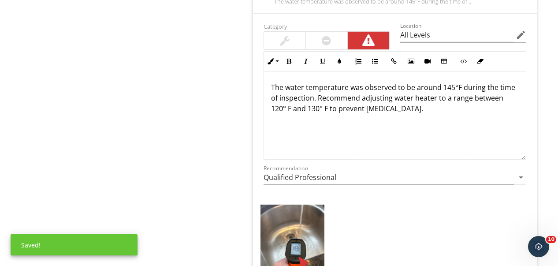
click at [455, 89] on p "The water temperature was observed to be around 145°F during the time of inspec…" at bounding box center [395, 98] width 248 height 32
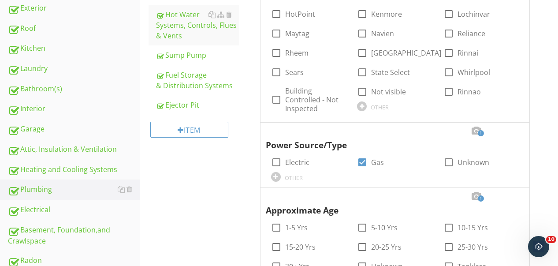
scroll to position [176, 0]
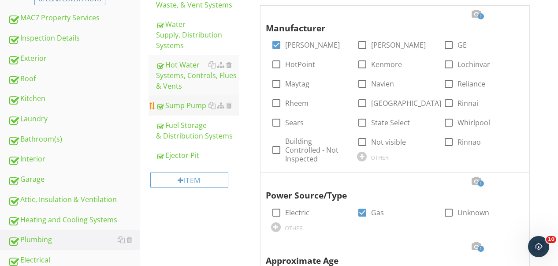
click at [192, 108] on div "Sump Pump" at bounding box center [198, 105] width 82 height 11
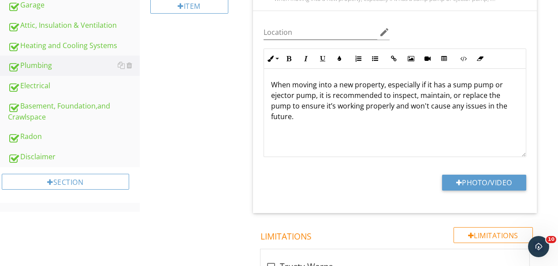
scroll to position [179, 0]
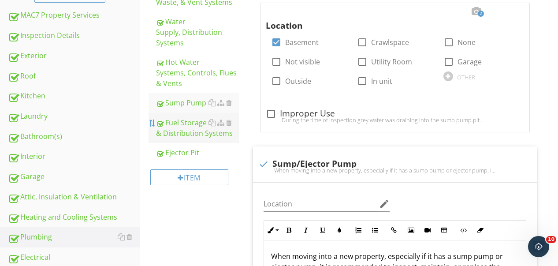
click at [153, 126] on div at bounding box center [152, 122] width 7 height 7
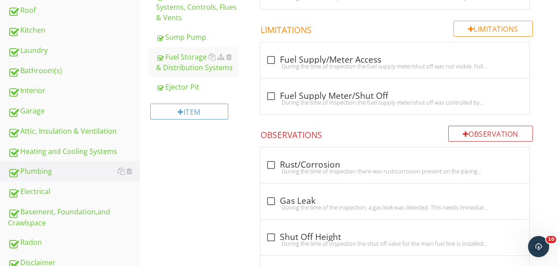
scroll to position [207, 0]
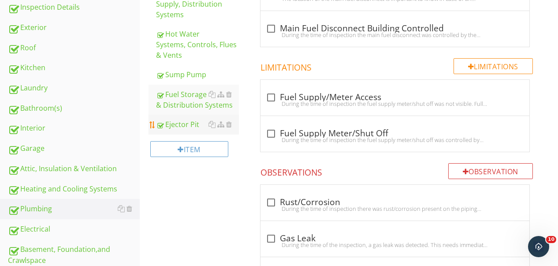
click at [187, 123] on div "Ejector Pit" at bounding box center [198, 124] width 82 height 11
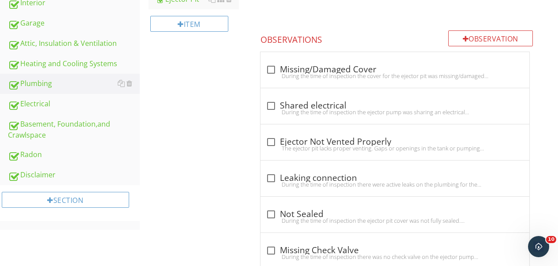
scroll to position [313, 0]
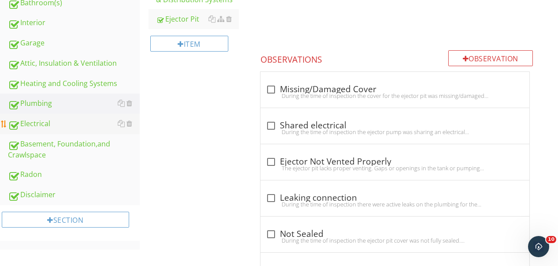
click at [35, 123] on div "Electrical" at bounding box center [74, 123] width 132 height 11
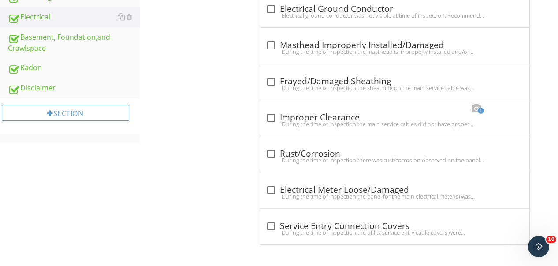
scroll to position [67, 0]
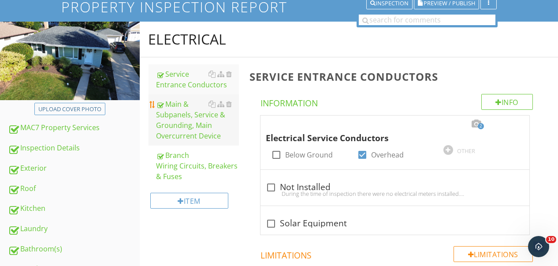
click at [189, 116] on div "Main & Subpanels, Service & Grounding, Main Overcurrent Device" at bounding box center [198, 120] width 82 height 42
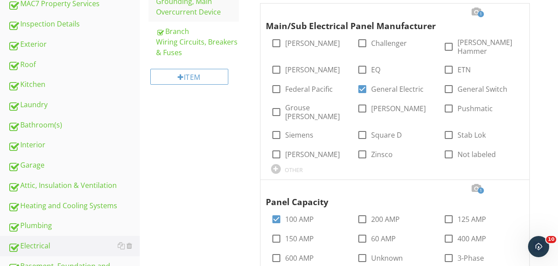
scroll to position [102, 0]
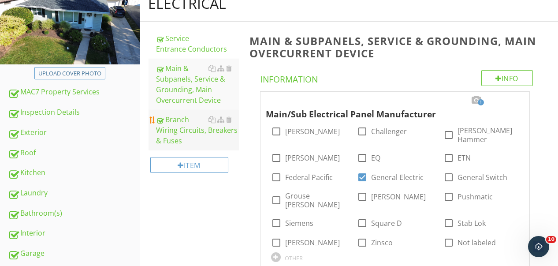
click at [193, 129] on div "Branch Wiring Circuits, Breakers & Fuses" at bounding box center [198, 130] width 82 height 32
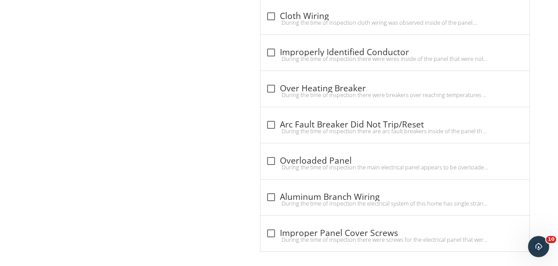
scroll to position [311, 0]
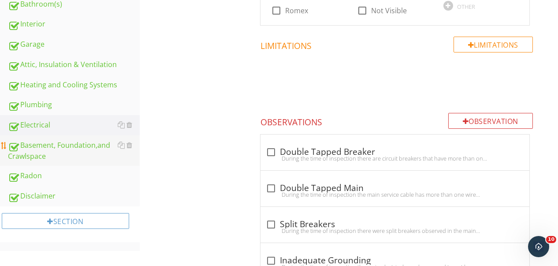
click at [45, 153] on div "Basement, Foundation,and Crawlspace" at bounding box center [74, 151] width 132 height 22
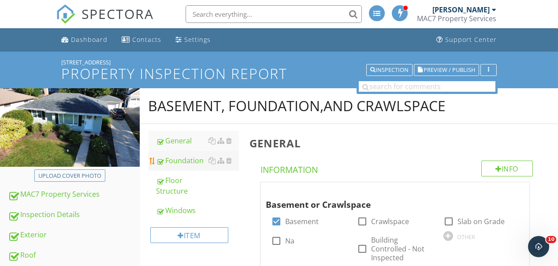
click at [163, 163] on div at bounding box center [160, 161] width 7 height 8
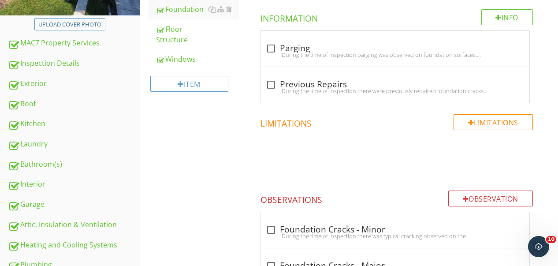
scroll to position [79, 0]
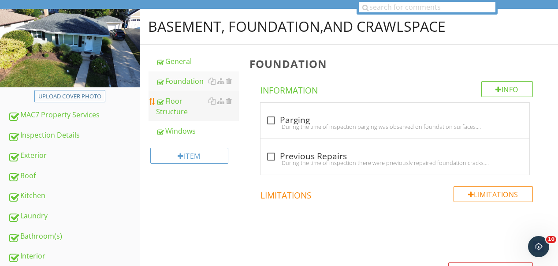
click at [188, 107] on div "Floor Structure" at bounding box center [198, 106] width 82 height 21
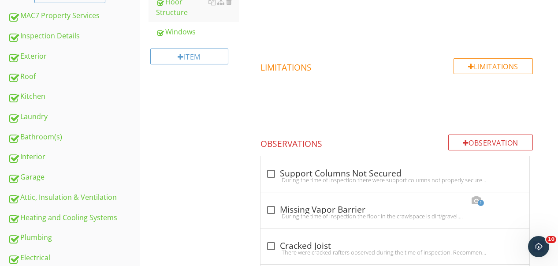
scroll to position [79, 0]
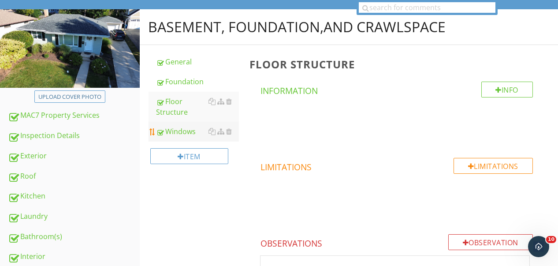
click at [179, 129] on div "Windows" at bounding box center [198, 131] width 82 height 11
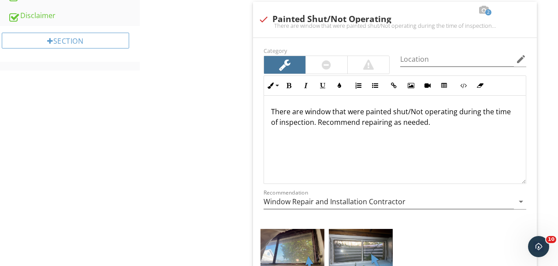
scroll to position [485, 0]
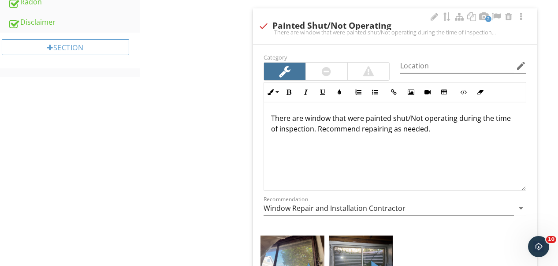
click at [424, 56] on div "Location edit" at bounding box center [463, 67] width 126 height 29
click at [390, 118] on p "There are window that were painted shut/Not operating during the time of inspec…" at bounding box center [395, 123] width 248 height 21
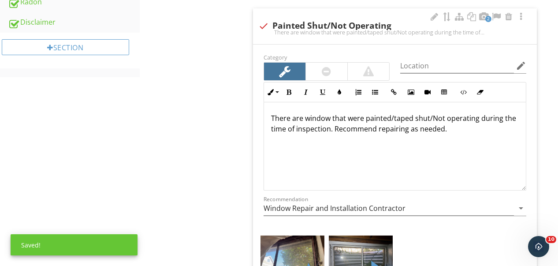
click at [431, 118] on p "There are window that were painted/taped shut/Not operating during the time of …" at bounding box center [395, 123] width 248 height 21
click at [260, 138] on div "Inline Style XLarge Large Normal Small Light Small/Light Bold Italic Underline …" at bounding box center [394, 136] width 273 height 108
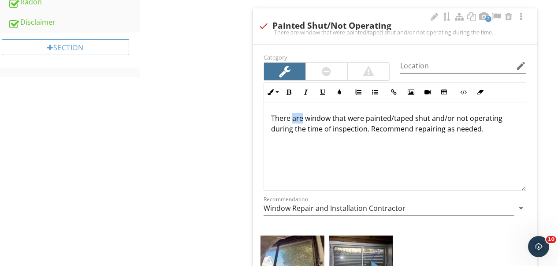
click at [298, 117] on p "There are window that were painted/taped shut and/or not operating during the t…" at bounding box center [395, 123] width 248 height 21
click at [243, 146] on div "Basement, Foundation,and Crawlspace General Foundation Floor Structure Windows …" at bounding box center [349, 118] width 419 height 1031
click at [336, 117] on p "There were window that were painted/taped shut and/or not operating during the …" at bounding box center [395, 123] width 248 height 21
click at [246, 117] on div "Windows Info Information Limitations Limitations Observation Observations check…" at bounding box center [401, 126] width 314 height 974
click at [227, 47] on div "Basement, Foundation,and Crawlspace General Foundation Floor Structure Windows …" at bounding box center [349, 118] width 419 height 1031
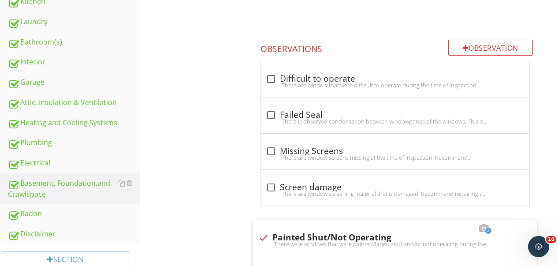
scroll to position [324, 0]
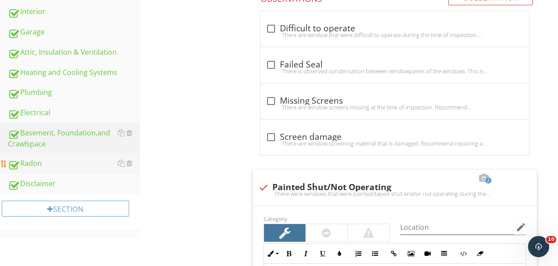
click at [35, 161] on div "Radon" at bounding box center [74, 163] width 132 height 11
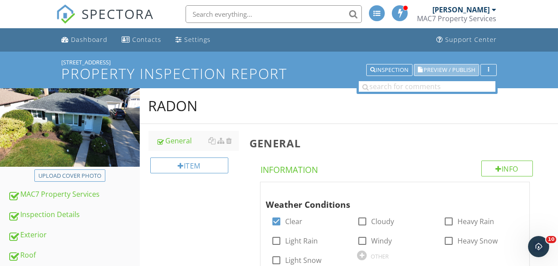
click at [436, 68] on span "Preview / Publish" at bounding box center [450, 70] width 52 height 6
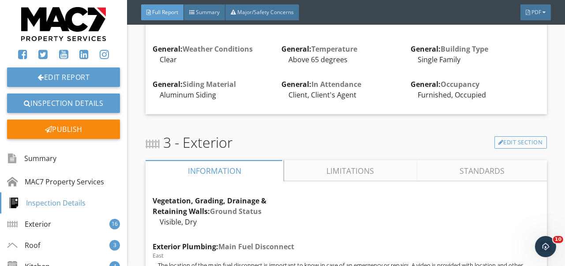
scroll to position [926, 0]
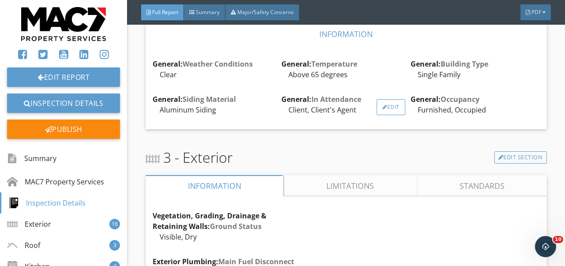
click at [384, 107] on div "Edit" at bounding box center [391, 107] width 29 height 16
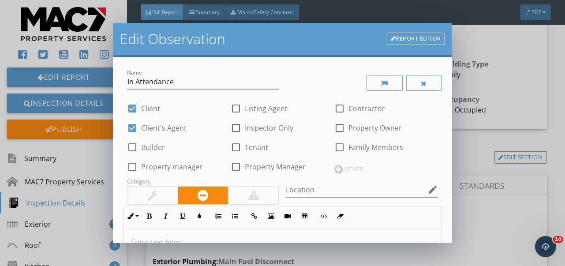
click at [234, 111] on div at bounding box center [235, 108] width 15 height 15
checkbox input "true"
click at [336, 148] on div at bounding box center [339, 147] width 15 height 15
checkbox input "true"
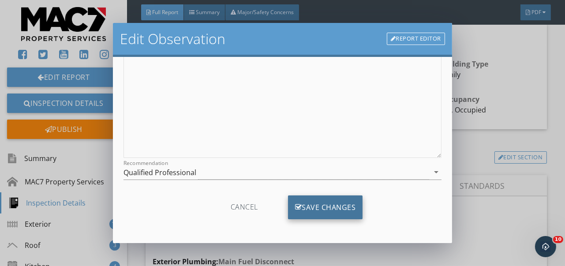
click at [303, 201] on div "Save Changes" at bounding box center [325, 207] width 75 height 24
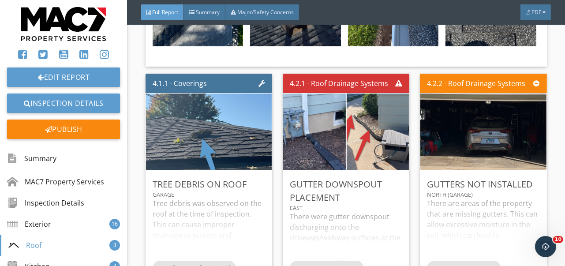
scroll to position [3439, 0]
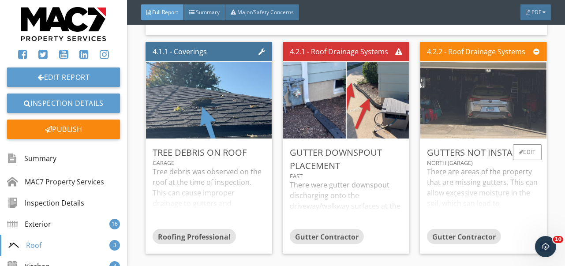
click at [511, 95] on img at bounding box center [483, 100] width 256 height 192
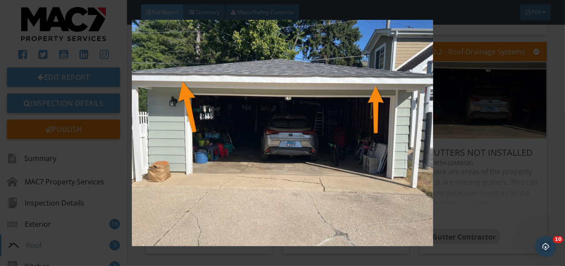
click at [557, 166] on div at bounding box center [282, 133] width 565 height 266
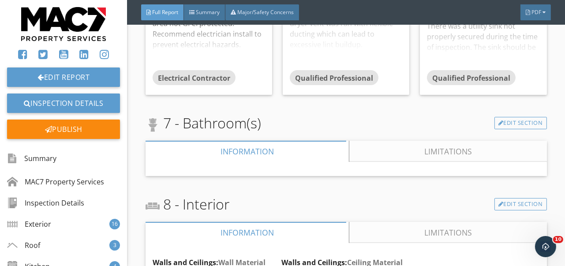
scroll to position [5820, 0]
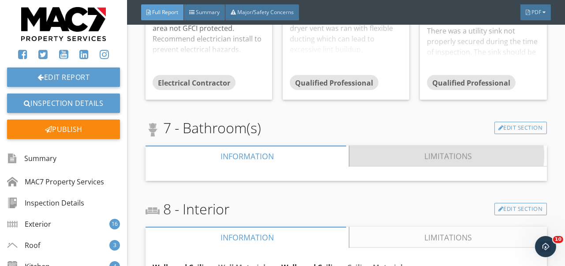
click at [452, 146] on link "Limitations" at bounding box center [448, 156] width 198 height 21
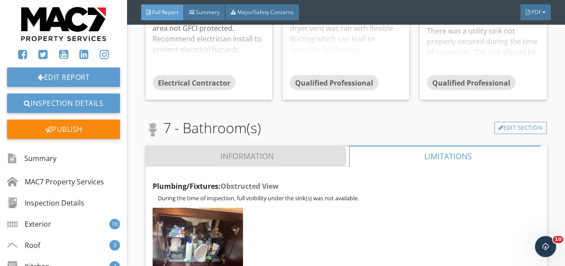
click at [244, 146] on link "Information" at bounding box center [248, 156] width 204 height 21
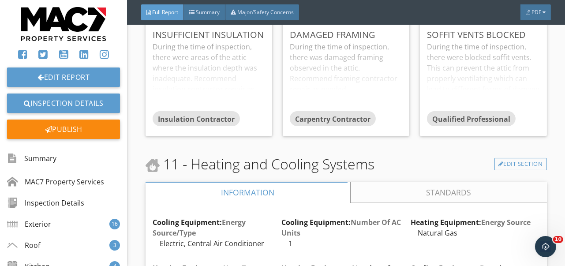
scroll to position [8775, 0]
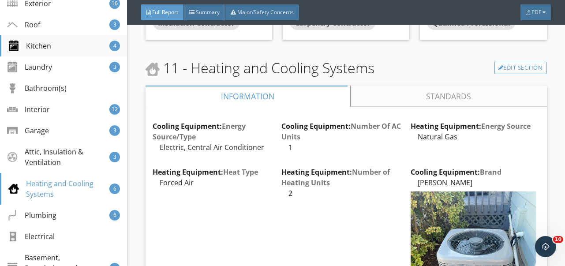
scroll to position [8693, 0]
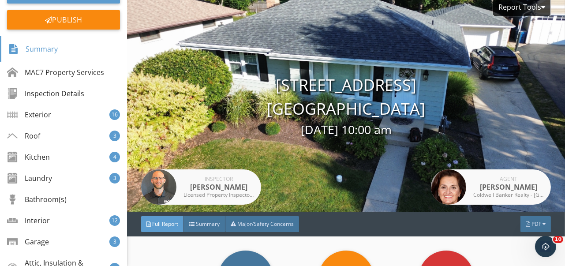
scroll to position [265, 0]
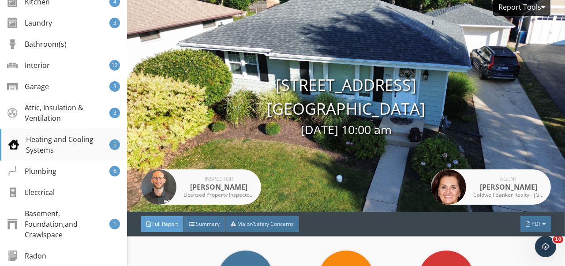
click at [35, 139] on div "Heating and Cooling Systems" at bounding box center [58, 144] width 101 height 21
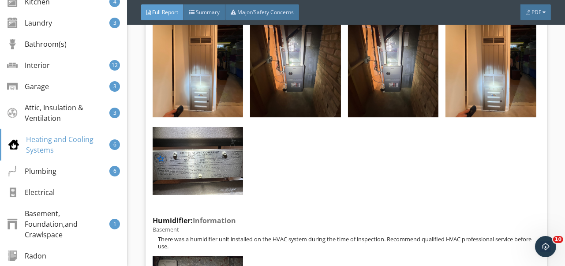
scroll to position [10016, 0]
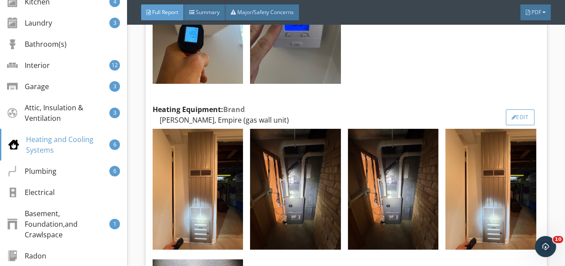
click at [511, 115] on div at bounding box center [513, 117] width 5 height 5
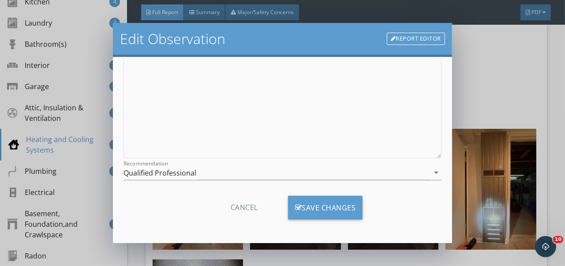
scroll to position [301, 0]
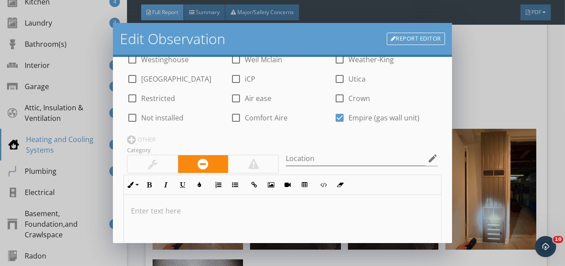
click at [425, 34] on link "Report Editor" at bounding box center [416, 39] width 58 height 12
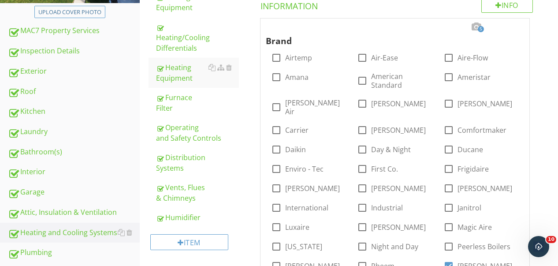
scroll to position [133, 0]
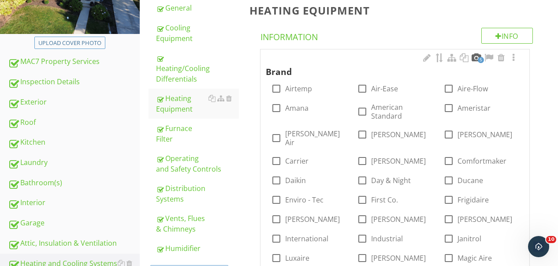
click at [477, 56] on div at bounding box center [476, 57] width 11 height 9
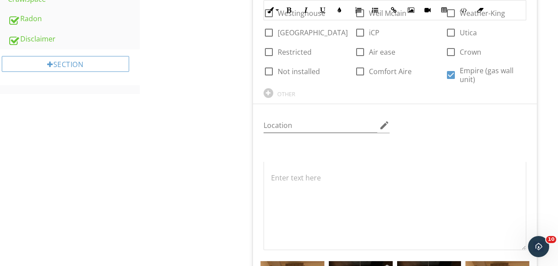
scroll to position [618, 0]
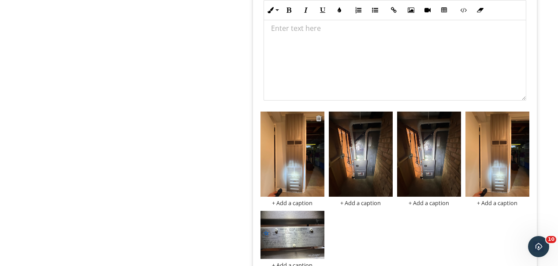
click at [317, 115] on div at bounding box center [319, 118] width 6 height 7
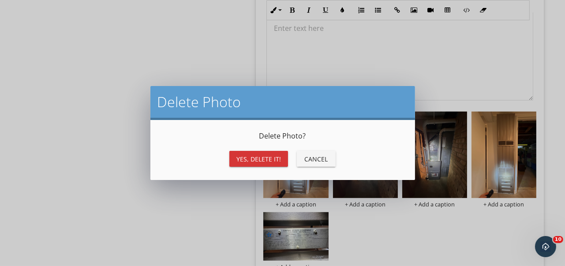
click at [275, 157] on div "Yes, Delete it!" at bounding box center [258, 158] width 45 height 9
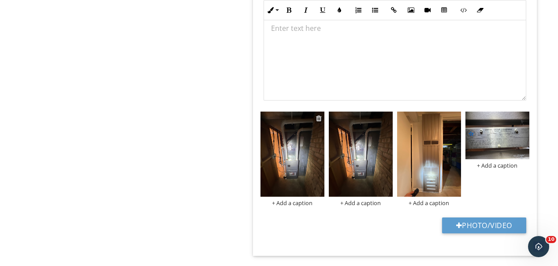
click at [318, 119] on div at bounding box center [319, 118] width 6 height 7
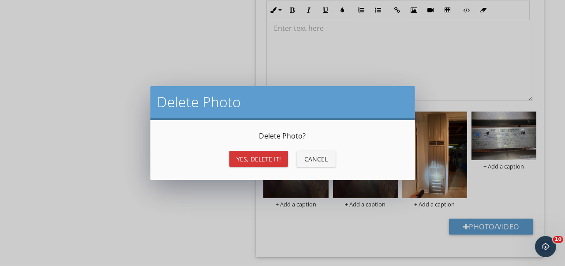
click at [270, 157] on div "Yes, Delete it!" at bounding box center [258, 158] width 45 height 9
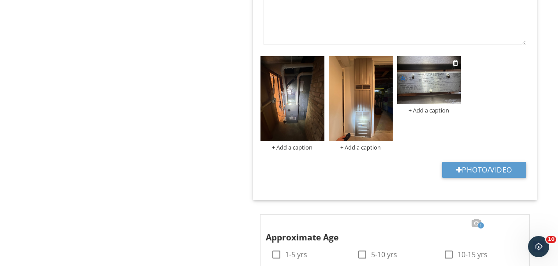
scroll to position [662, 0]
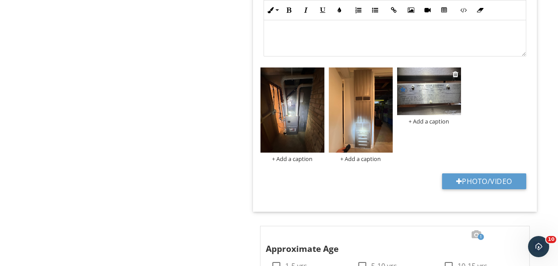
click at [434, 90] on img at bounding box center [429, 91] width 64 height 48
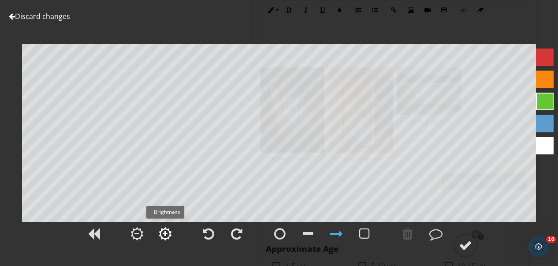
click at [167, 236] on div at bounding box center [165, 234] width 5 height 6
click at [467, 243] on div at bounding box center [465, 245] width 13 height 13
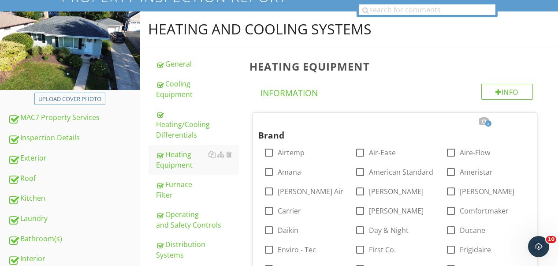
scroll to position [0, 0]
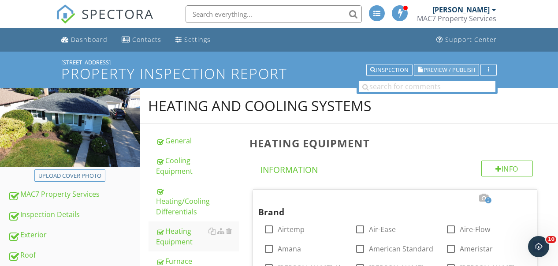
click at [442, 70] on span "Preview / Publish" at bounding box center [450, 70] width 52 height 6
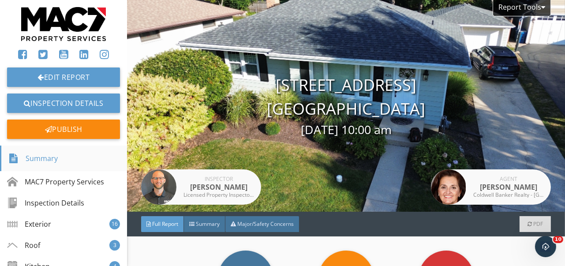
scroll to position [265, 0]
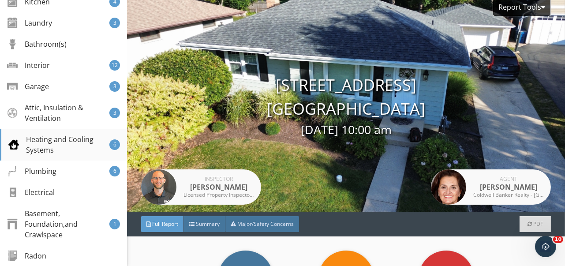
click at [45, 142] on div "Heating and Cooling Systems" at bounding box center [58, 144] width 101 height 21
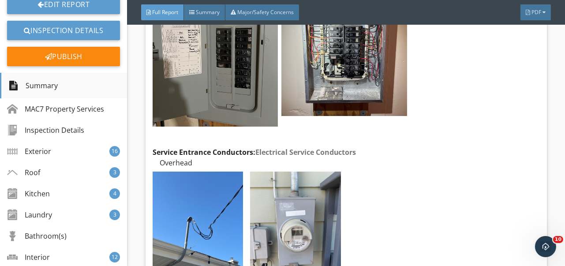
scroll to position [0, 0]
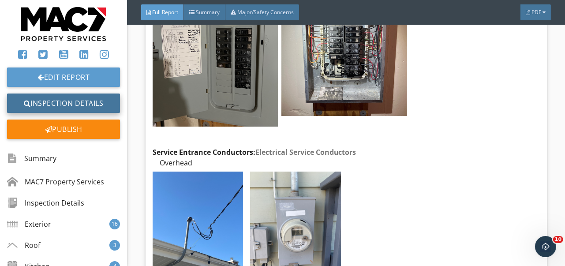
click at [64, 98] on link "Inspection Details" at bounding box center [63, 102] width 113 height 19
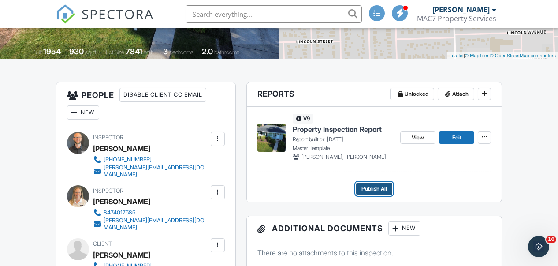
click at [372, 190] on span "Publish All" at bounding box center [375, 188] width 26 height 9
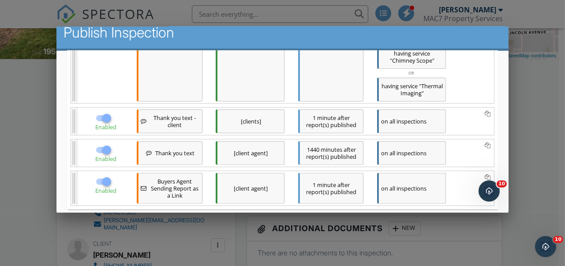
scroll to position [479, 0]
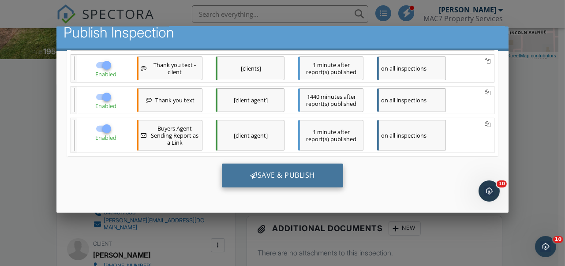
click at [291, 178] on div "Save & Publish" at bounding box center [282, 176] width 121 height 24
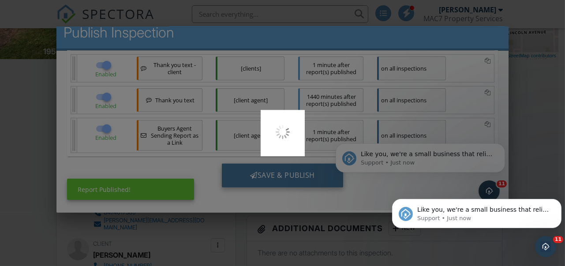
scroll to position [0, 0]
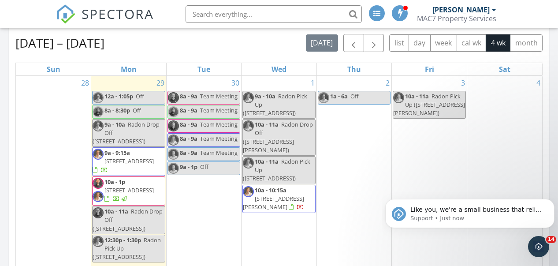
scroll to position [397, 0]
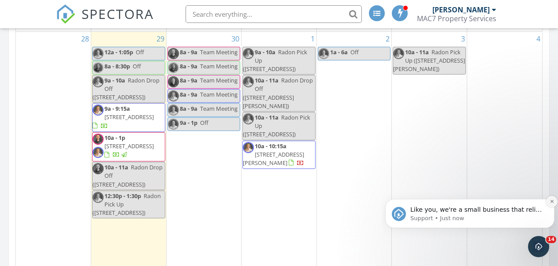
click at [551, 201] on icon "Dismiss notification" at bounding box center [551, 200] width 3 height 3
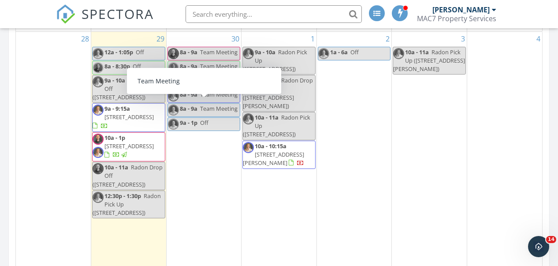
scroll to position [353, 0]
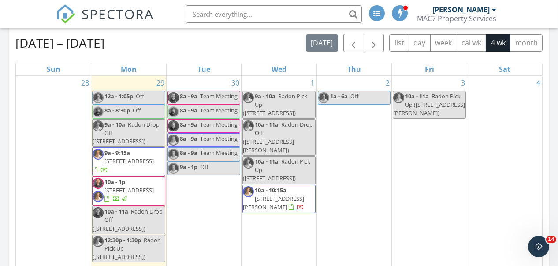
click at [0, 86] on div "[DATE] [PERSON_NAME] 10:00 am [STREET_ADDRESS] [PERSON_NAME] [PERSON_NAME] 35 m…" at bounding box center [279, 128] width 558 height 802
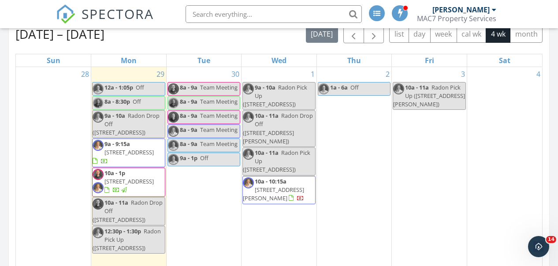
scroll to position [132, 0]
